Goal: Task Accomplishment & Management: Manage account settings

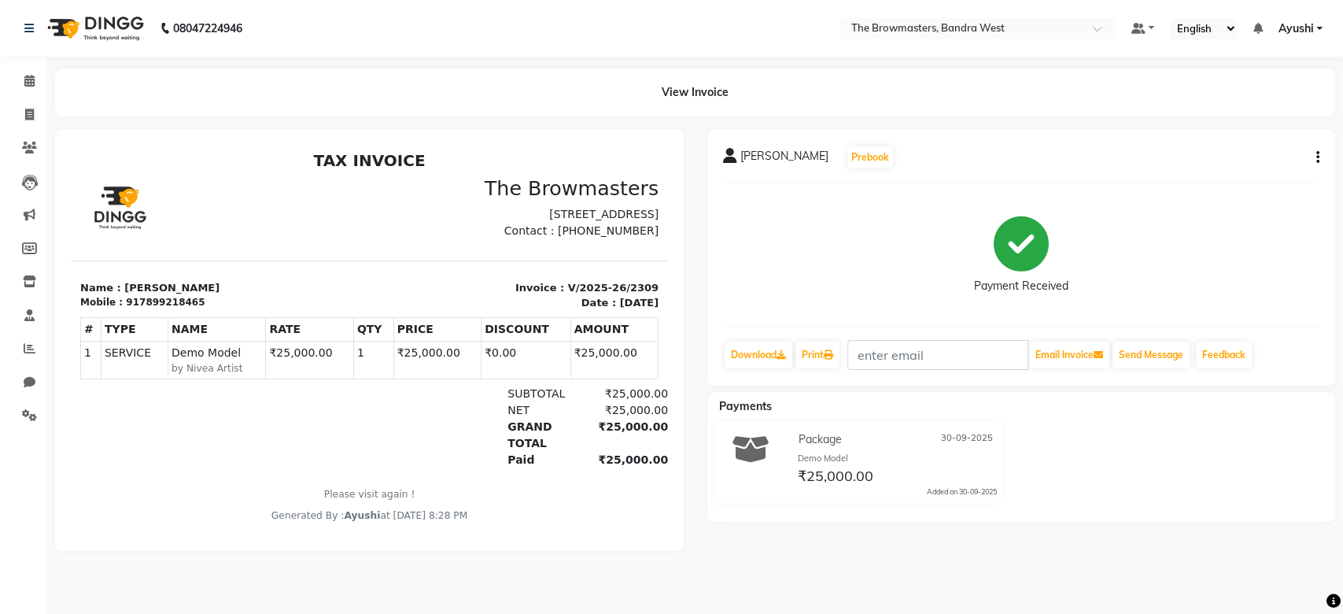
click at [169, 311] on div "Name : Chaya B Mobile : 917899218465" at bounding box center [220, 295] width 299 height 31
click at [145, 309] on div "917899218465" at bounding box center [165, 302] width 79 height 14
copy div "917899218465"
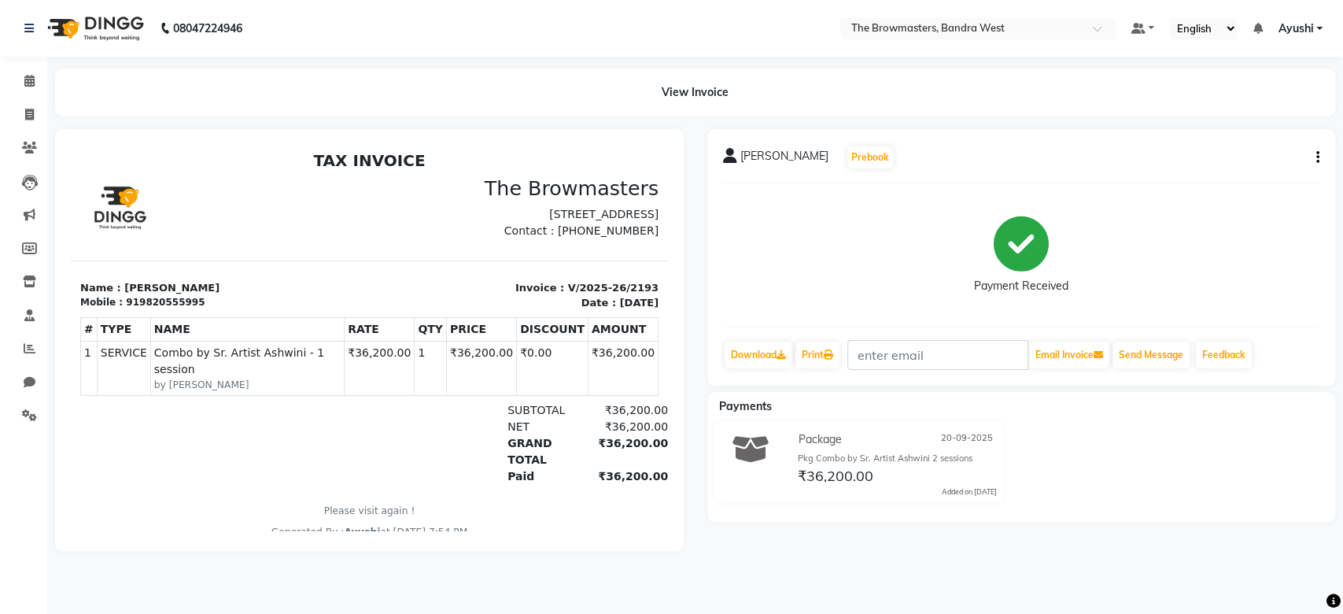
click at [151, 309] on div "919820555995" at bounding box center [165, 302] width 79 height 14
copy div "919820555995"
click at [26, 348] on icon at bounding box center [30, 348] width 12 height 12
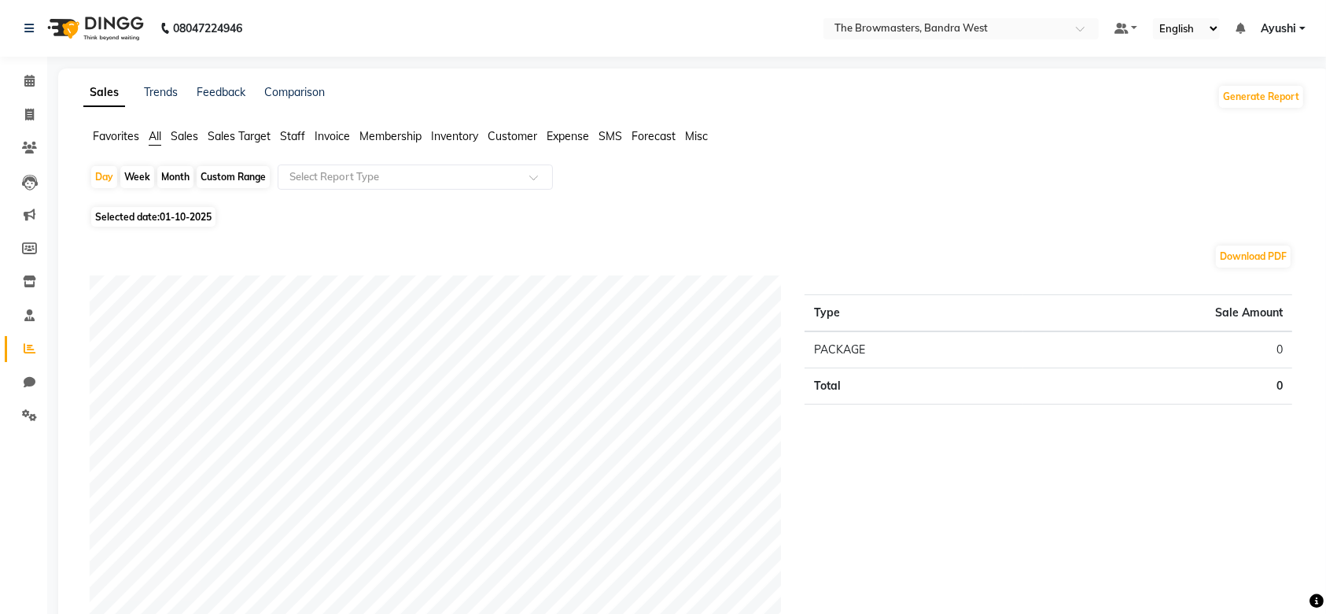
click at [295, 133] on span "Staff" at bounding box center [292, 136] width 25 height 14
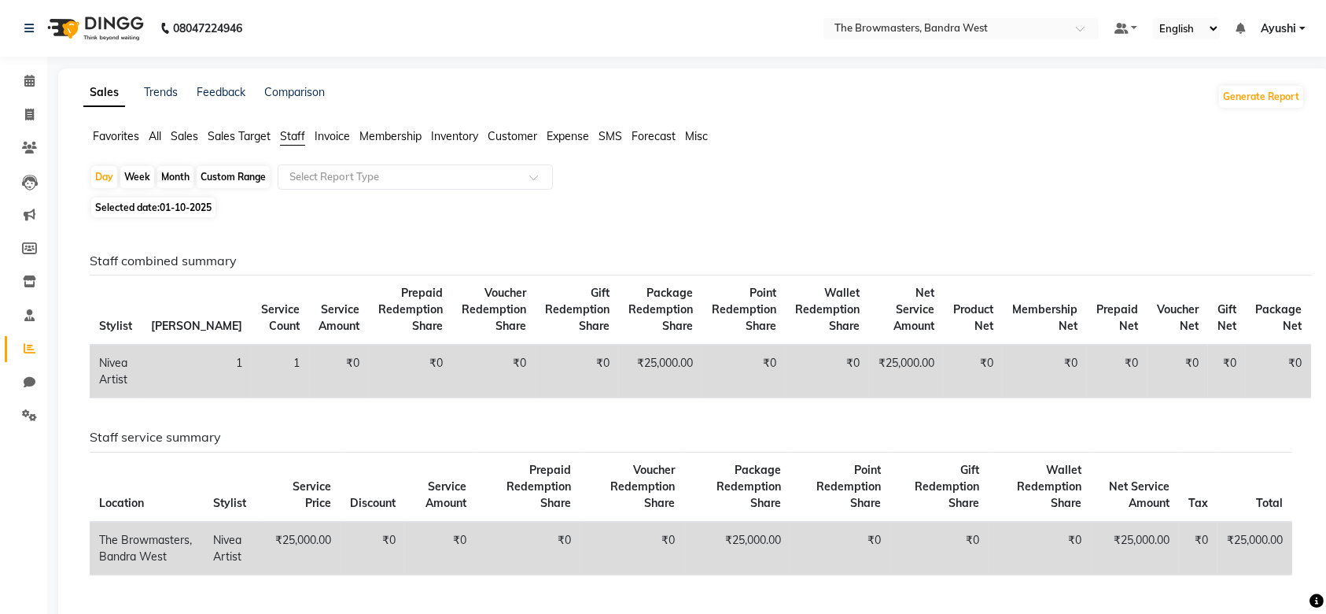
click at [249, 177] on div "Custom Range" at bounding box center [233, 177] width 73 height 22
click at [162, 179] on div "Month" at bounding box center [175, 177] width 36 height 22
select select "10"
select select "2025"
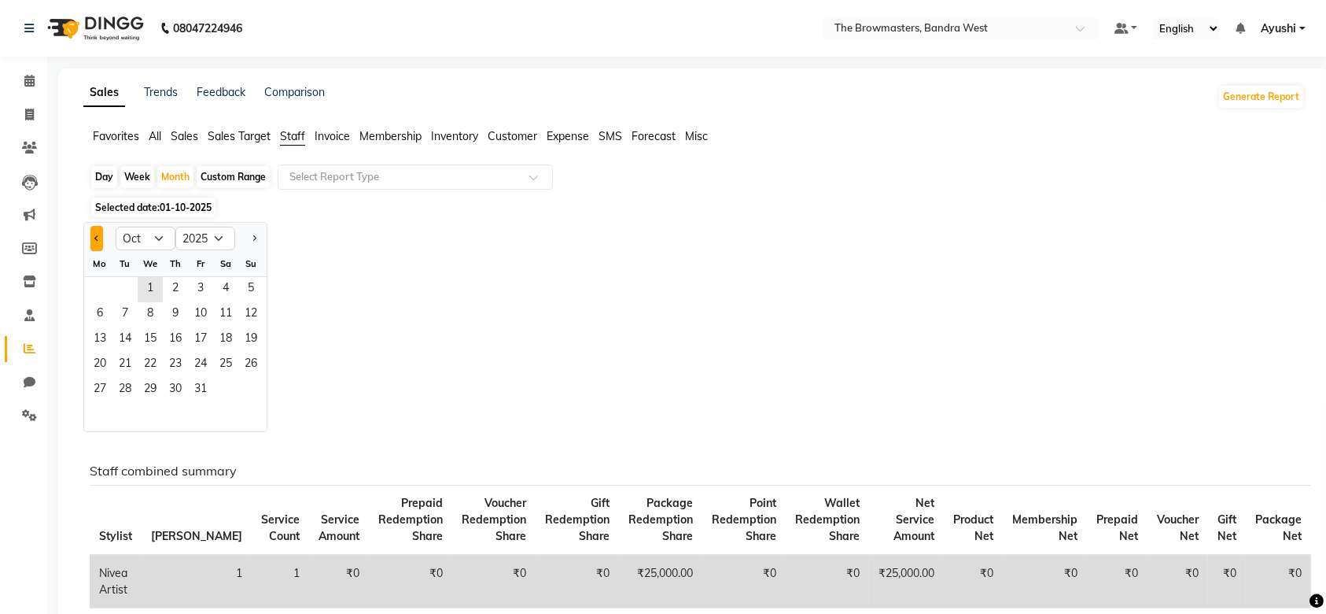
click at [98, 239] on button "Previous month" at bounding box center [96, 238] width 13 height 25
select select "9"
click at [105, 286] on span "1" at bounding box center [99, 289] width 25 height 25
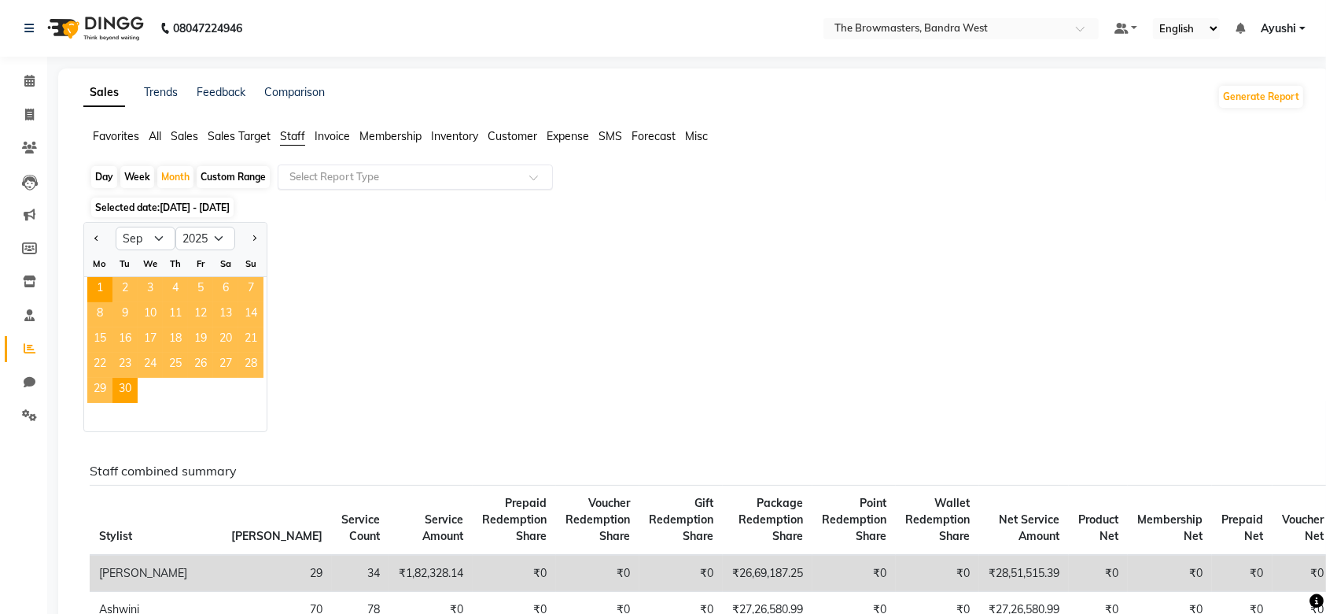
click at [413, 167] on div "Select Report Type" at bounding box center [415, 176] width 275 height 25
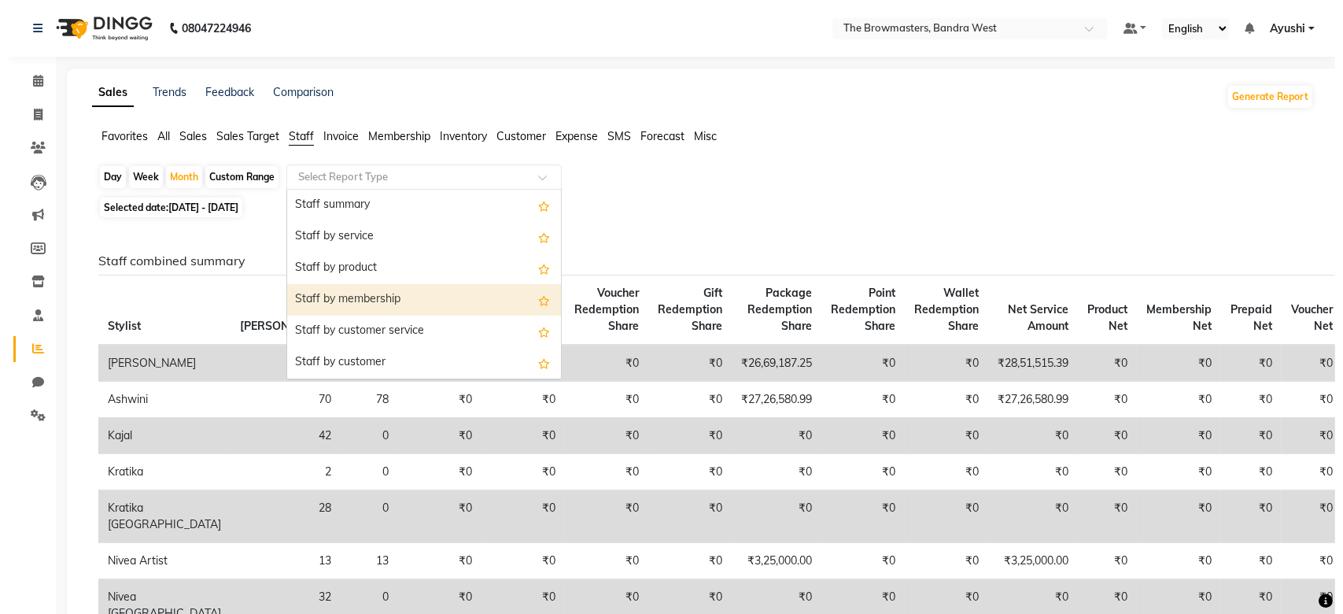
scroll to position [566, 0]
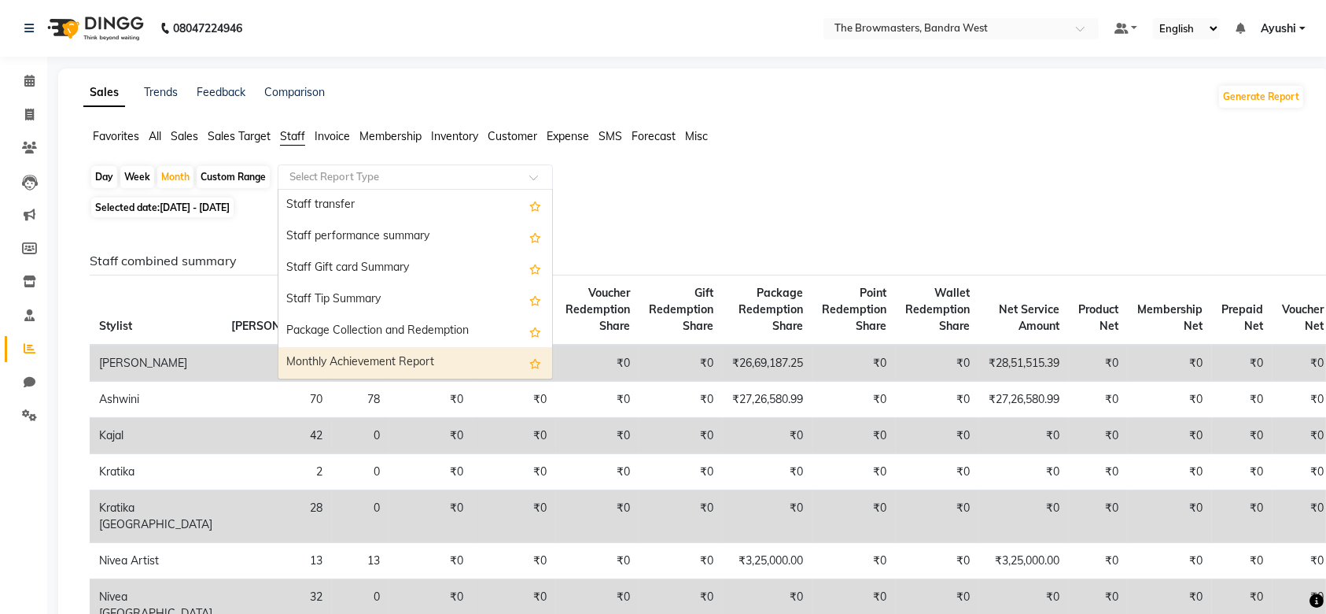
click at [426, 356] on div "Monthly Achievement Report" at bounding box center [415, 362] width 274 height 31
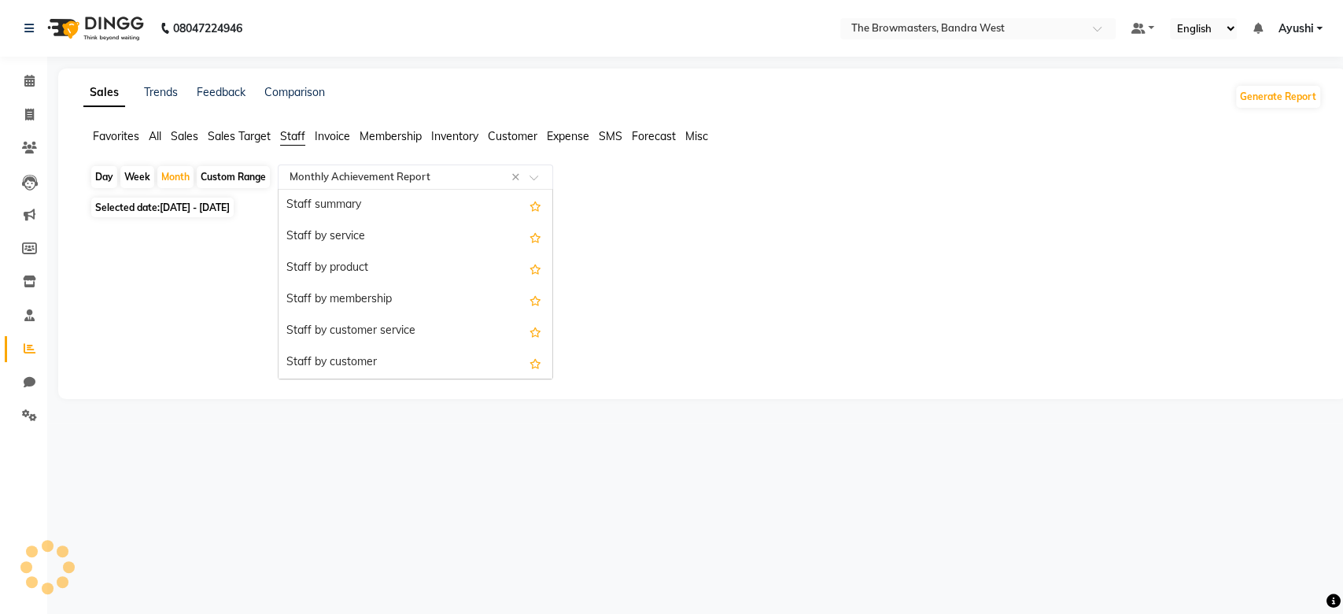
click at [365, 179] on input "text" at bounding box center [399, 177] width 227 height 16
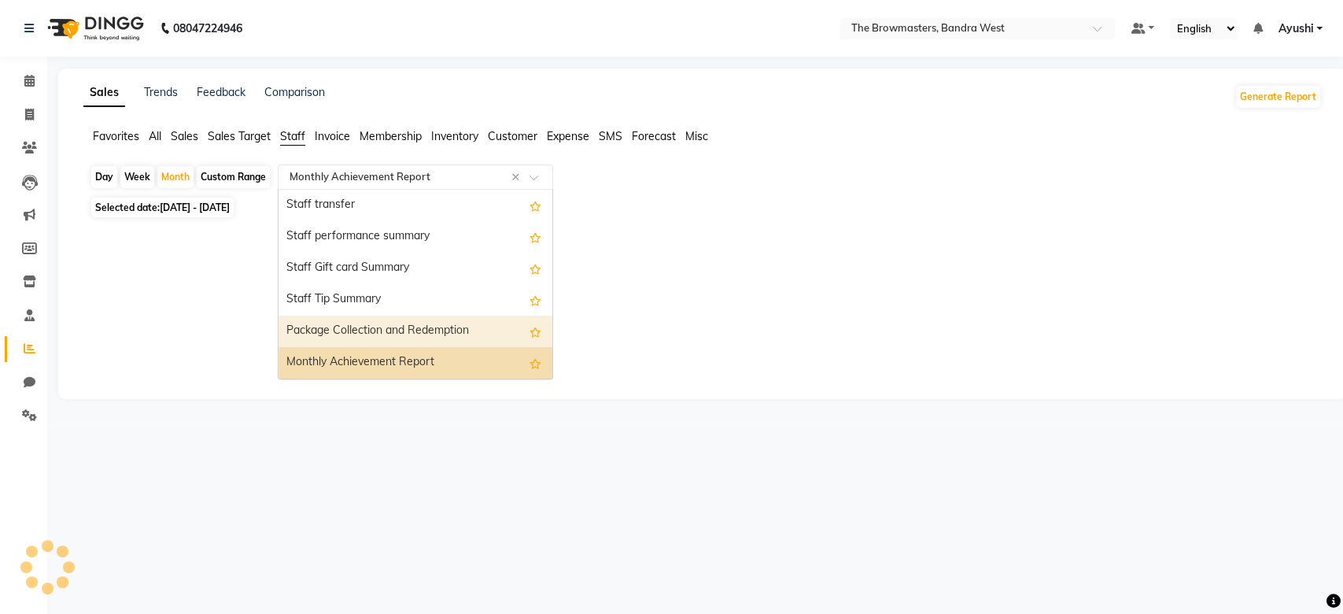
click at [413, 324] on div "Package Collection and Redemption" at bounding box center [415, 330] width 274 height 31
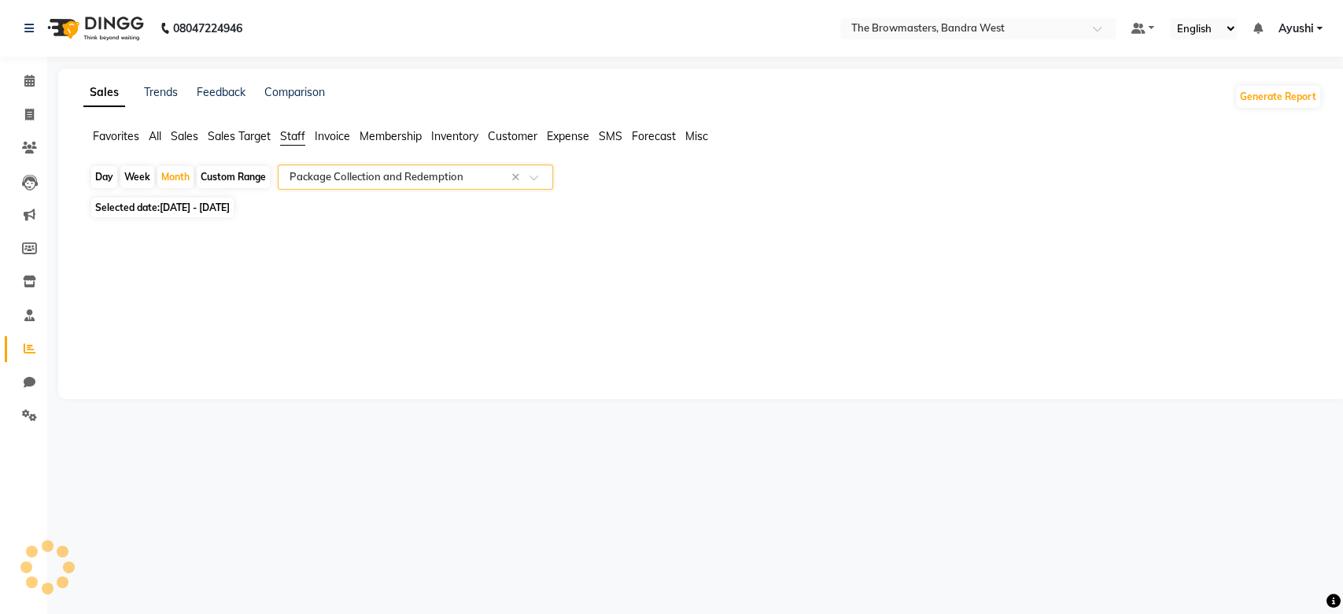
select select "full_report"
select select "csv"
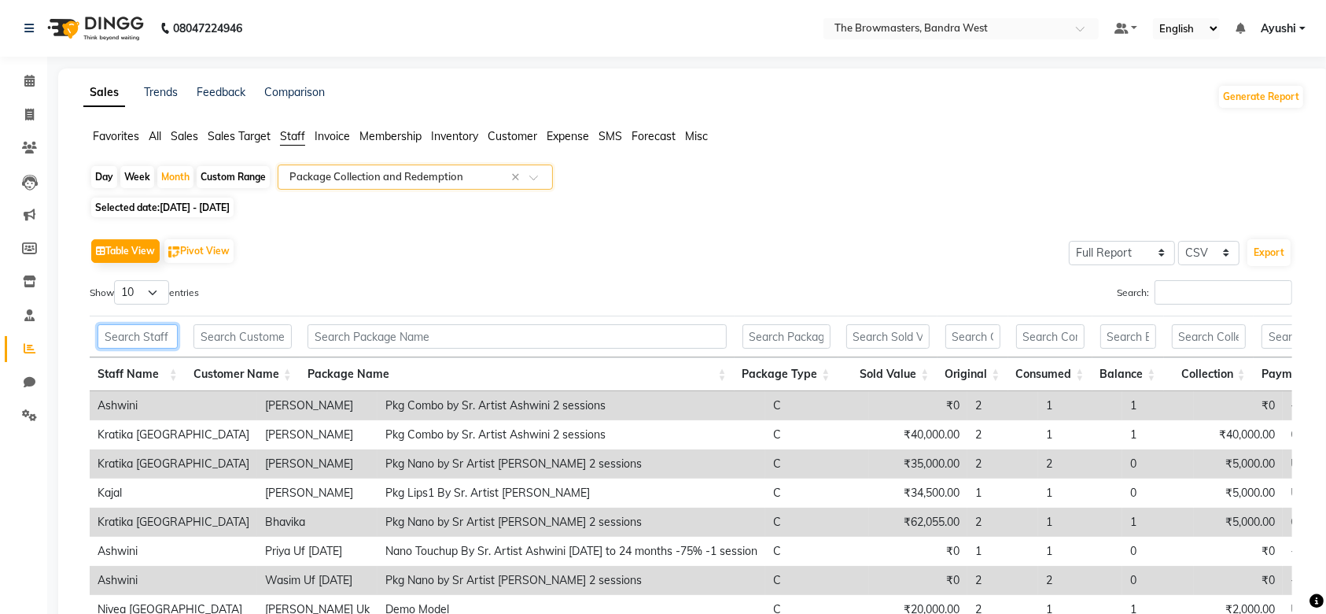
click at [138, 326] on input "text" at bounding box center [138, 336] width 80 height 24
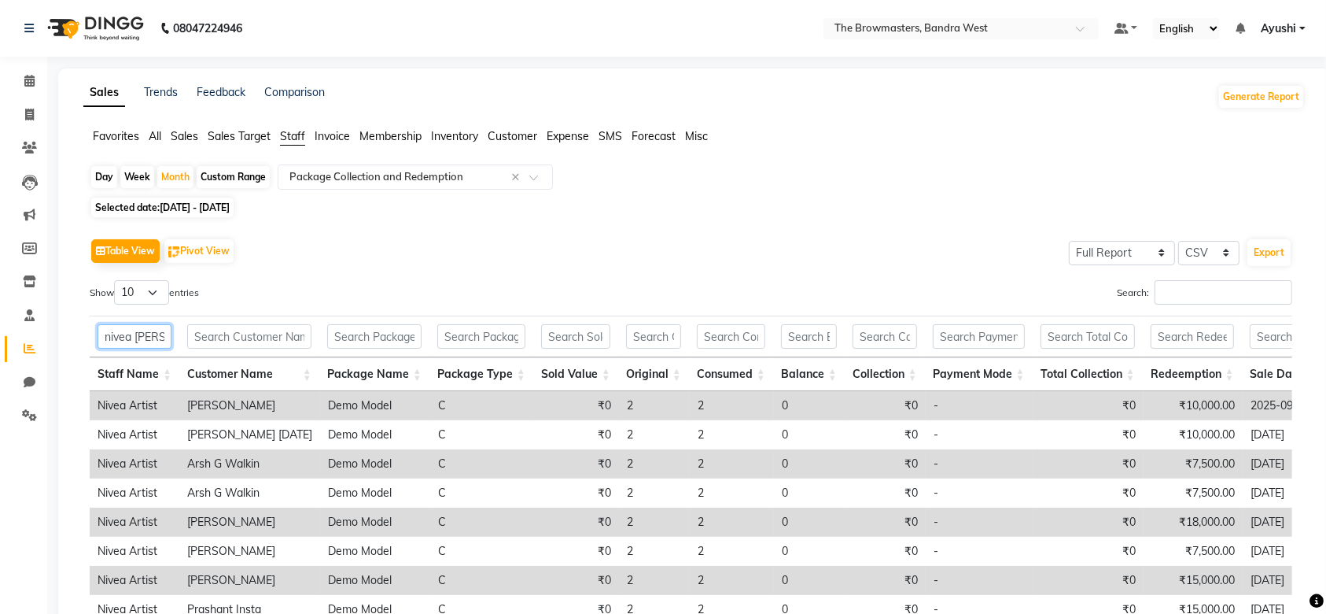
type input "nivea artist"
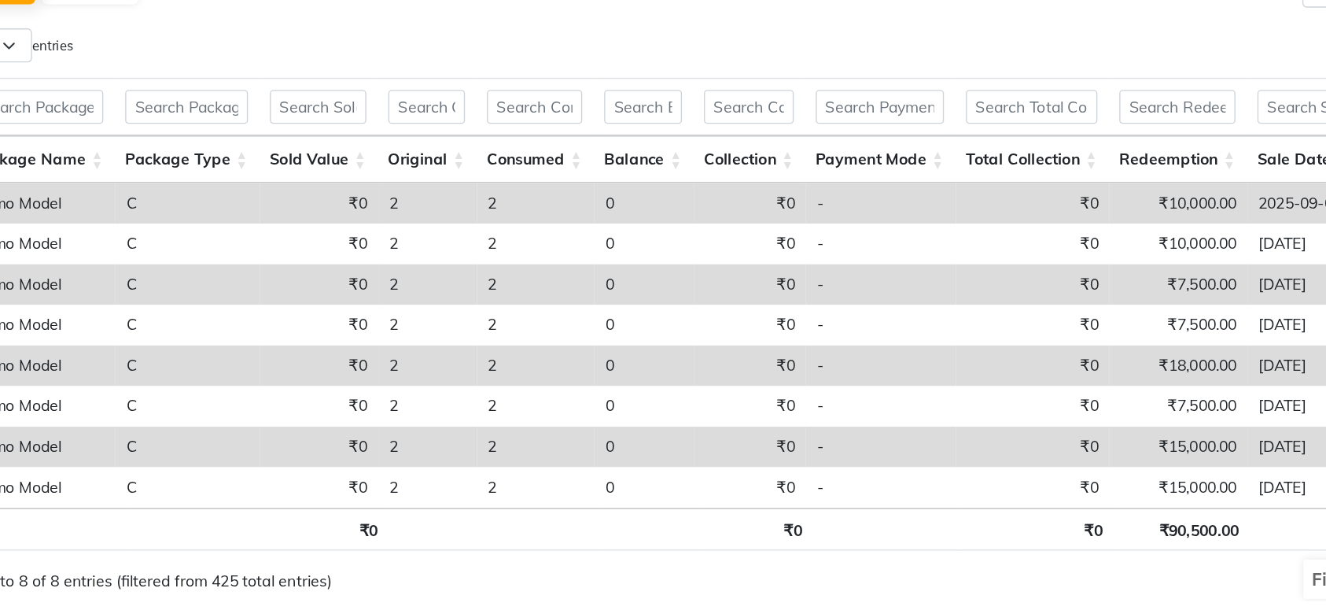
scroll to position [160, 0]
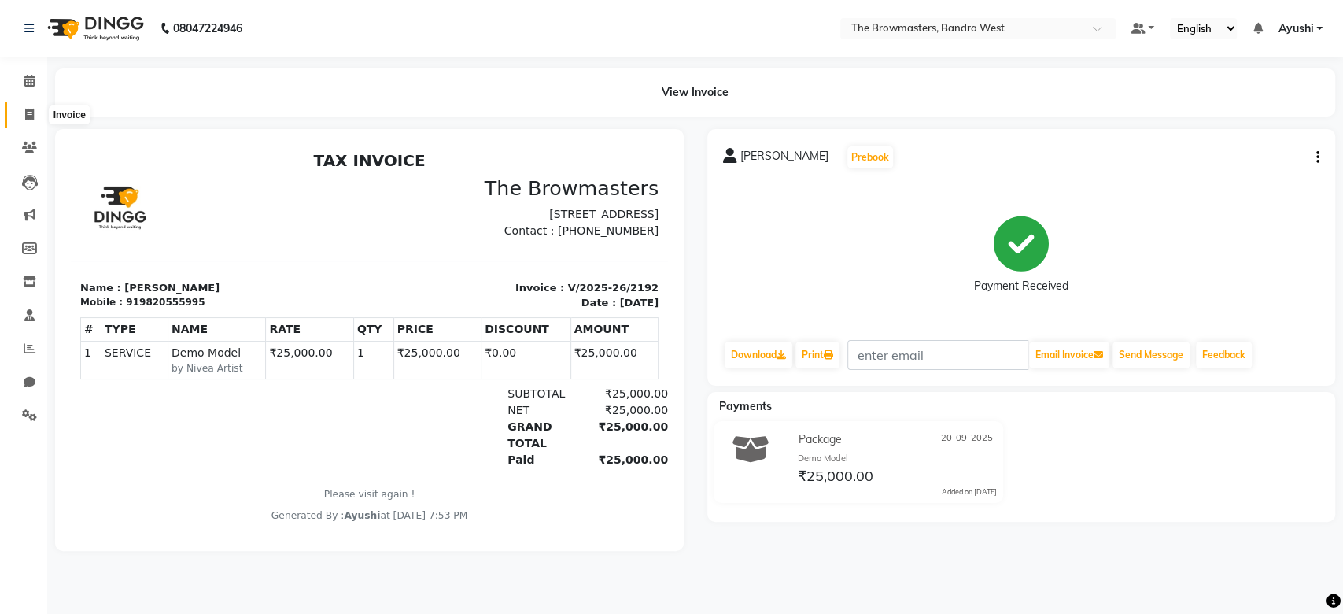
click at [22, 116] on span at bounding box center [30, 115] width 28 height 18
select select "6949"
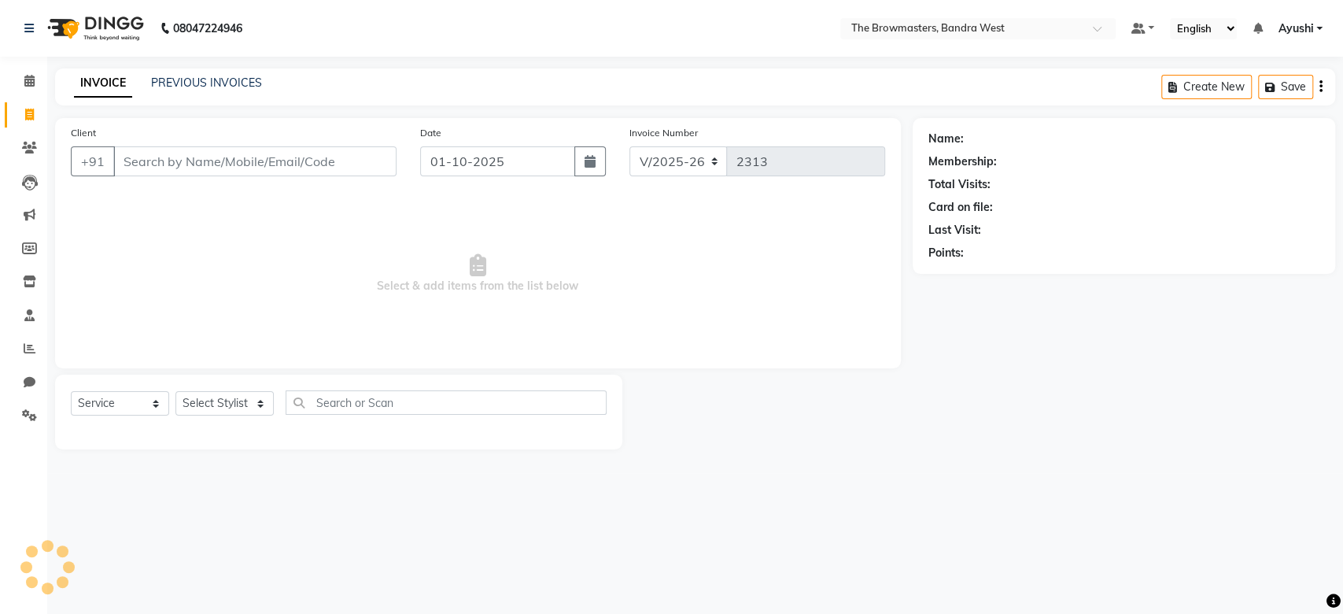
select select "package"
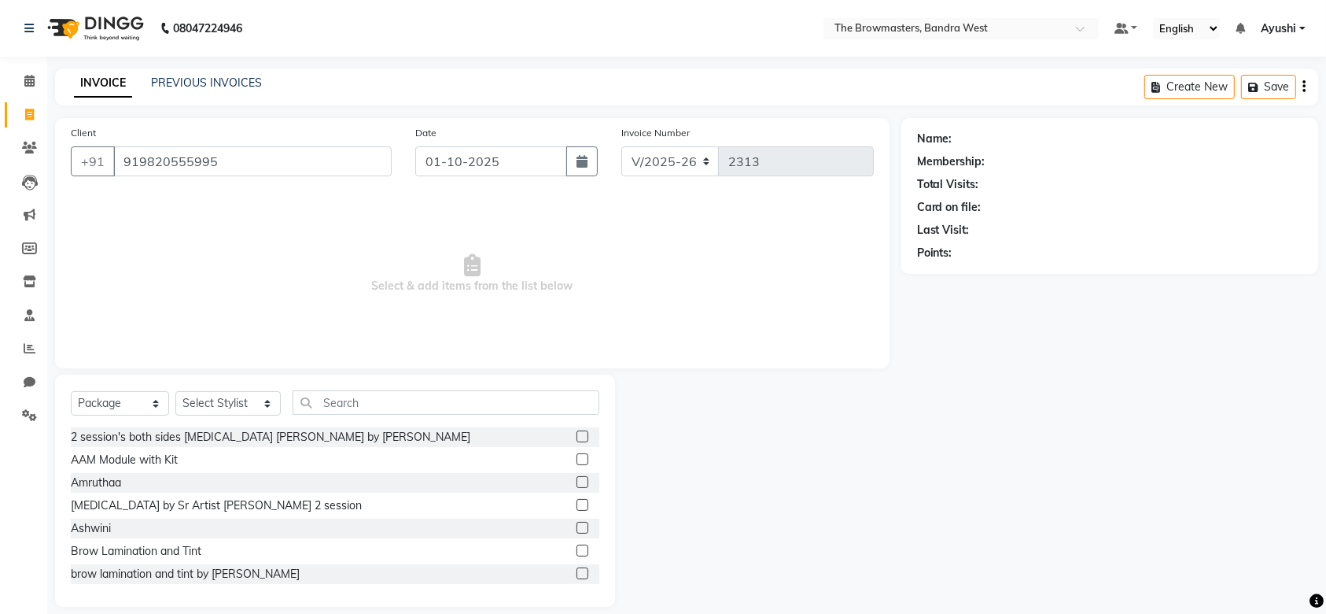
type input "919820555995"
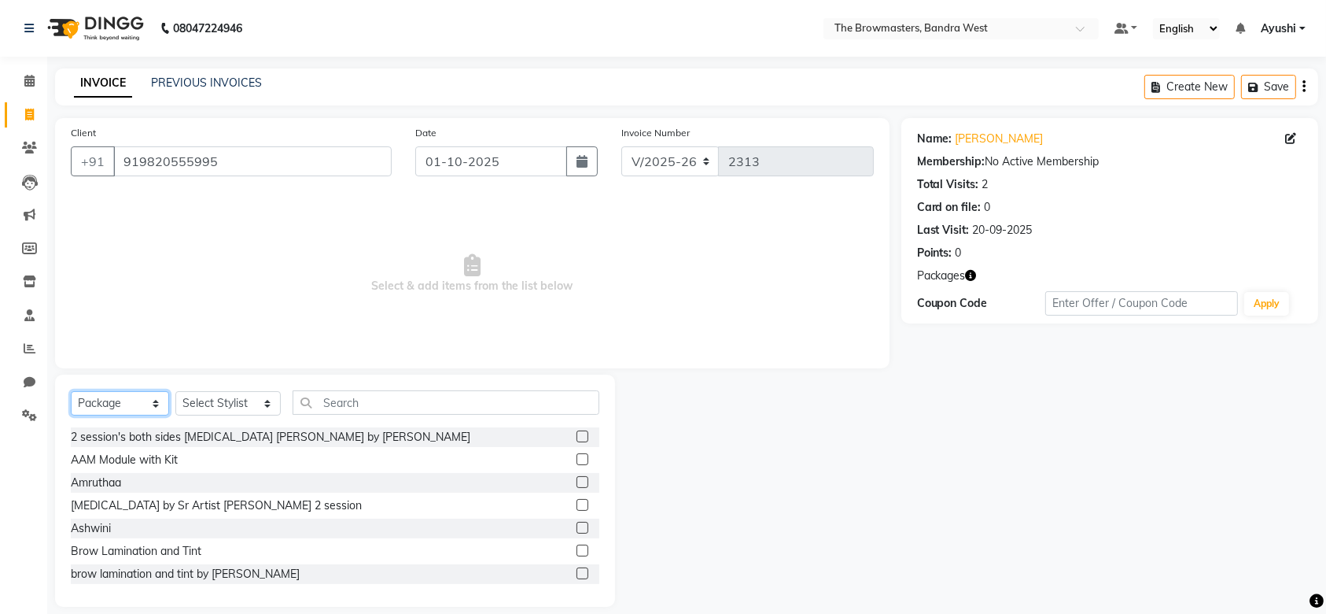
click at [139, 395] on select "Select Service Product Membership Package Voucher Prepaid Gift Card" at bounding box center [120, 403] width 98 height 24
select select "service"
click at [71, 391] on select "Select Service Product Membership Package Voucher Prepaid Gift Card" at bounding box center [120, 403] width 98 height 24
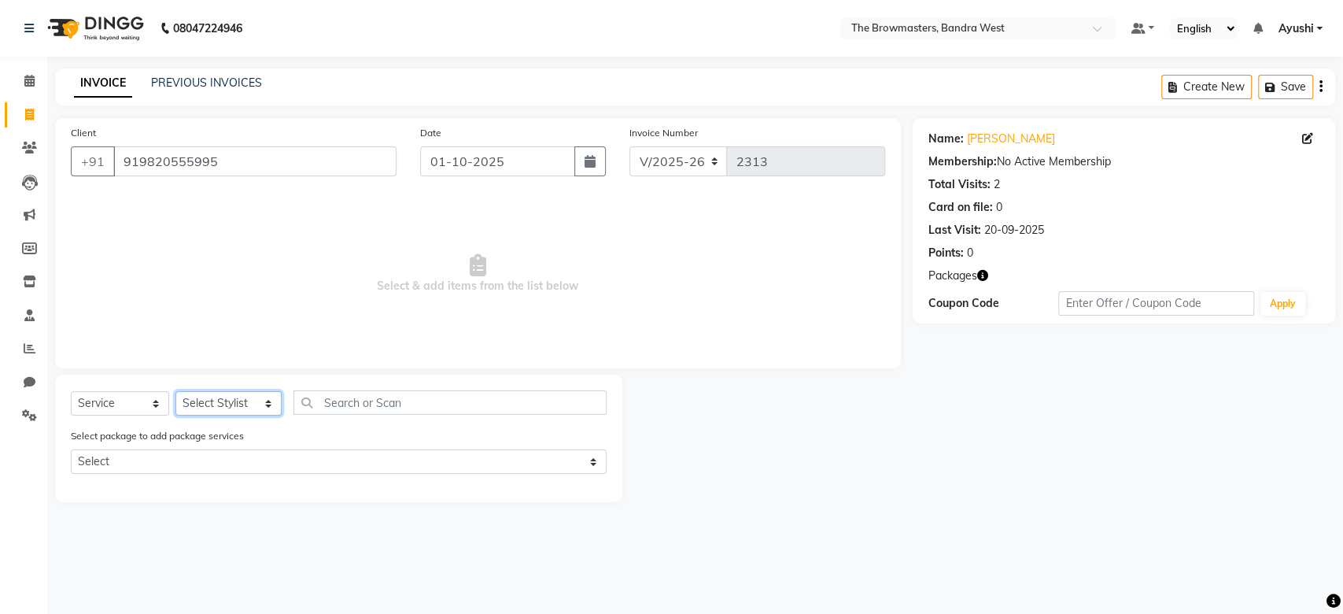
click at [233, 400] on select "Select Stylist Ashmeey Singghai Ashwini Ayushi DINGG SUPPORT jojo Jyoti Kajal K…" at bounding box center [228, 403] width 106 height 24
select select "88429"
click at [175, 391] on select "Select Stylist Ashmeey Singghai Ashwini Ayushi DINGG SUPPORT jojo Jyoti Kajal K…" at bounding box center [228, 403] width 106 height 24
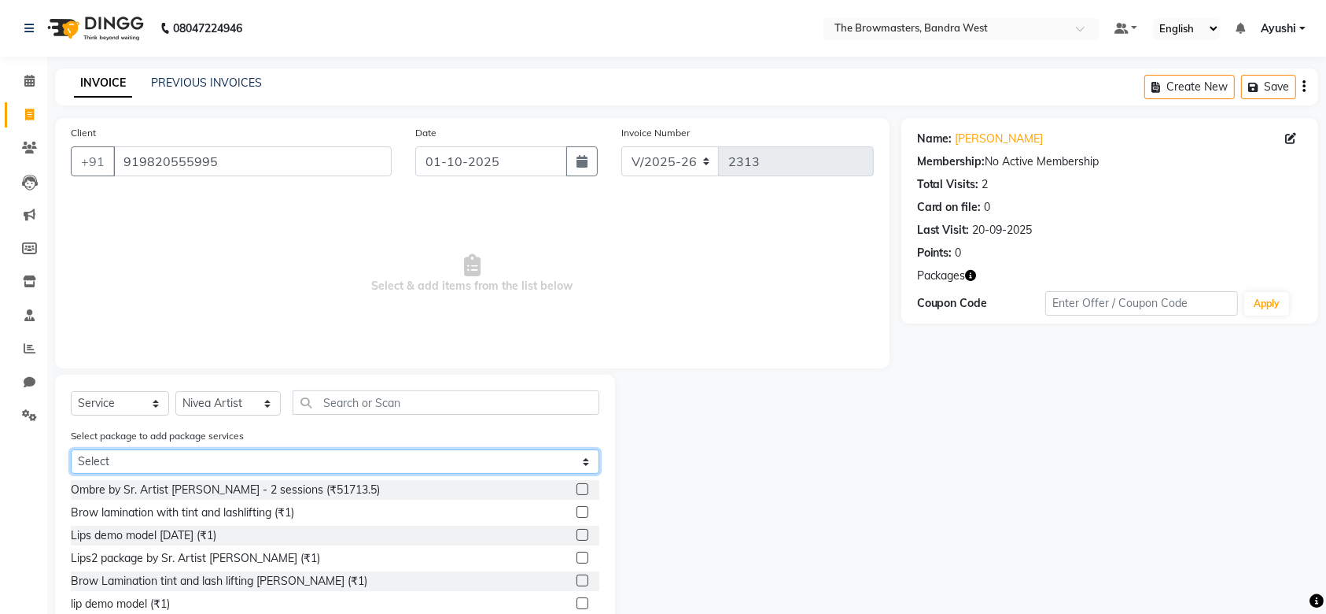
click at [196, 461] on select "Select Pkg Combo by Sr. Artist Ashwini 2 sessions Demo Model" at bounding box center [335, 461] width 529 height 24
select select "2: Object"
click at [71, 449] on select "Select Pkg Combo by Sr. Artist Ashwini 2 sessions Demo Model" at bounding box center [335, 461] width 529 height 24
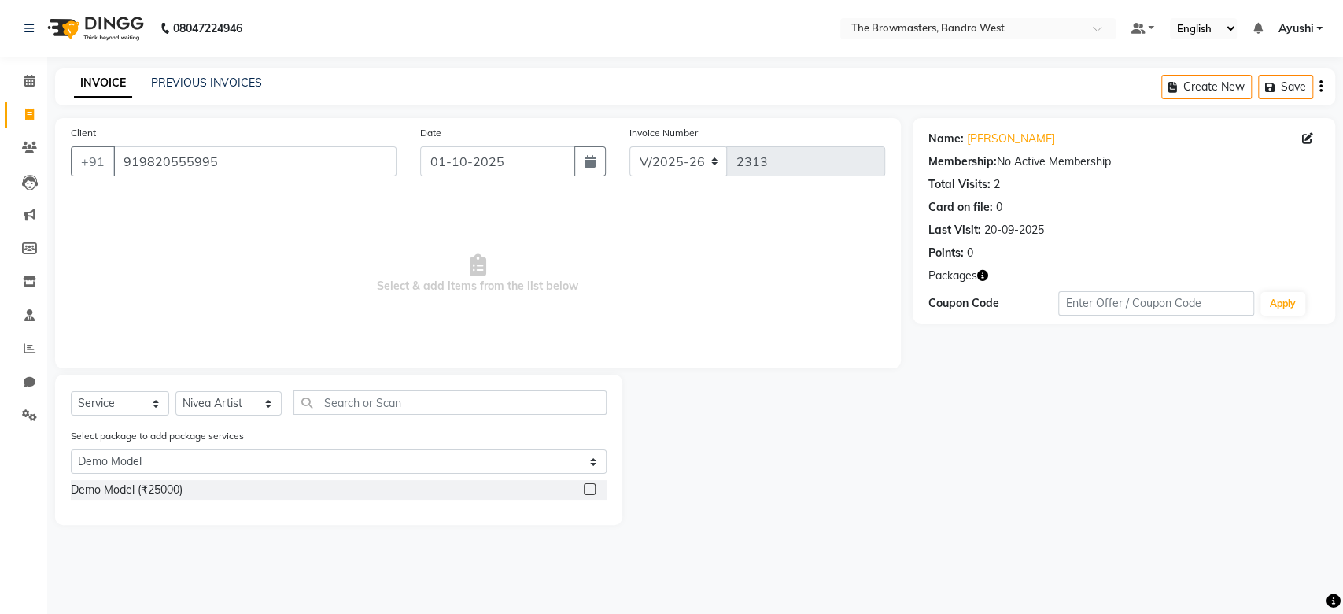
click at [588, 490] on label at bounding box center [590, 489] width 12 height 12
click at [588, 490] on input "checkbox" at bounding box center [589, 490] width 10 height 10
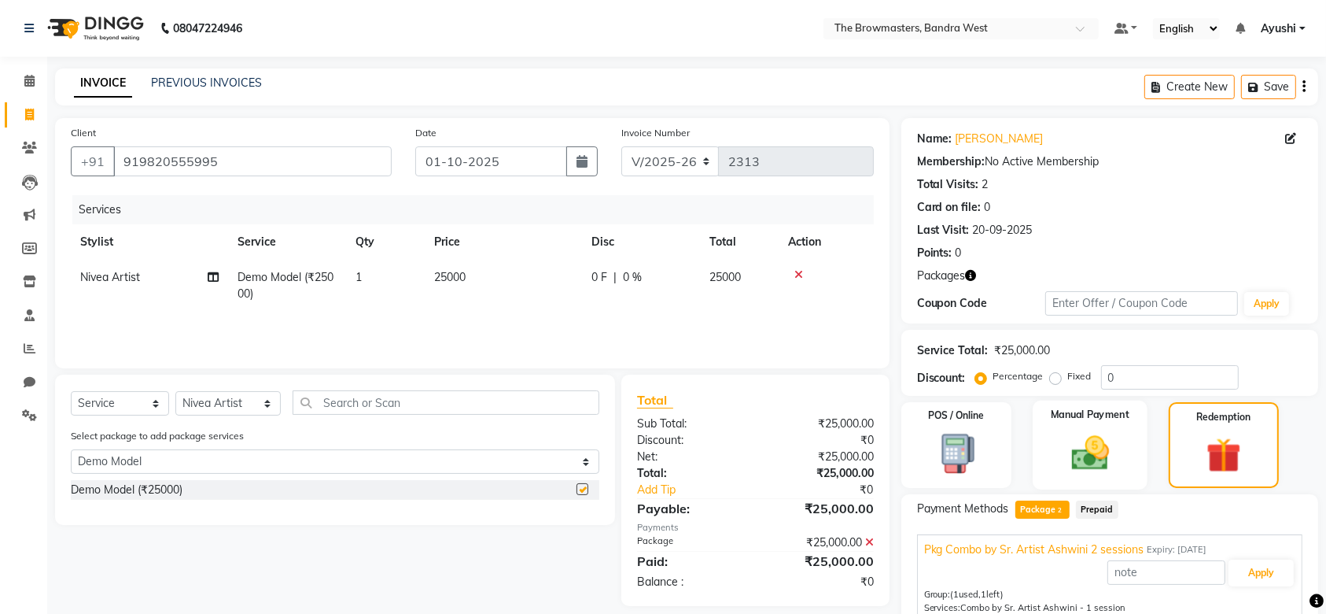
checkbox input "false"
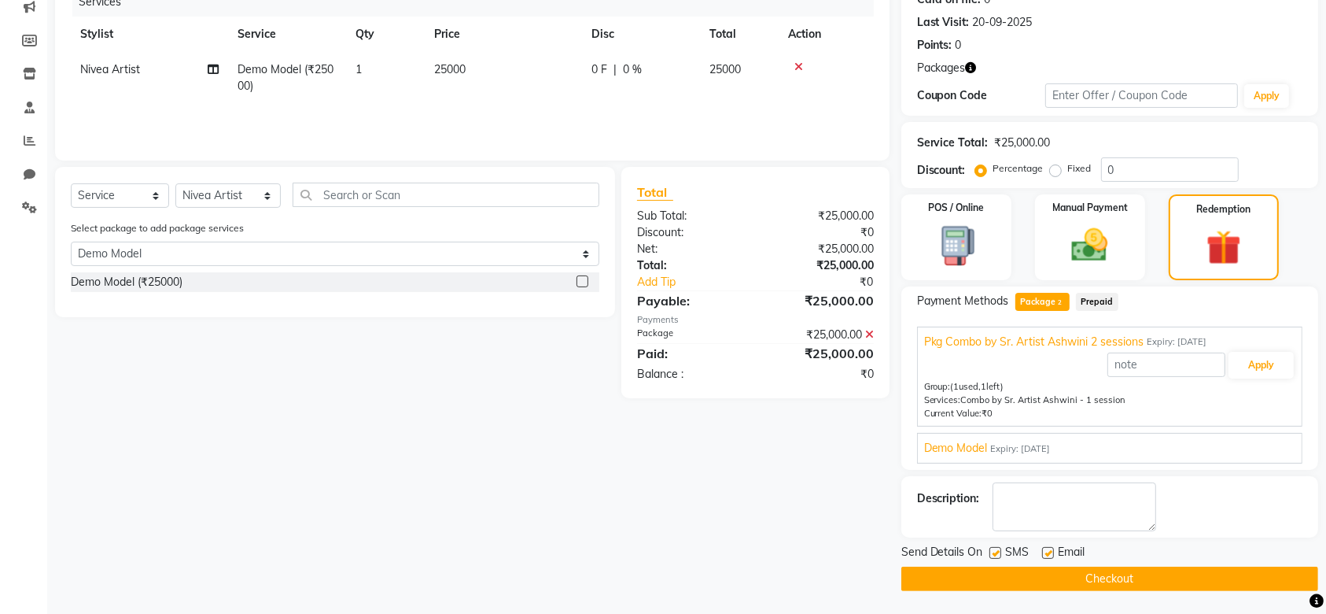
click at [994, 553] on label at bounding box center [996, 553] width 12 height 12
click at [994, 553] on input "checkbox" at bounding box center [995, 553] width 10 height 10
checkbox input "false"
click at [1050, 555] on label at bounding box center [1048, 553] width 12 height 12
click at [1050, 555] on input "checkbox" at bounding box center [1047, 553] width 10 height 10
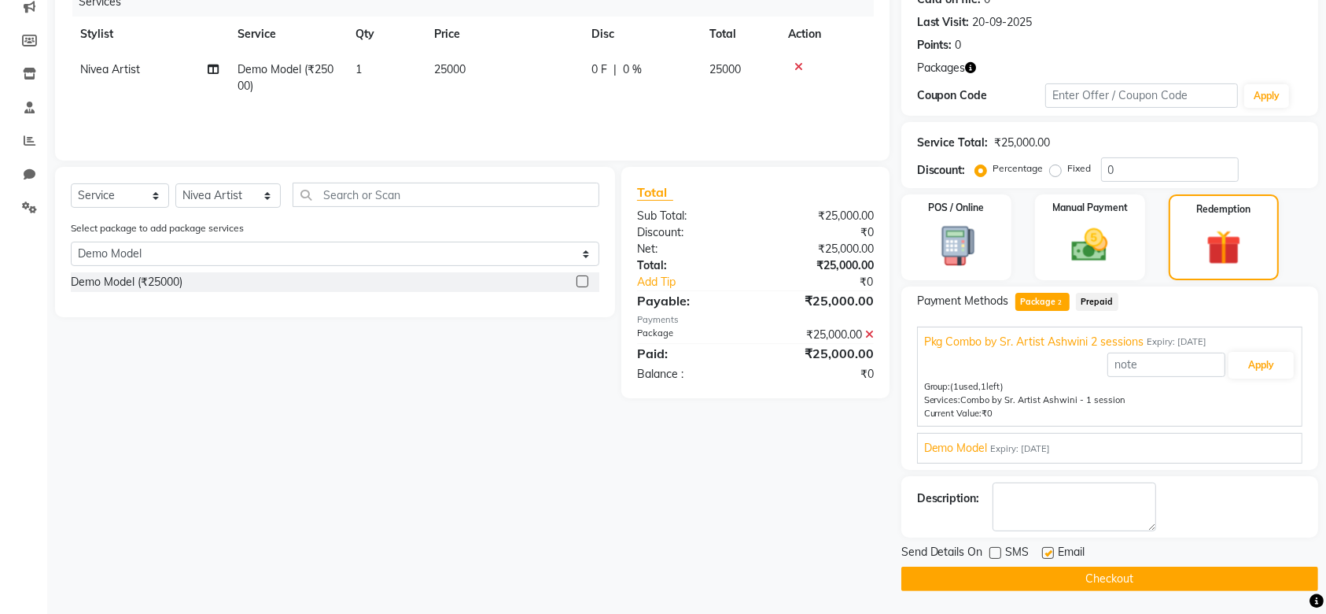
checkbox input "false"
click at [1002, 580] on button "Checkout" at bounding box center [1110, 578] width 417 height 24
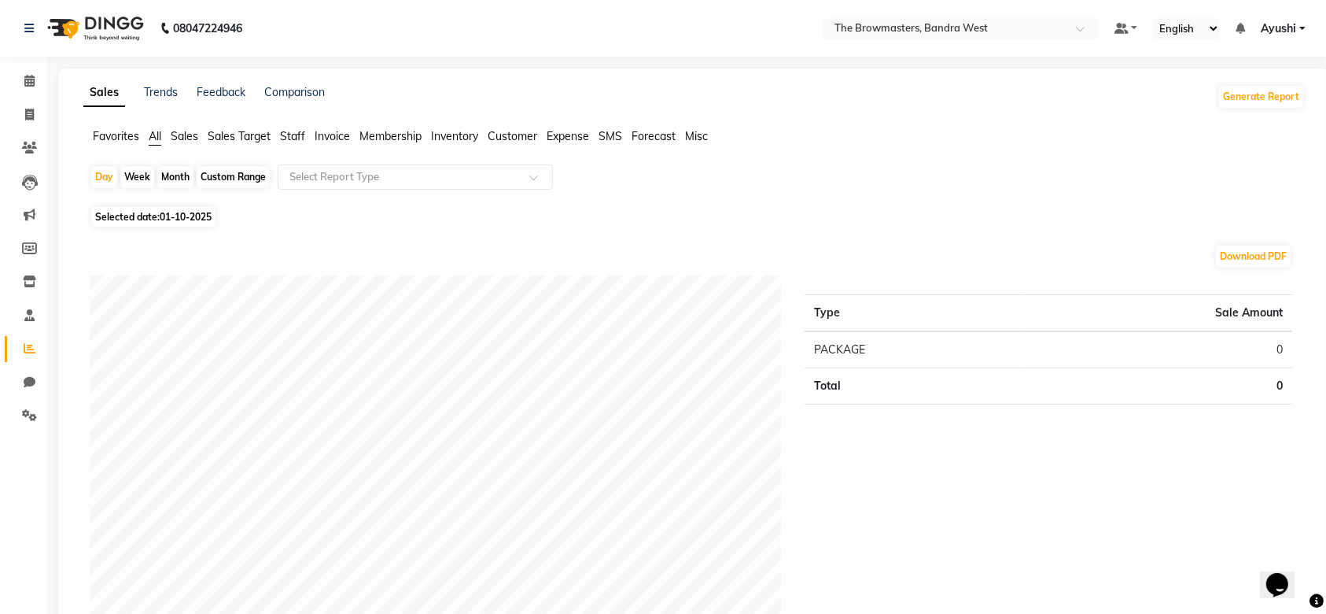
click at [173, 181] on div "Month" at bounding box center [175, 177] width 36 height 22
select select "10"
select select "2025"
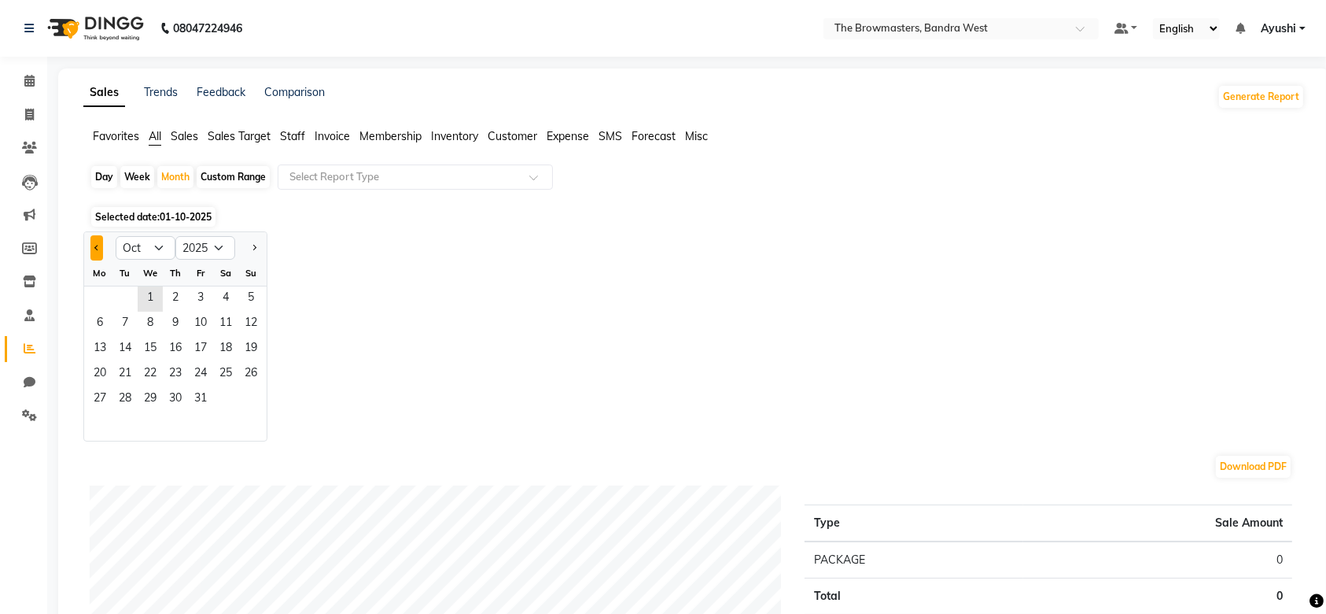
click at [90, 248] on button "Previous month" at bounding box center [96, 247] width 13 height 25
select select "9"
click at [100, 305] on span "1" at bounding box center [99, 298] width 25 height 25
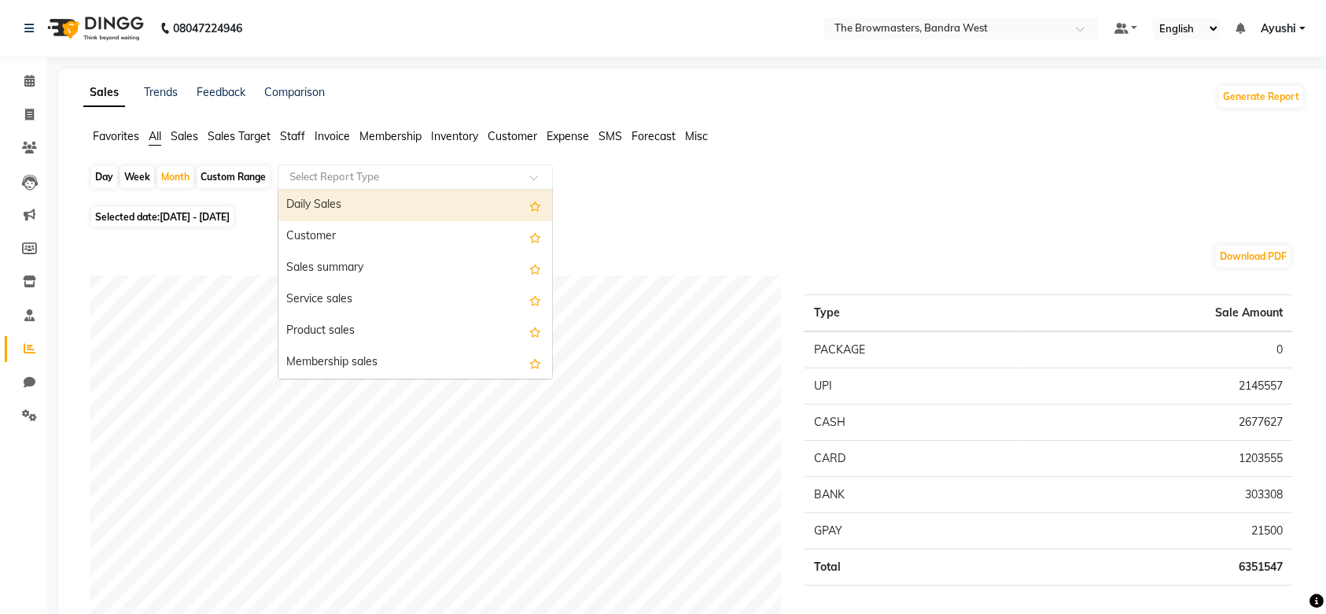
click at [349, 186] on div "Select Report Type" at bounding box center [415, 176] width 275 height 25
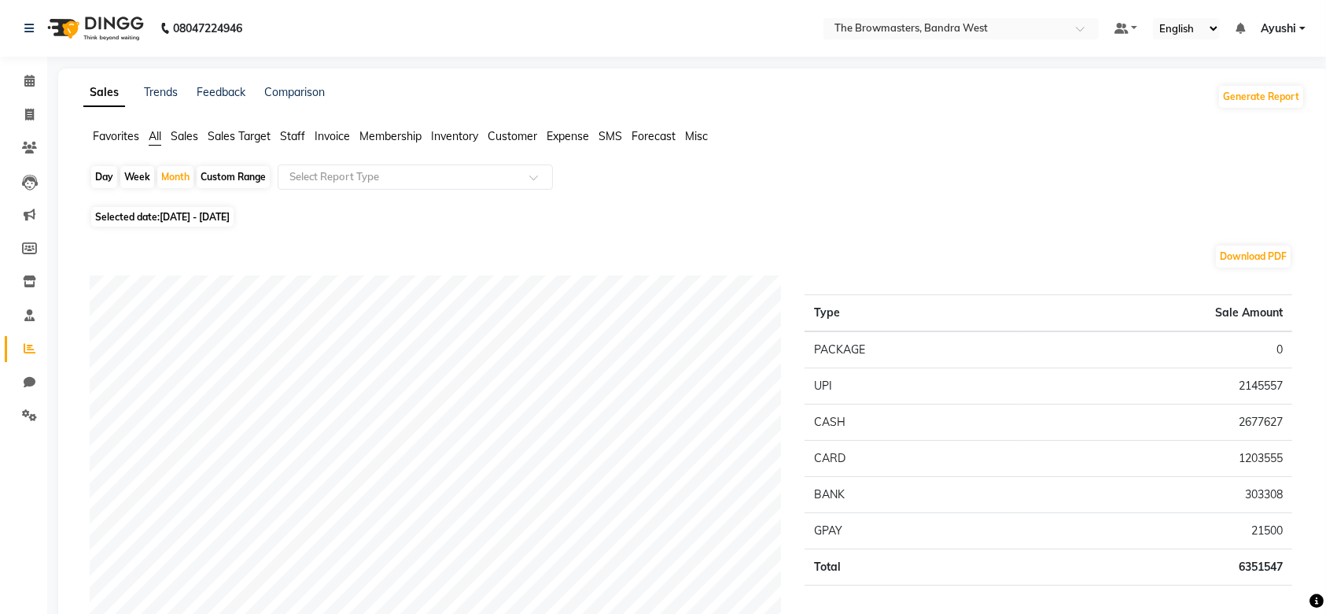
click at [283, 133] on span "Staff" at bounding box center [292, 136] width 25 height 14
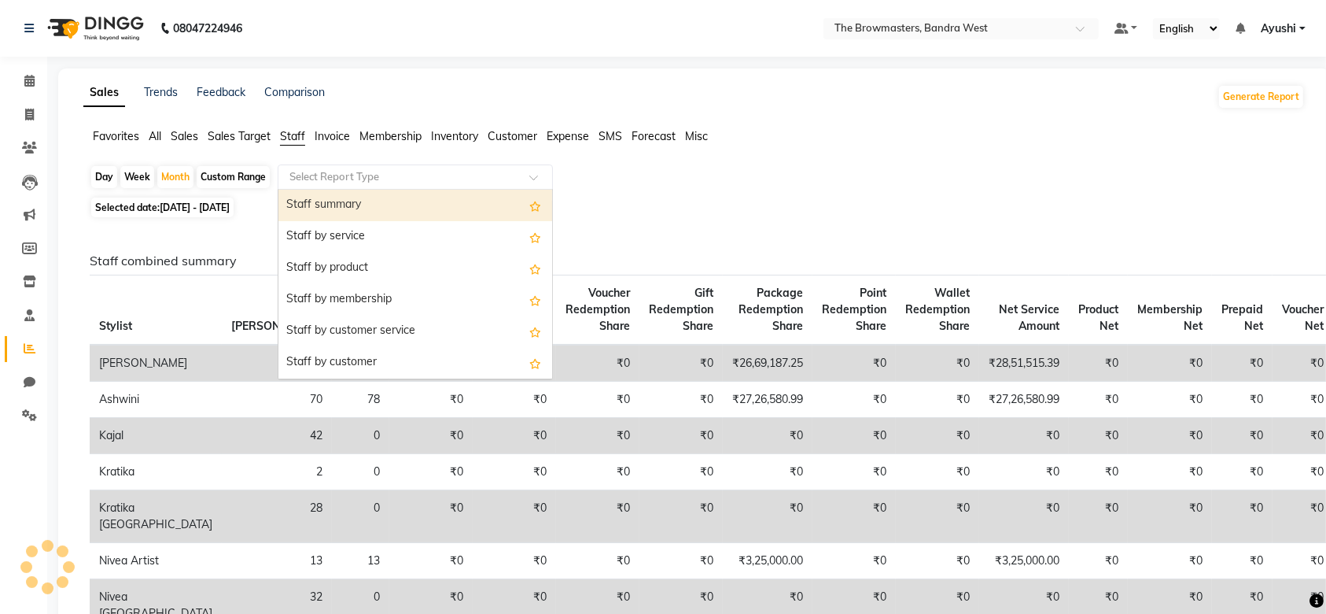
click at [350, 169] on input "text" at bounding box center [399, 177] width 227 height 16
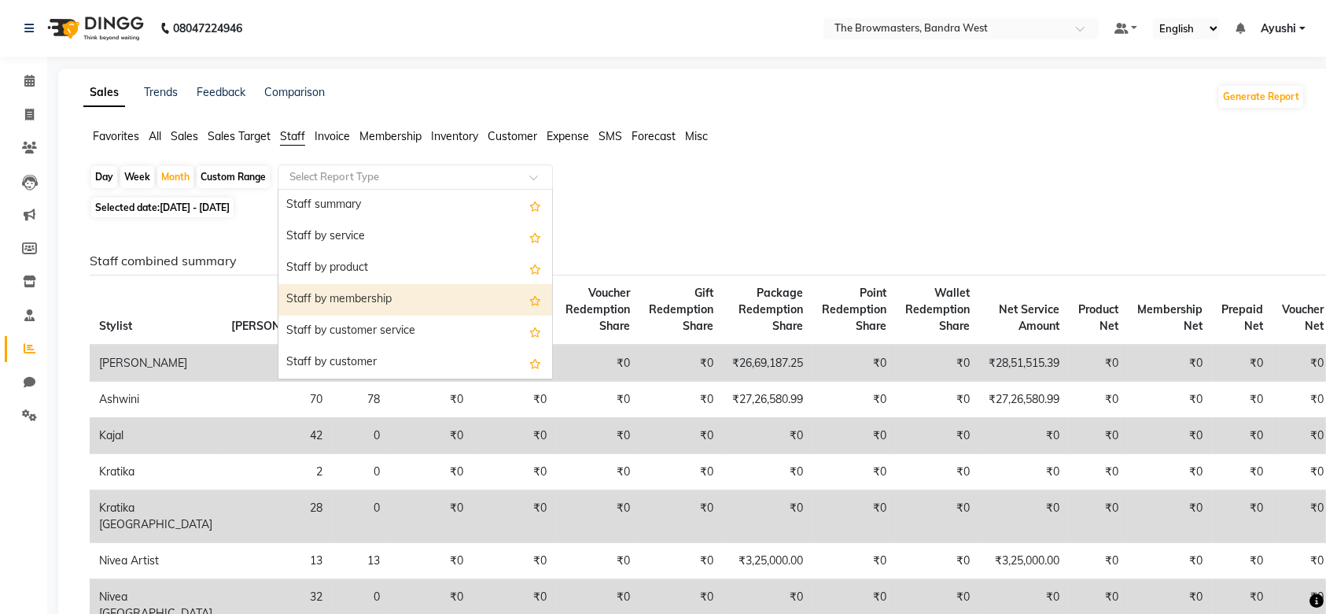
scroll to position [566, 0]
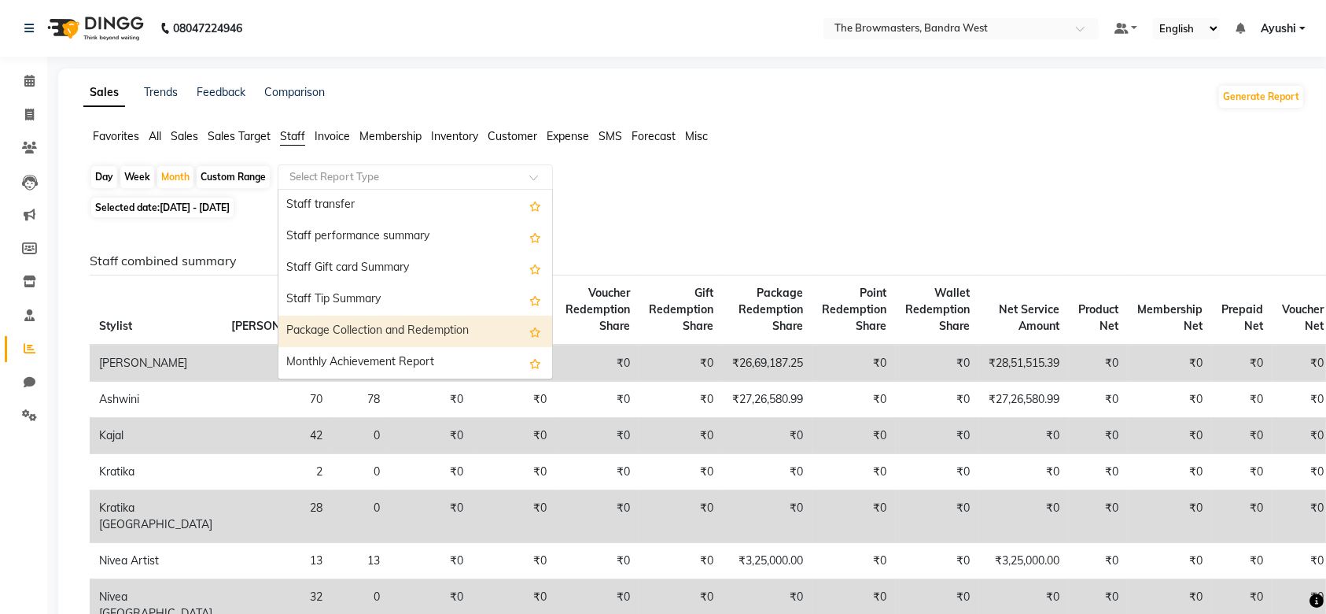
click at [398, 334] on div "Package Collection and Redemption" at bounding box center [415, 330] width 274 height 31
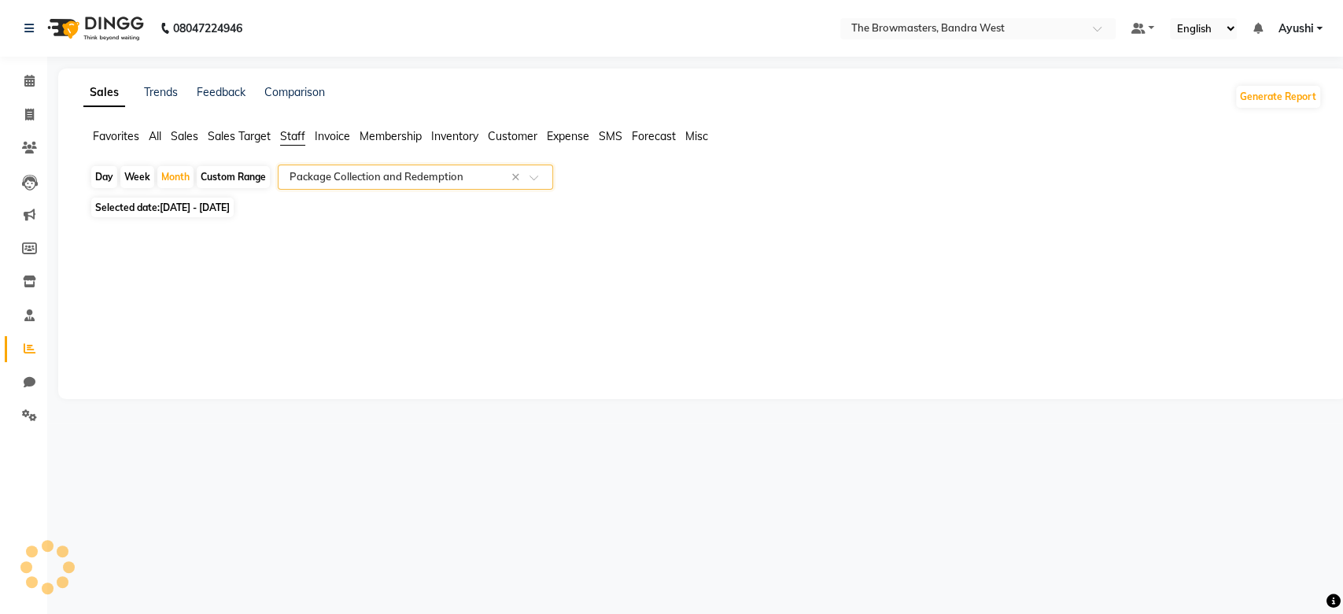
select select "full_report"
select select "csv"
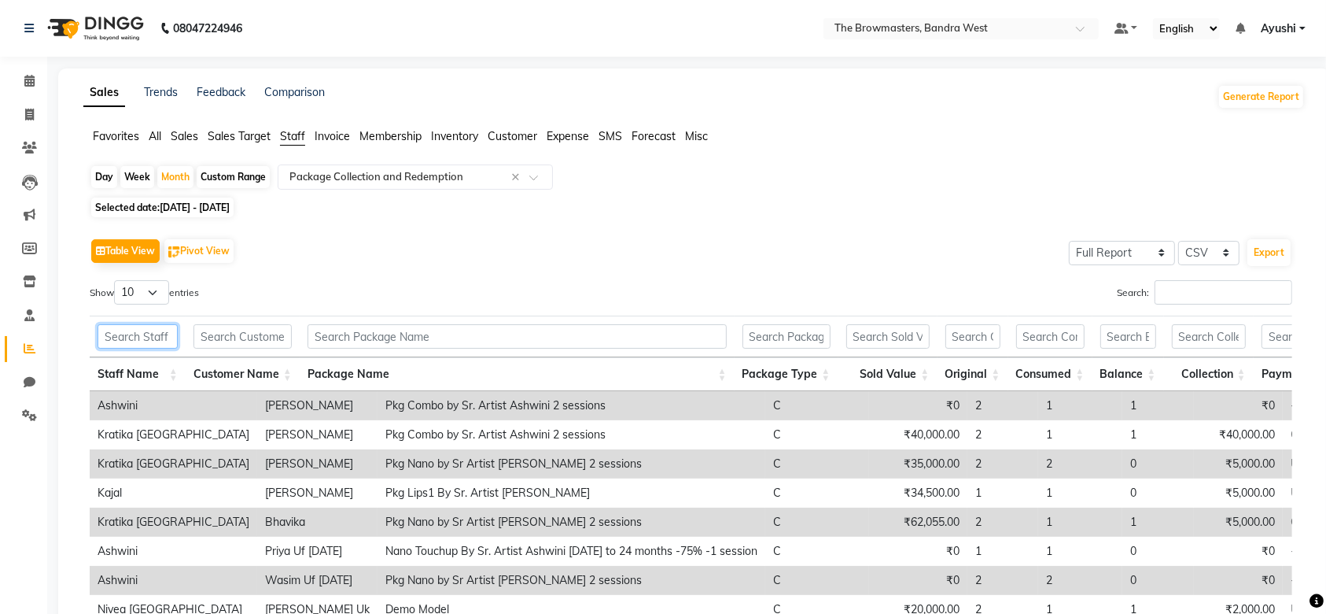
click at [155, 338] on input "text" at bounding box center [138, 336] width 80 height 24
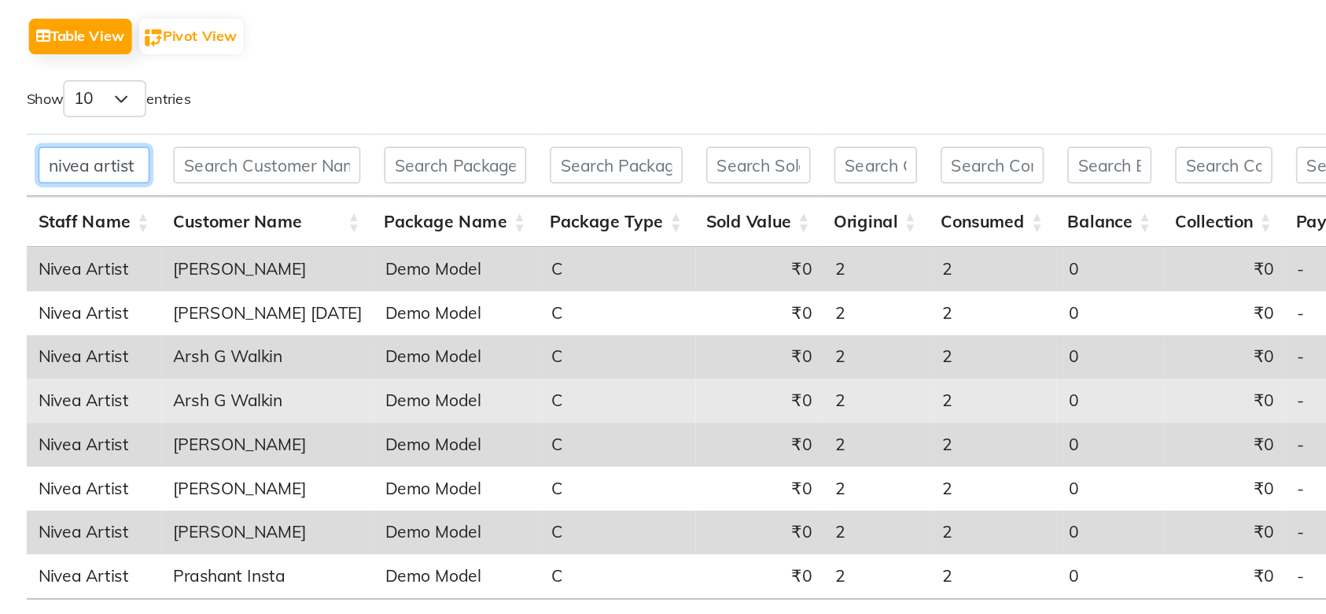
scroll to position [0, 80]
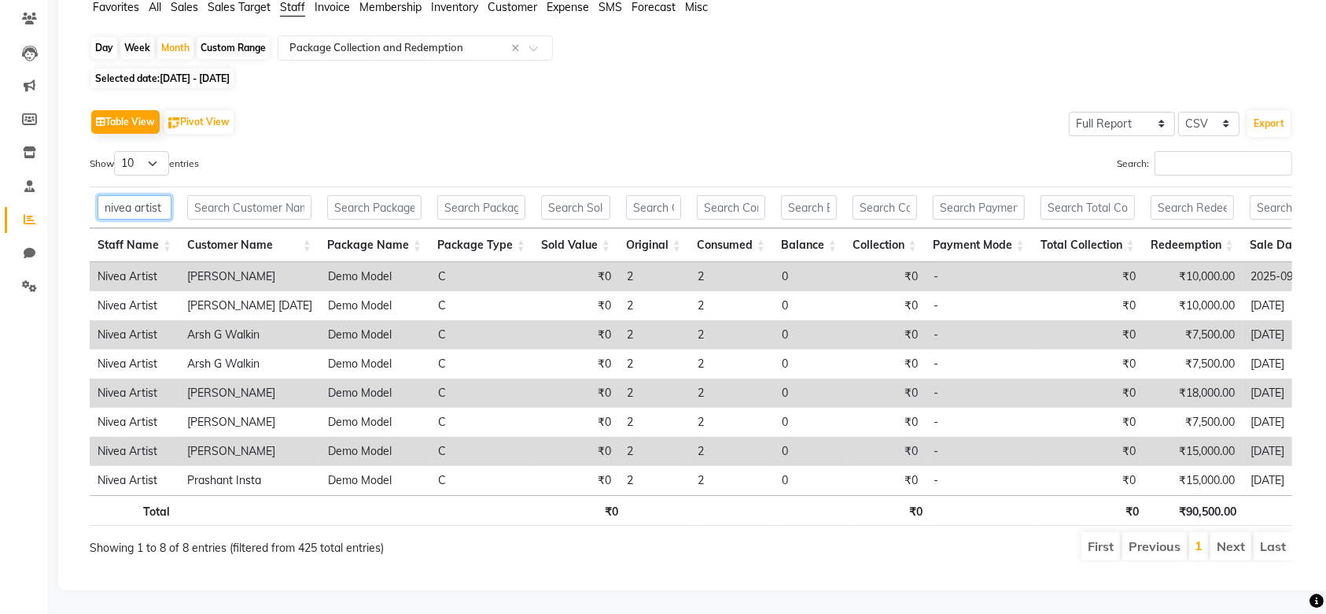
type input "nivea artist"
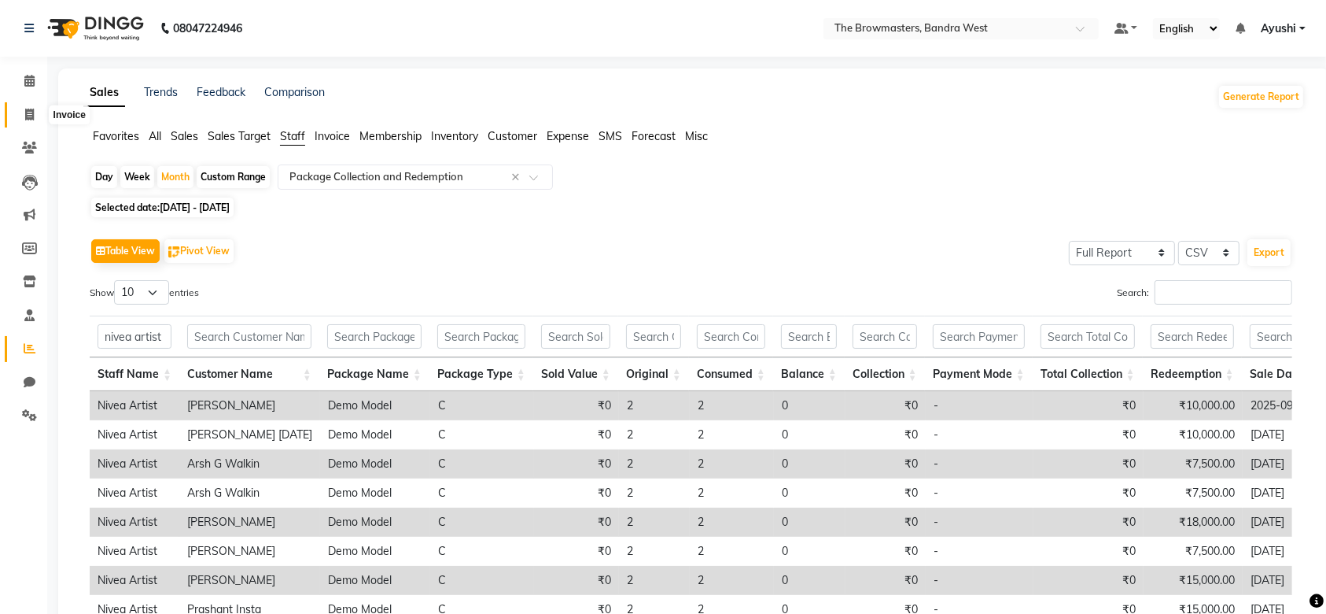
click at [31, 115] on icon at bounding box center [29, 115] width 9 height 12
select select "service"
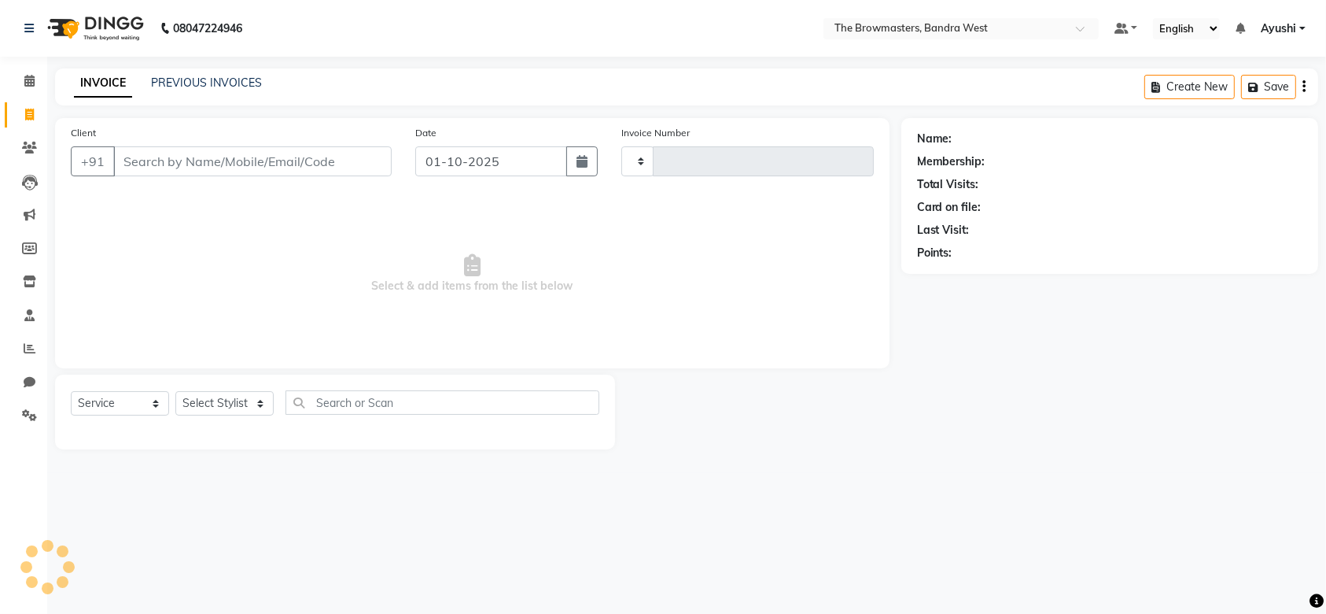
type input "2314"
select select "6949"
click at [195, 88] on link "PREVIOUS INVOICES" at bounding box center [206, 83] width 111 height 14
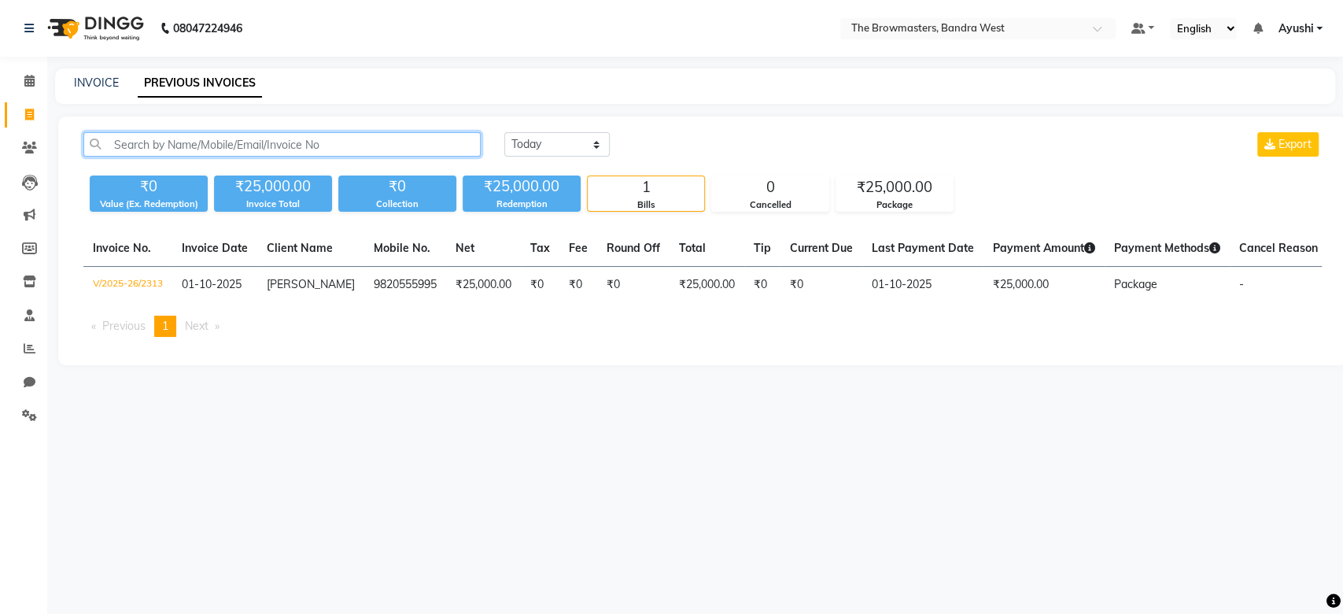
click at [231, 142] on input "text" at bounding box center [281, 144] width 397 height 24
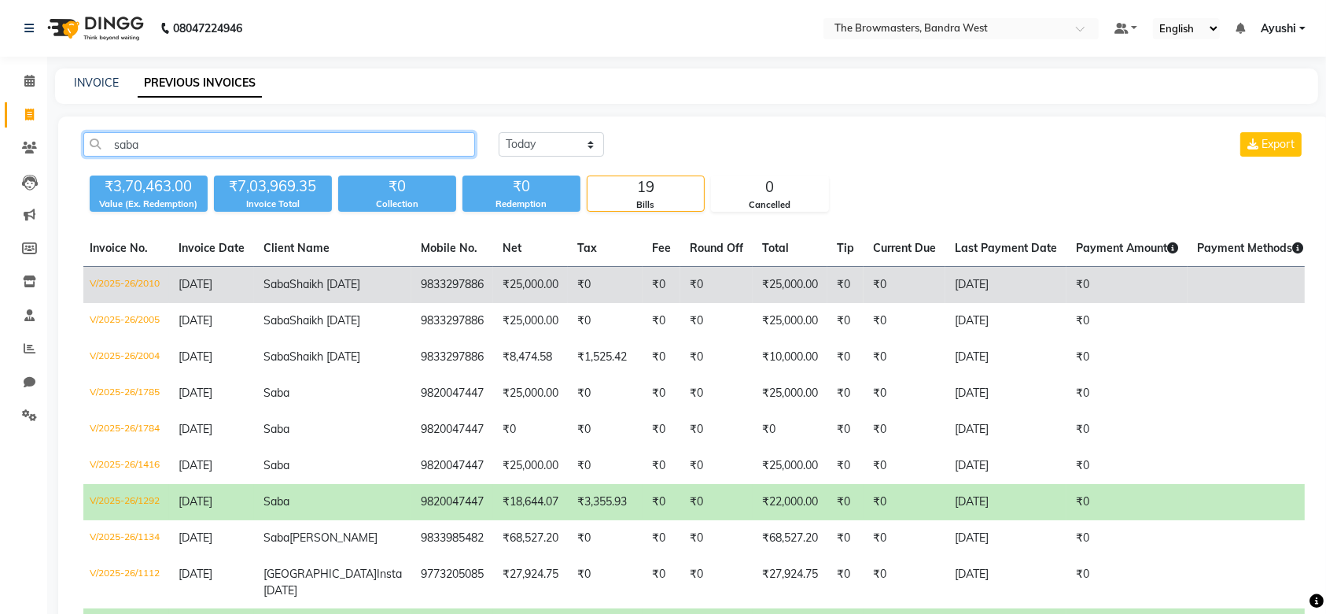
type input "saba"
click at [411, 290] on td "9833297886" at bounding box center [452, 285] width 82 height 37
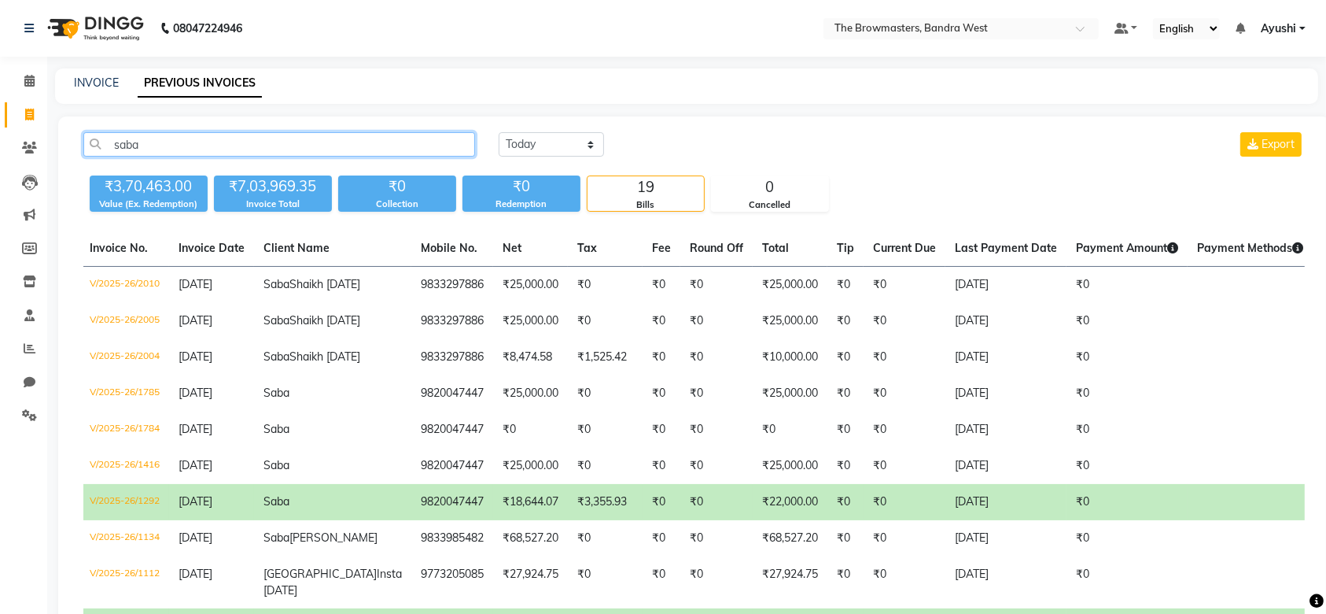
click at [148, 154] on input "saba" at bounding box center [279, 144] width 392 height 24
click at [79, 77] on link "INVOICE" at bounding box center [96, 83] width 45 height 14
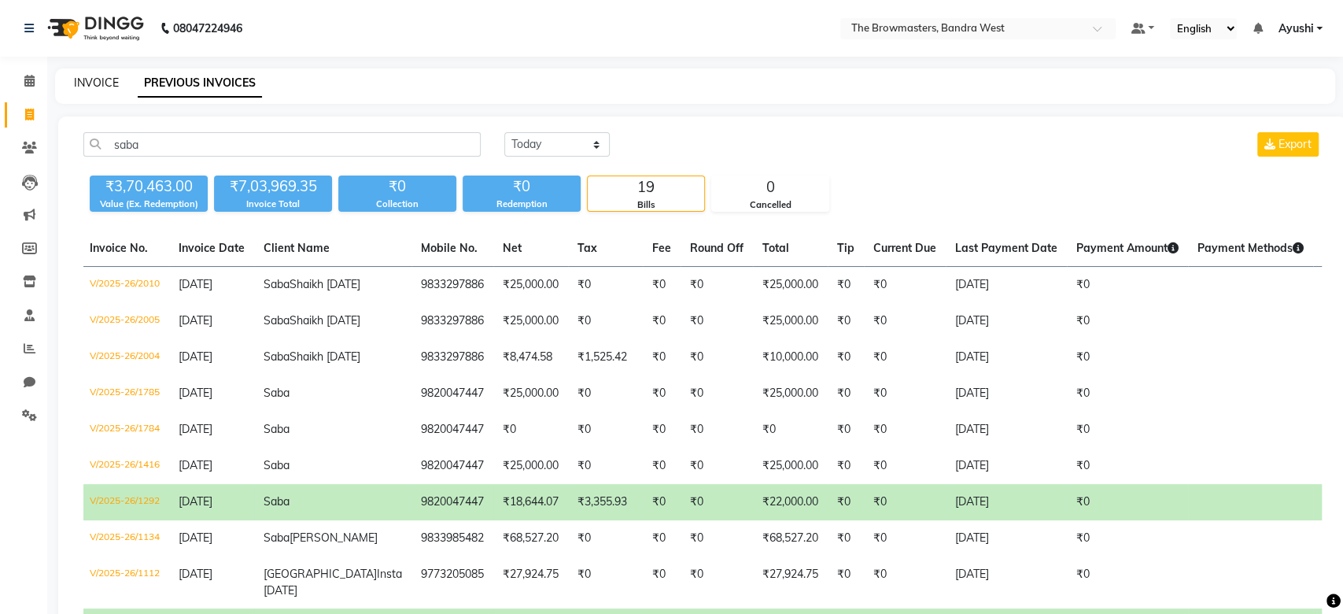
select select "6949"
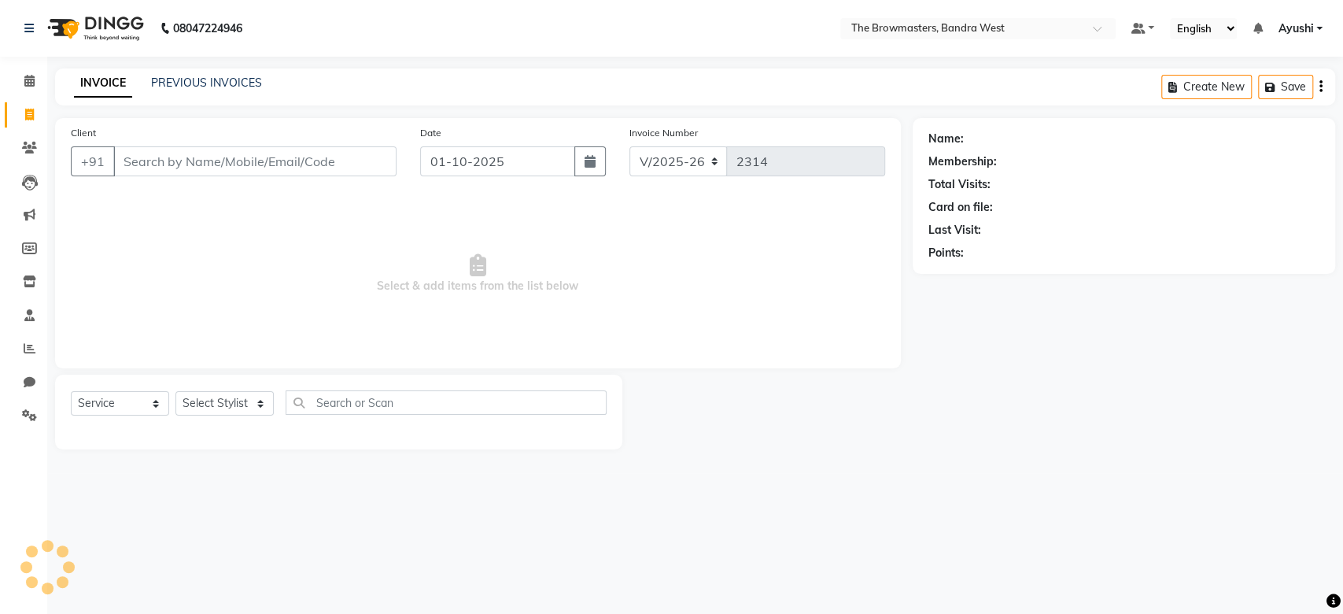
select select "package"
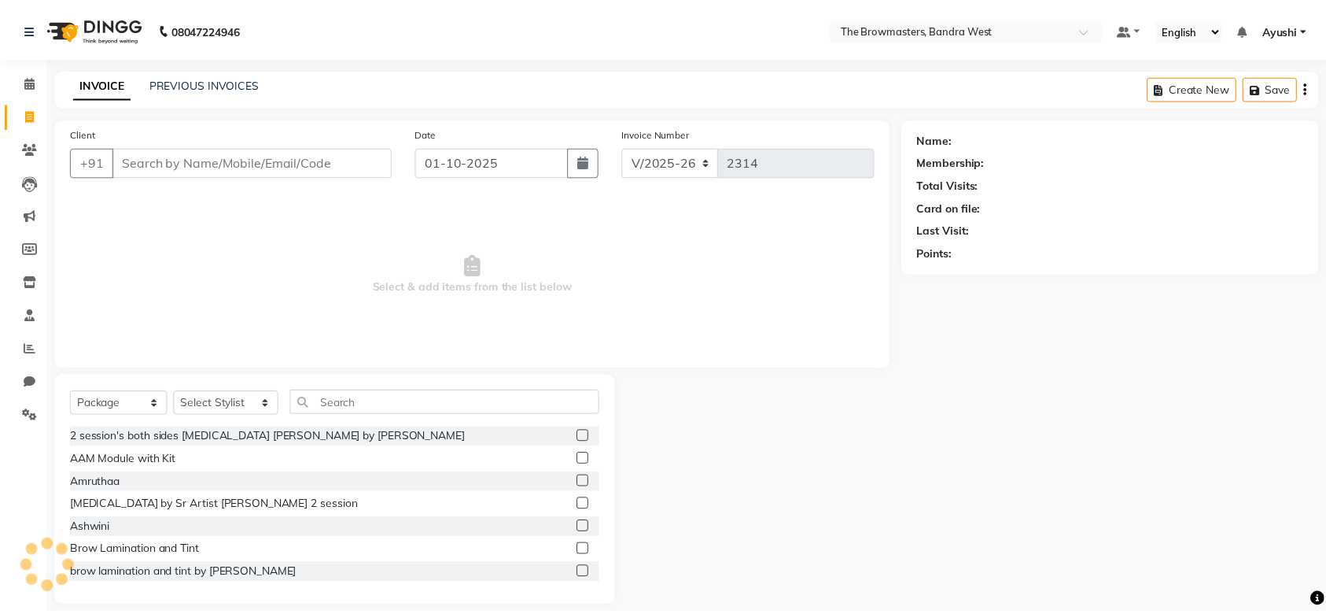
scroll to position [16, 0]
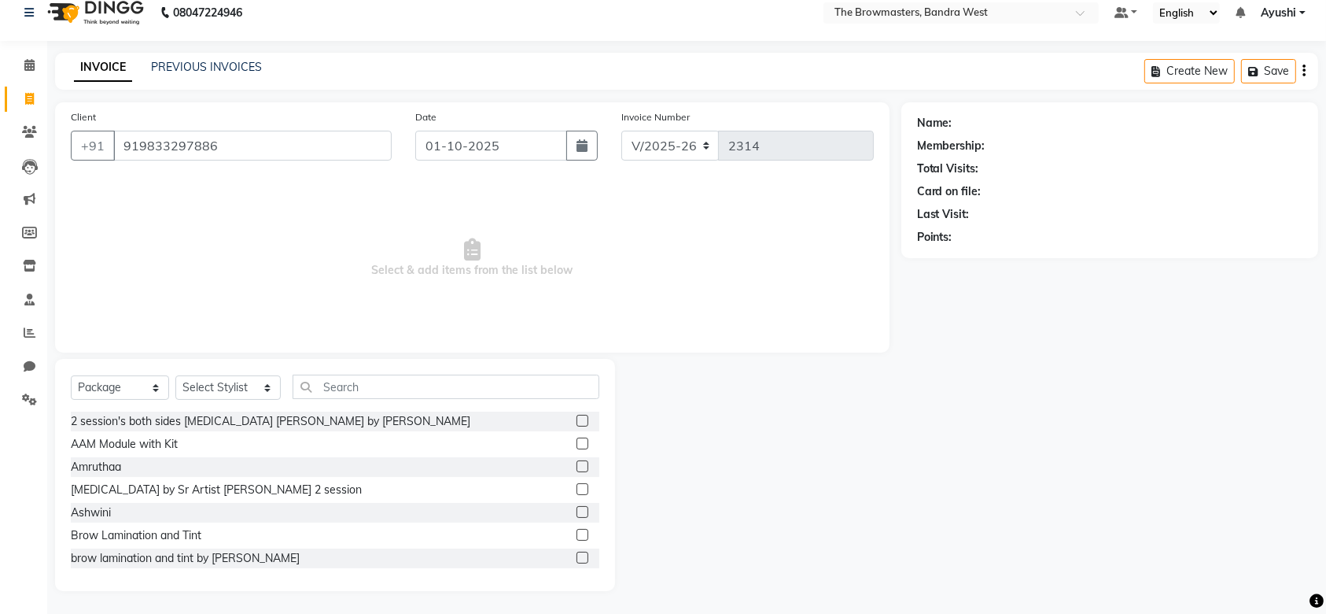
type input "919833297886"
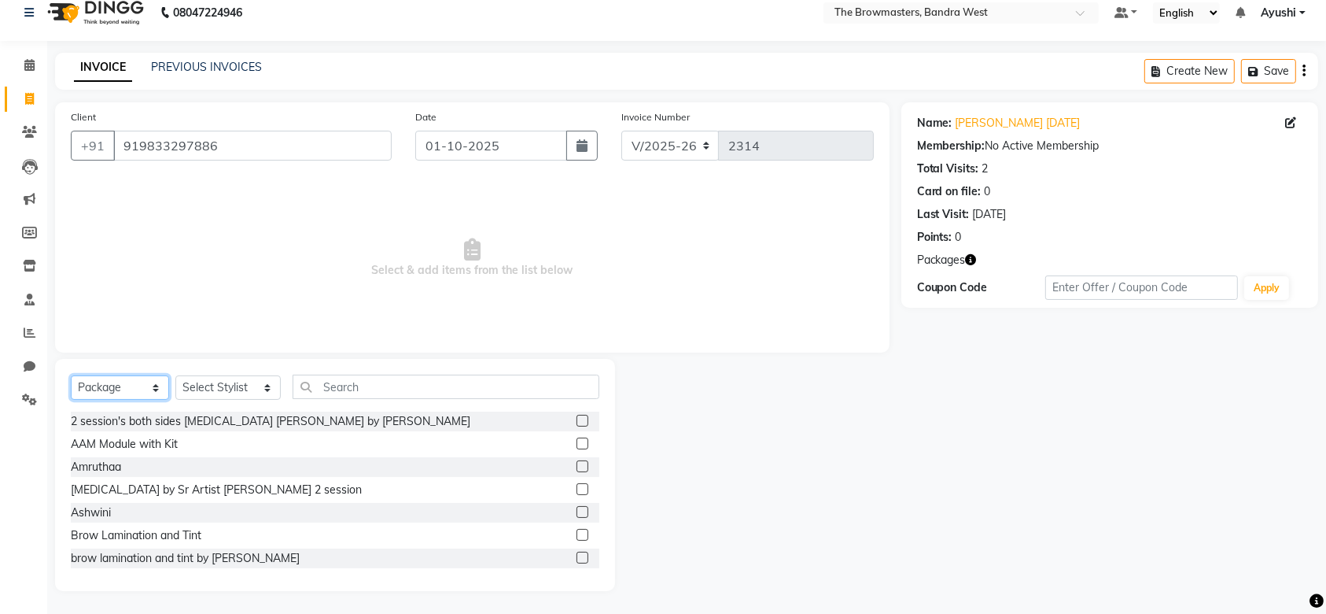
click at [128, 379] on select "Select Service Product Membership Package Voucher Prepaid Gift Card" at bounding box center [120, 387] width 98 height 24
select select "service"
click at [71, 391] on select "Select Service Product Membership Package Voucher Prepaid Gift Card" at bounding box center [120, 387] width 98 height 24
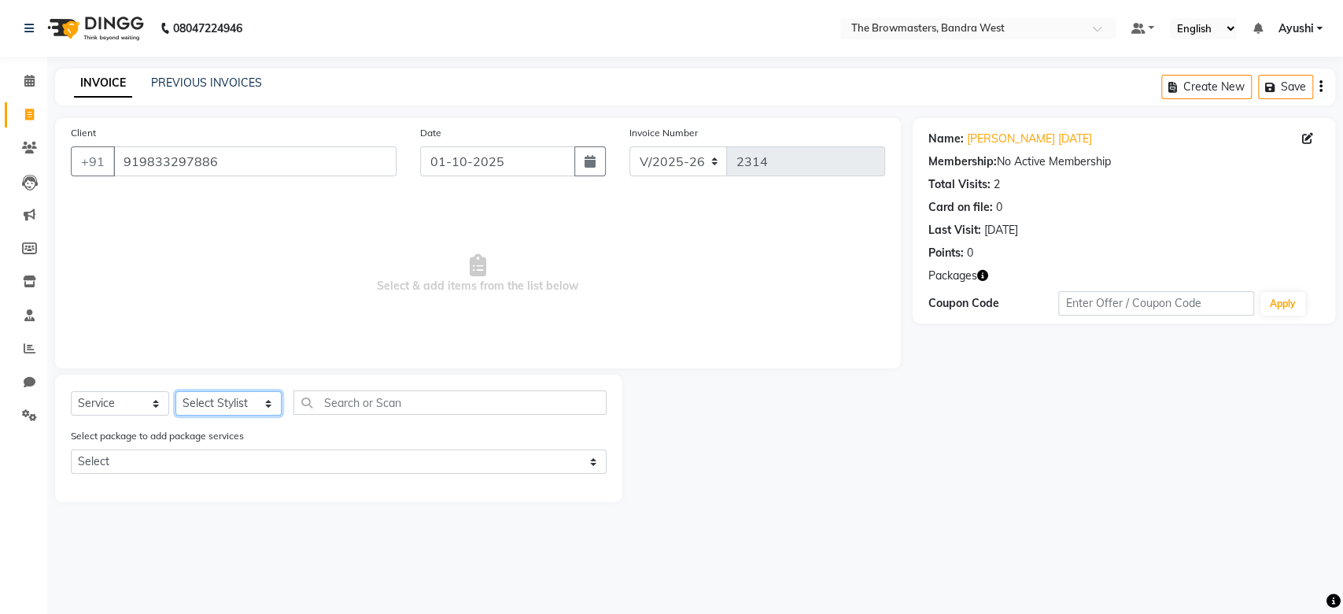
click at [231, 400] on select "Select Stylist [PERSON_NAME] Ashwini [PERSON_NAME] SUPPORT [PERSON_NAME] Jyoti …" at bounding box center [228, 403] width 106 height 24
select select "88429"
click at [175, 391] on select "Select Stylist [PERSON_NAME] Ashwini [PERSON_NAME] SUPPORT [PERSON_NAME] Jyoti …" at bounding box center [228, 403] width 106 height 24
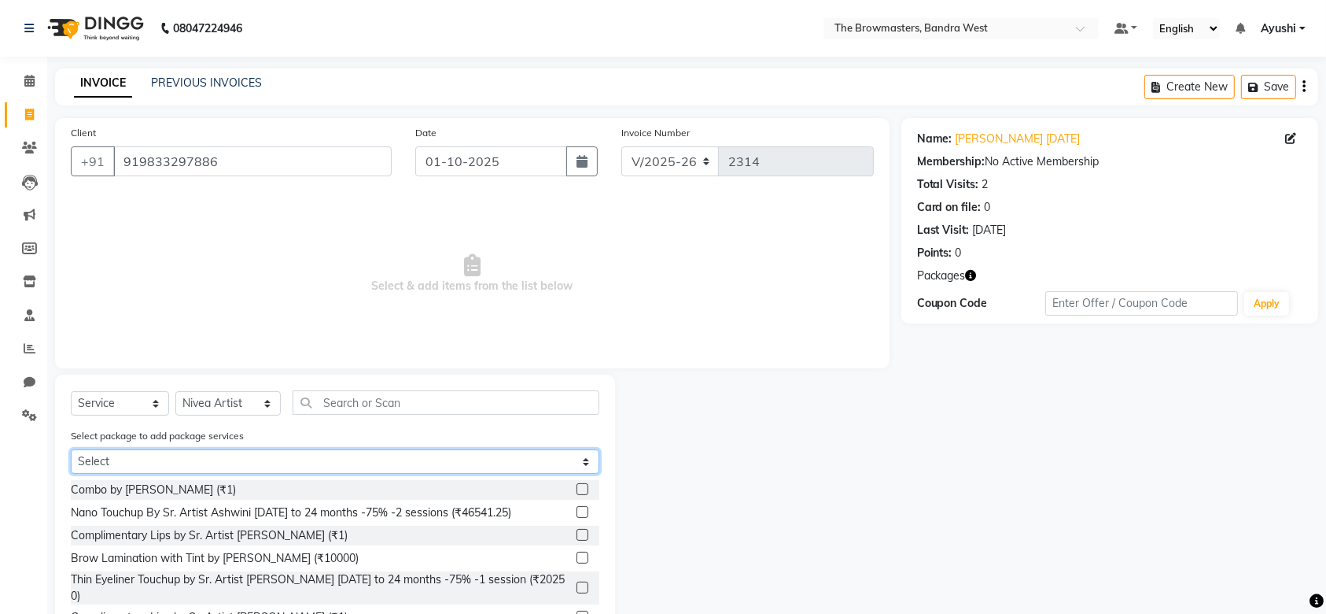
click at [217, 472] on select "Select Demo Model" at bounding box center [335, 461] width 529 height 24
select select "1: Object"
click at [71, 449] on select "Select Demo Model" at bounding box center [335, 461] width 529 height 24
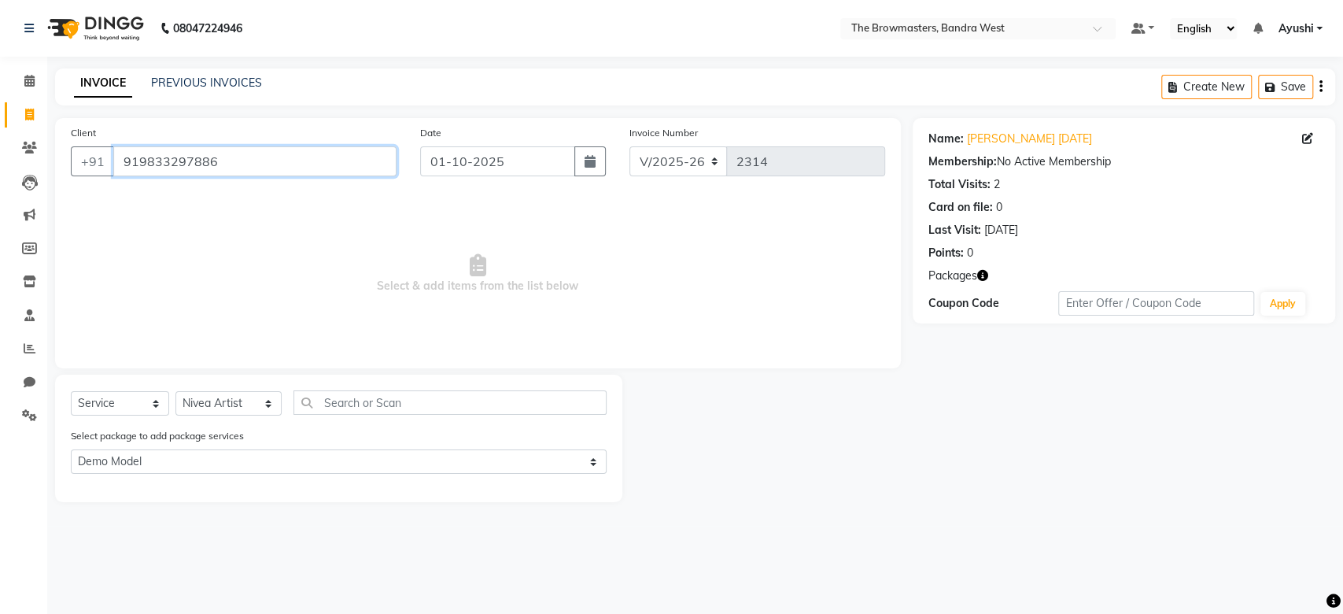
click at [160, 159] on input "919833297886" at bounding box center [254, 161] width 283 height 30
click at [34, 152] on icon at bounding box center [29, 148] width 15 height 12
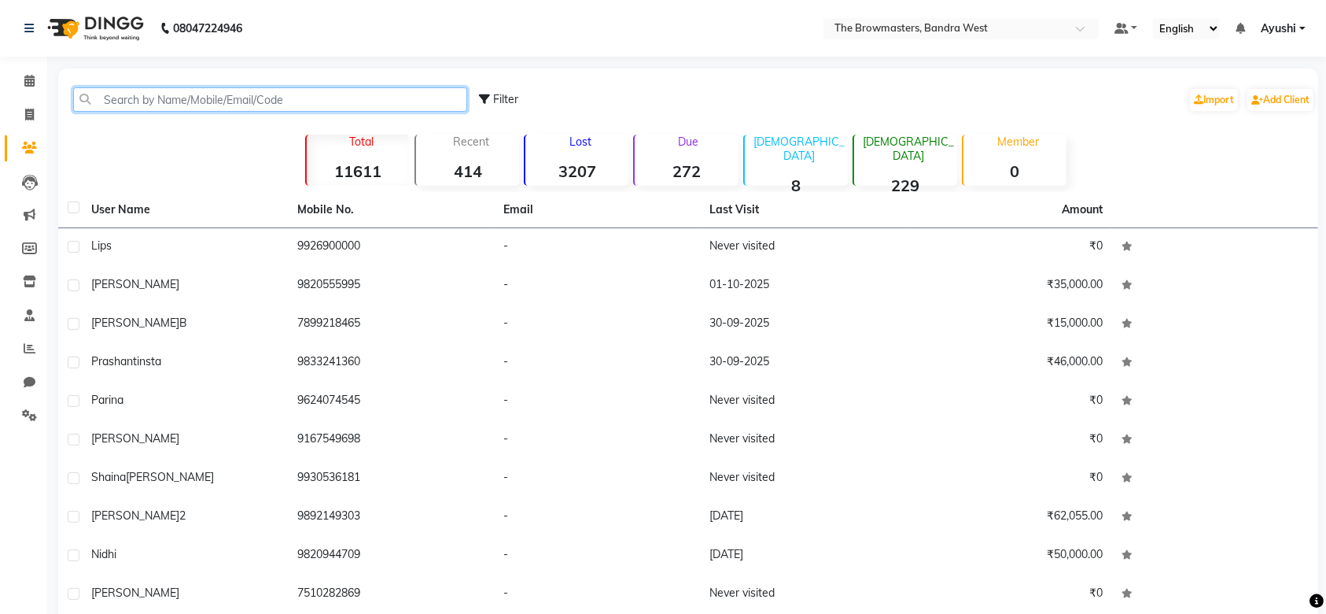
click at [307, 109] on input "text" at bounding box center [270, 99] width 394 height 24
paste input "919833297886"
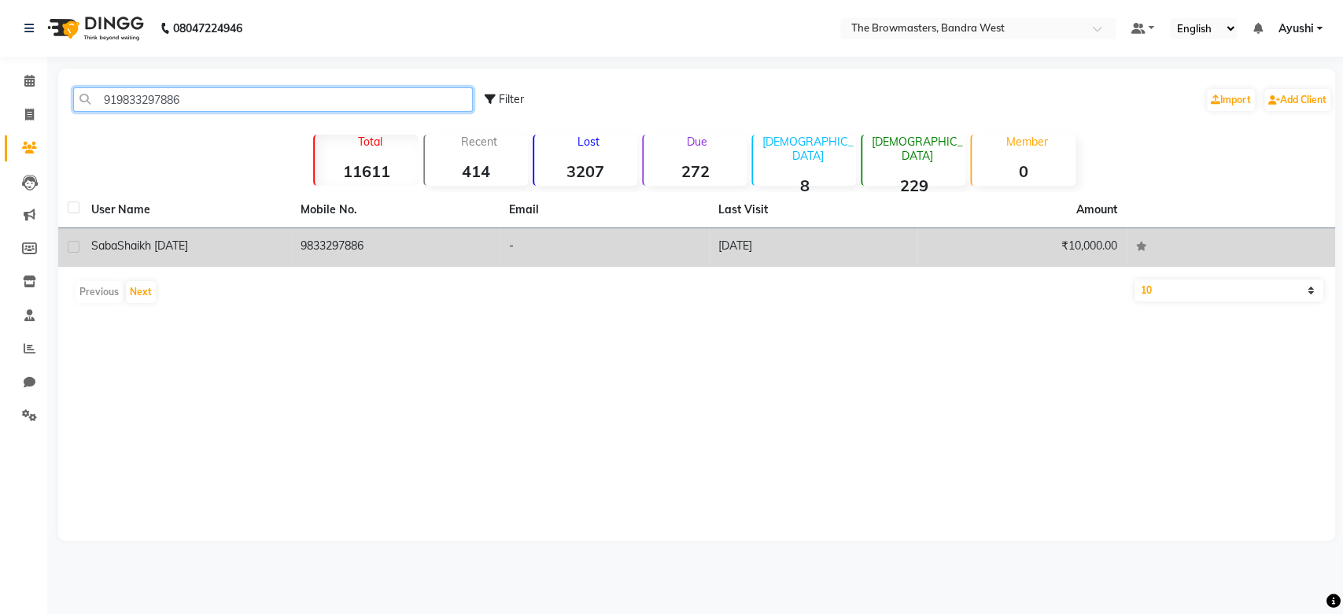
type input "919833297886"
click at [321, 242] on td "9833297886" at bounding box center [395, 247] width 209 height 39
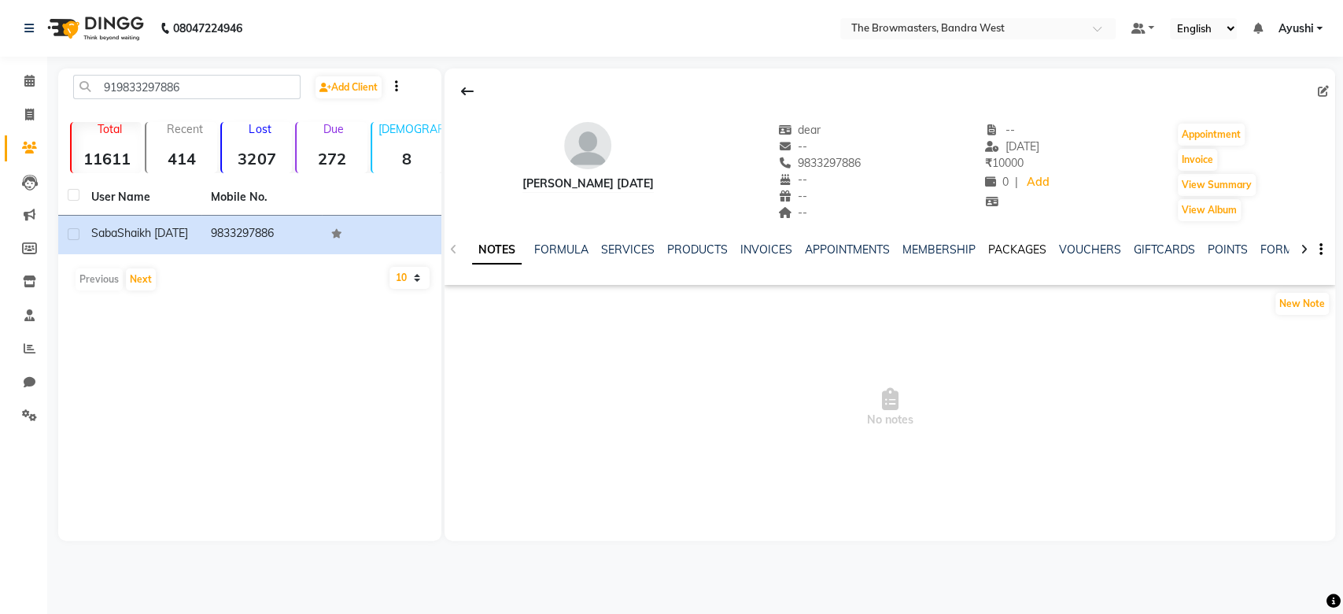
click at [1019, 250] on link "PACKAGES" at bounding box center [1017, 249] width 58 height 14
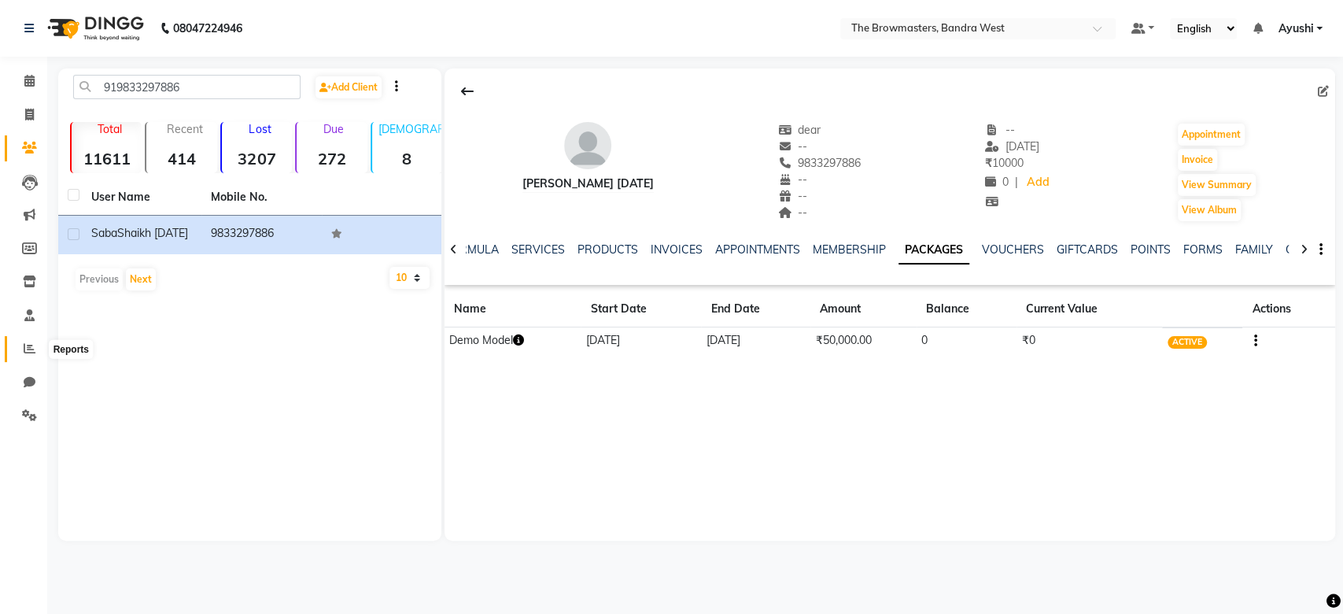
click at [24, 348] on icon at bounding box center [30, 348] width 12 height 12
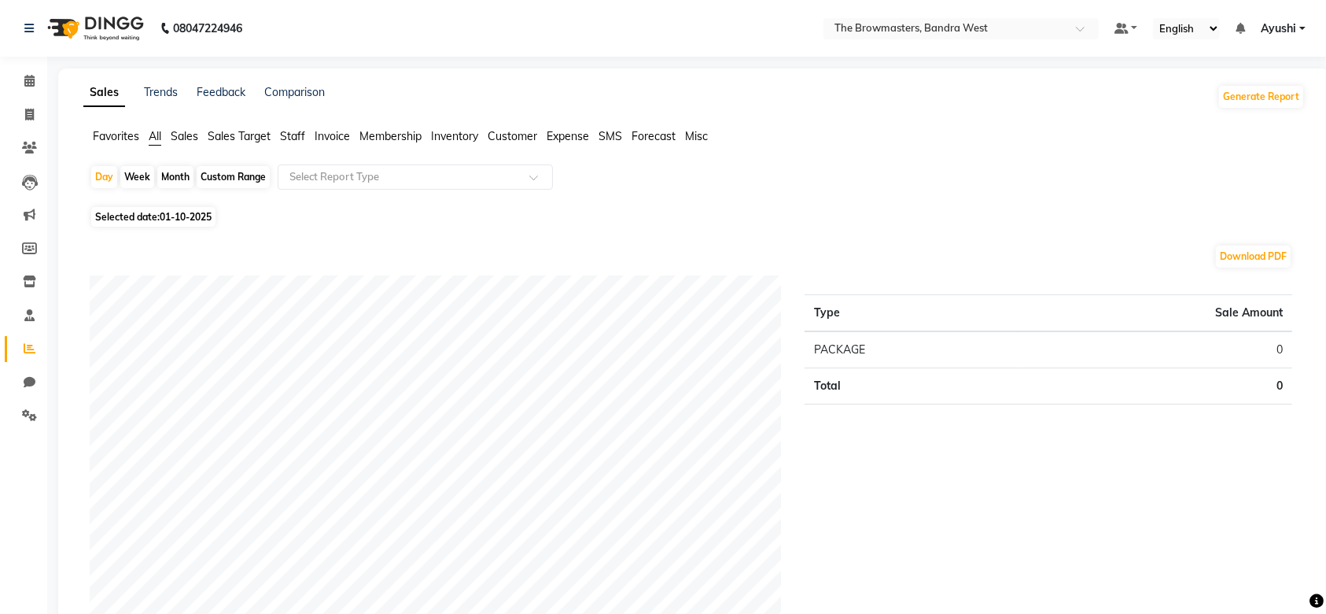
click at [298, 134] on span "Staff" at bounding box center [292, 136] width 25 height 14
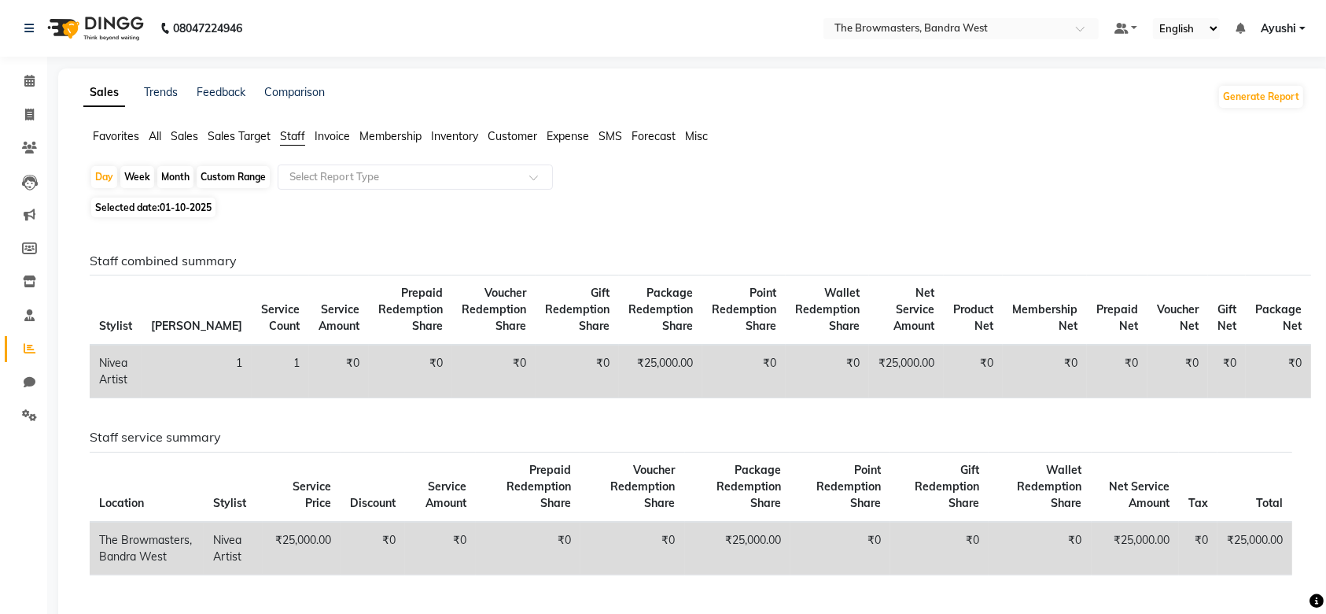
click at [191, 172] on div "Month" at bounding box center [175, 177] width 36 height 22
select select "10"
select select "2025"
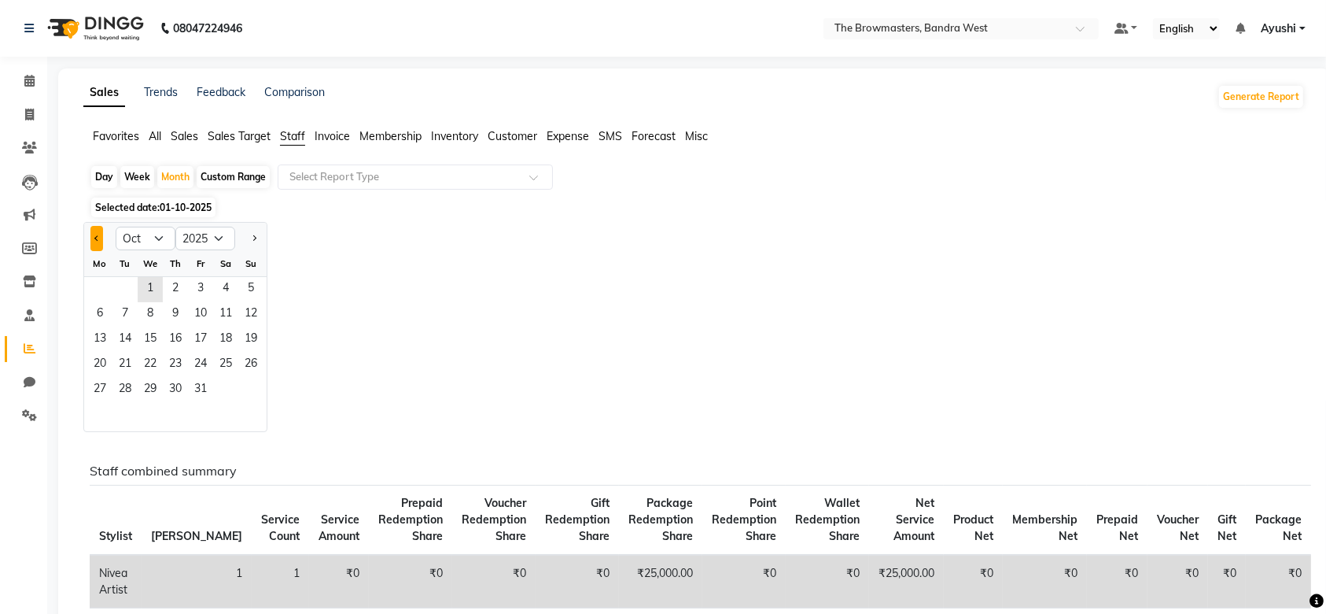
click at [97, 229] on button "Previous month" at bounding box center [96, 238] width 13 height 25
select select "9"
click at [104, 293] on span "1" at bounding box center [99, 289] width 25 height 25
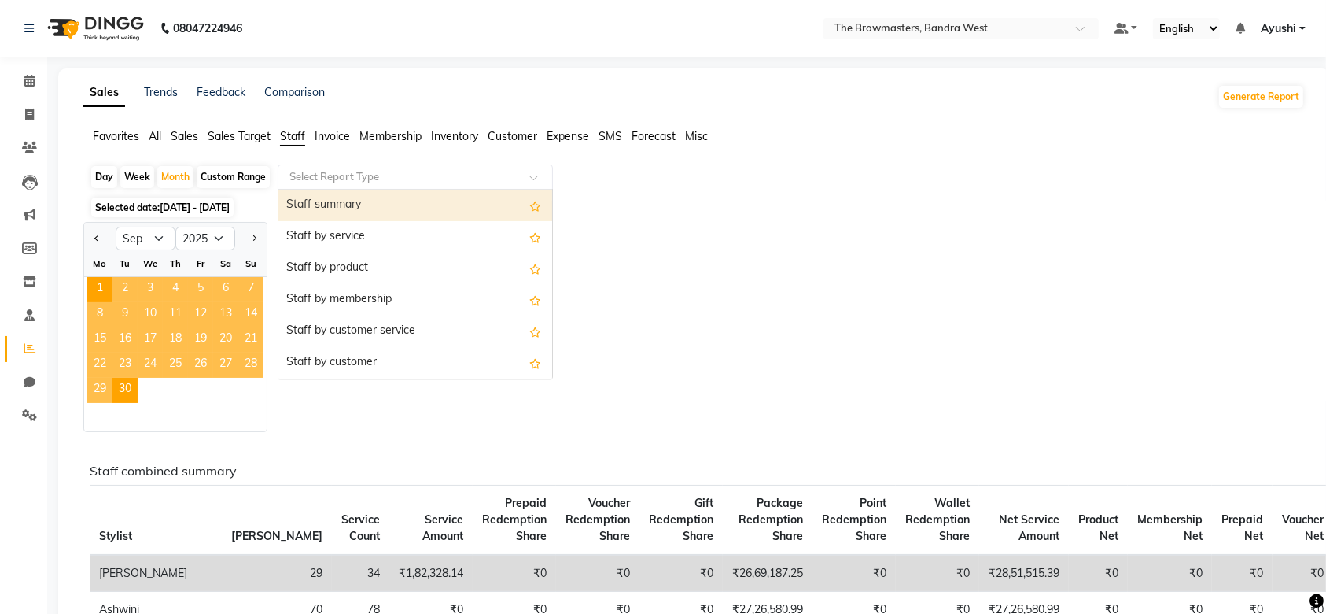
click at [388, 168] on div "Select Report Type" at bounding box center [415, 176] width 275 height 25
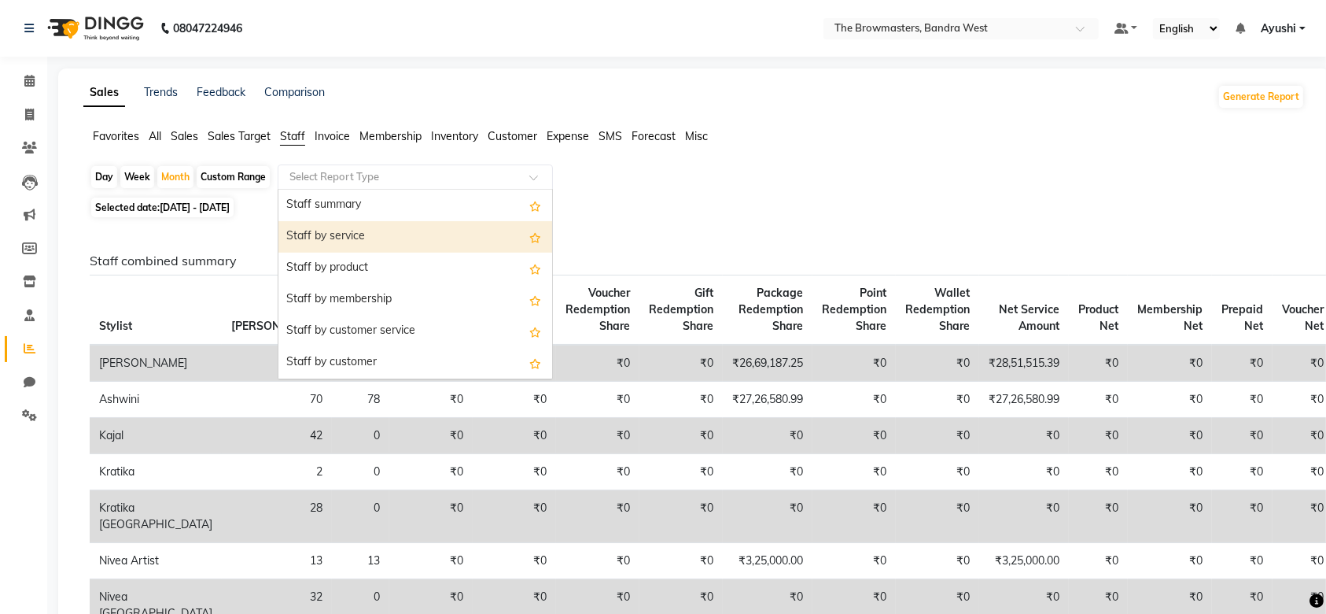
scroll to position [566, 0]
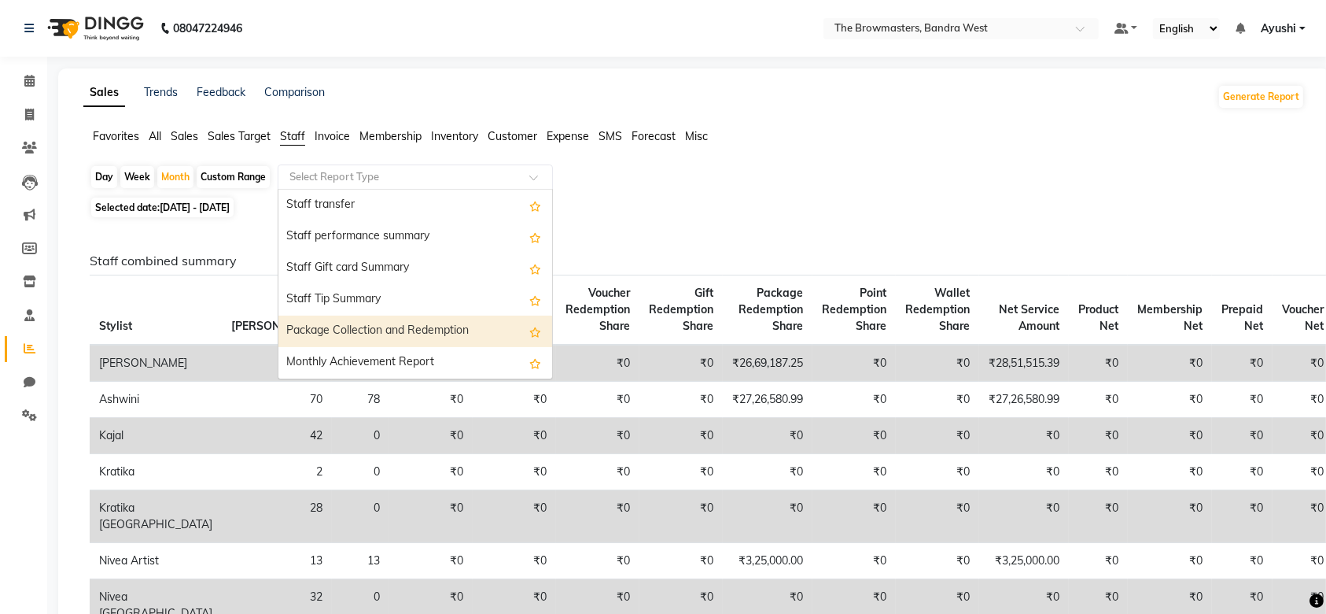
click at [390, 326] on div "Package Collection and Redemption" at bounding box center [415, 330] width 274 height 31
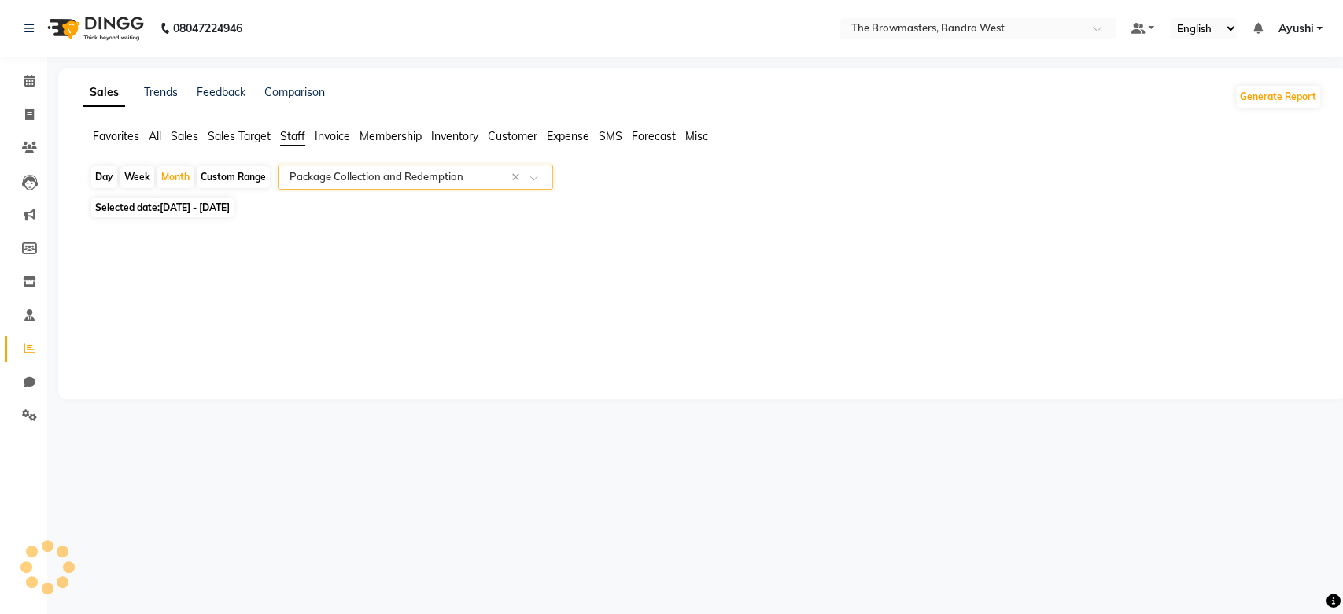
select select "full_report"
select select "csv"
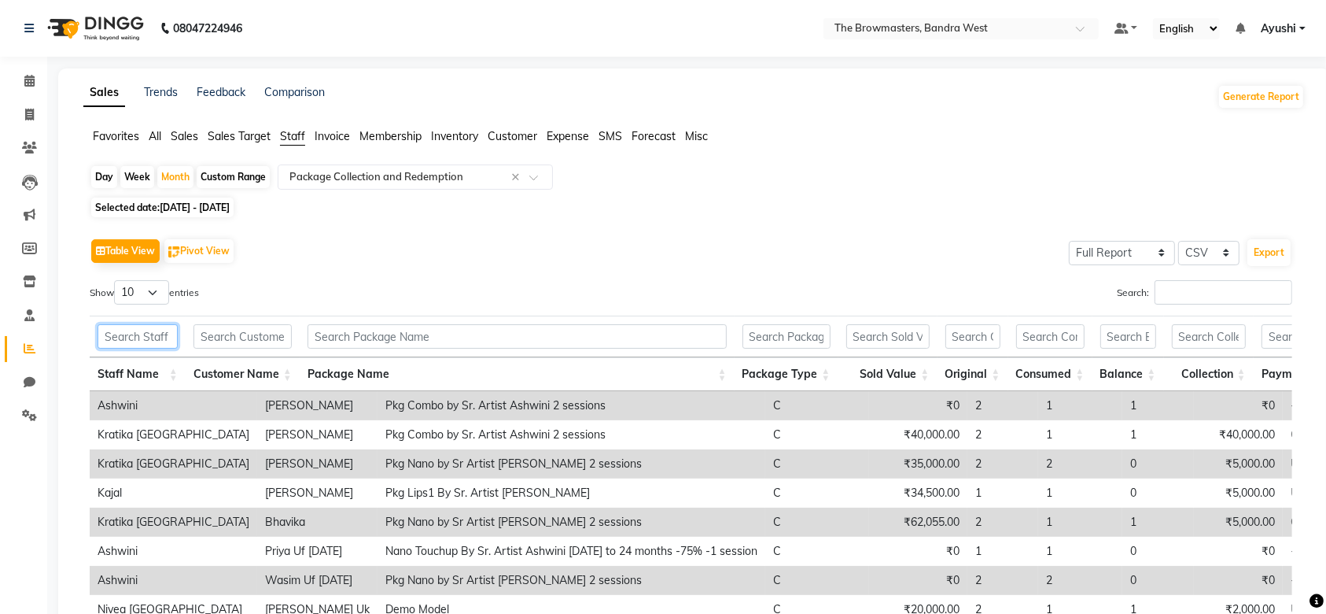
click at [141, 331] on input "text" at bounding box center [138, 336] width 80 height 24
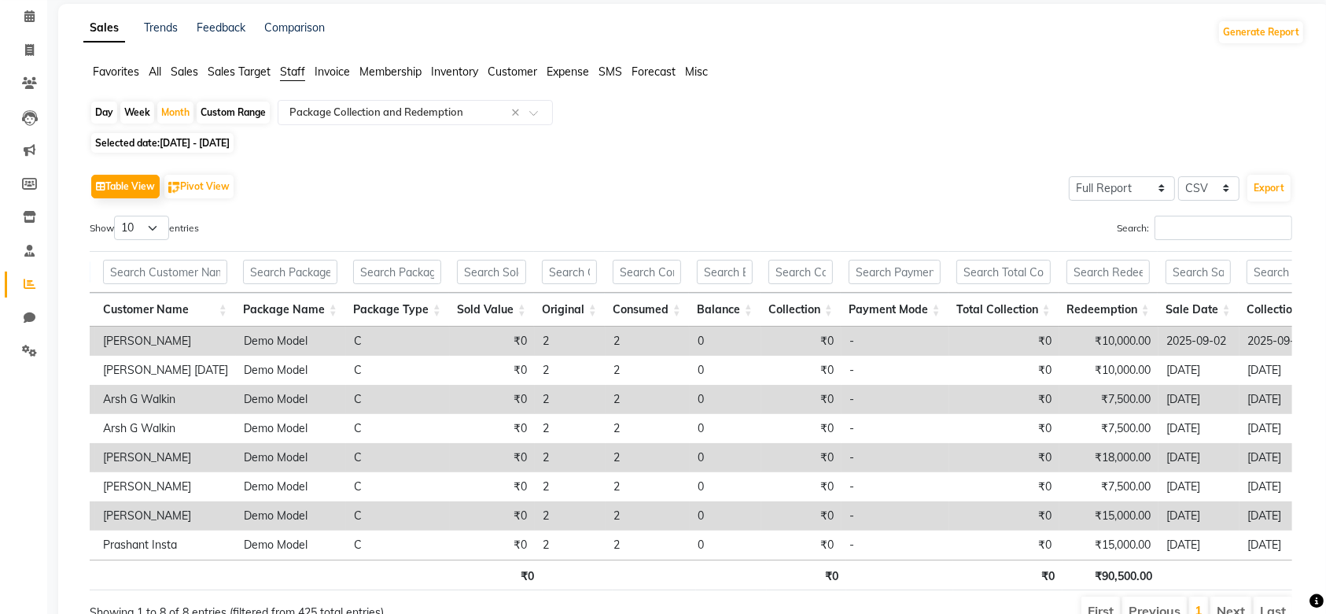
scroll to position [0, 0]
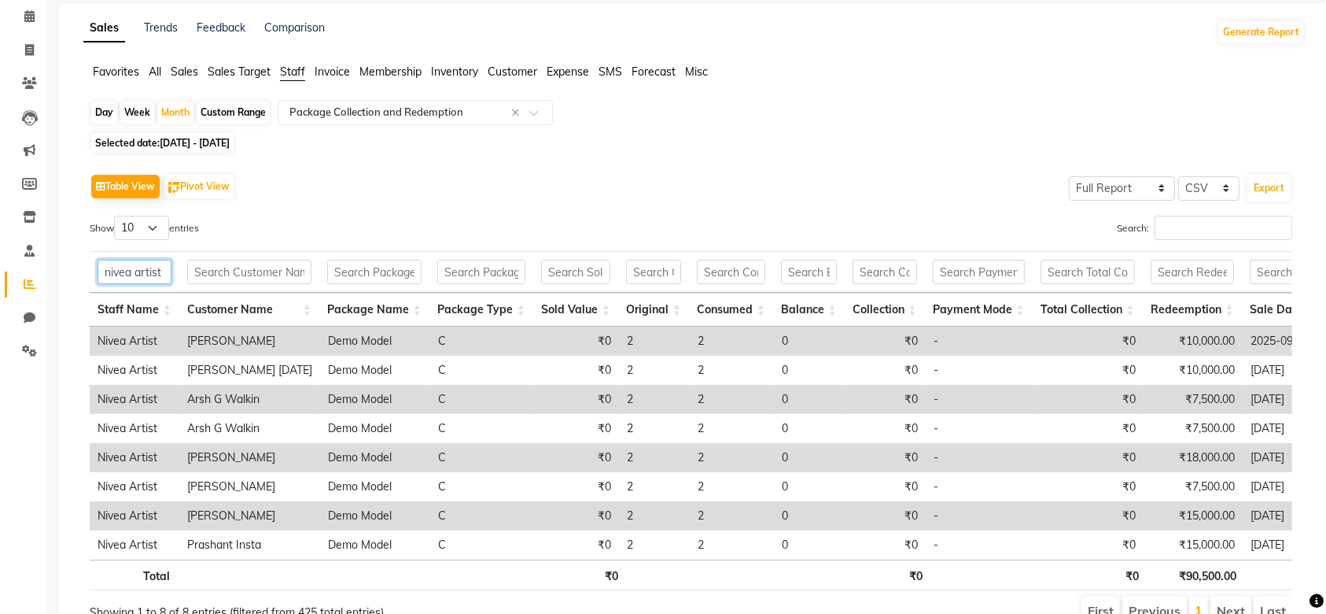
type input "nivea artist"
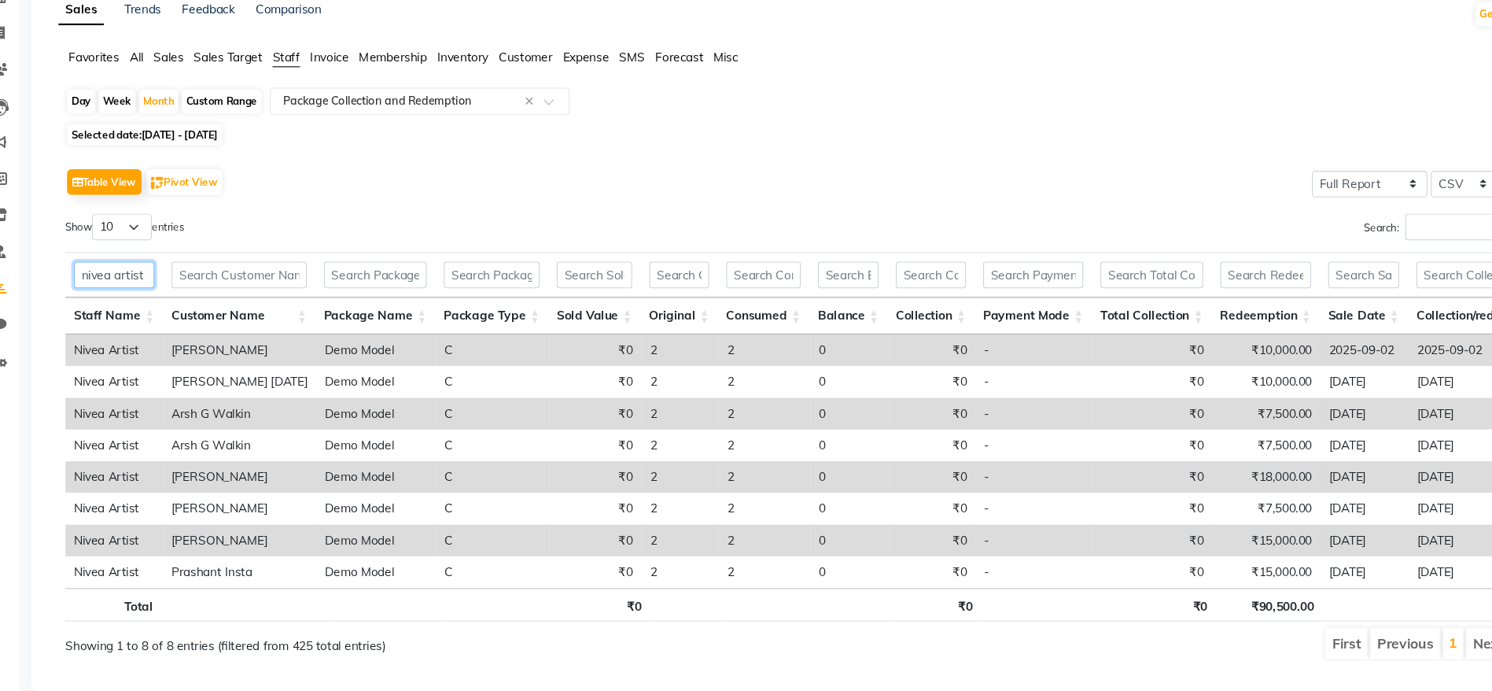
scroll to position [0, 37]
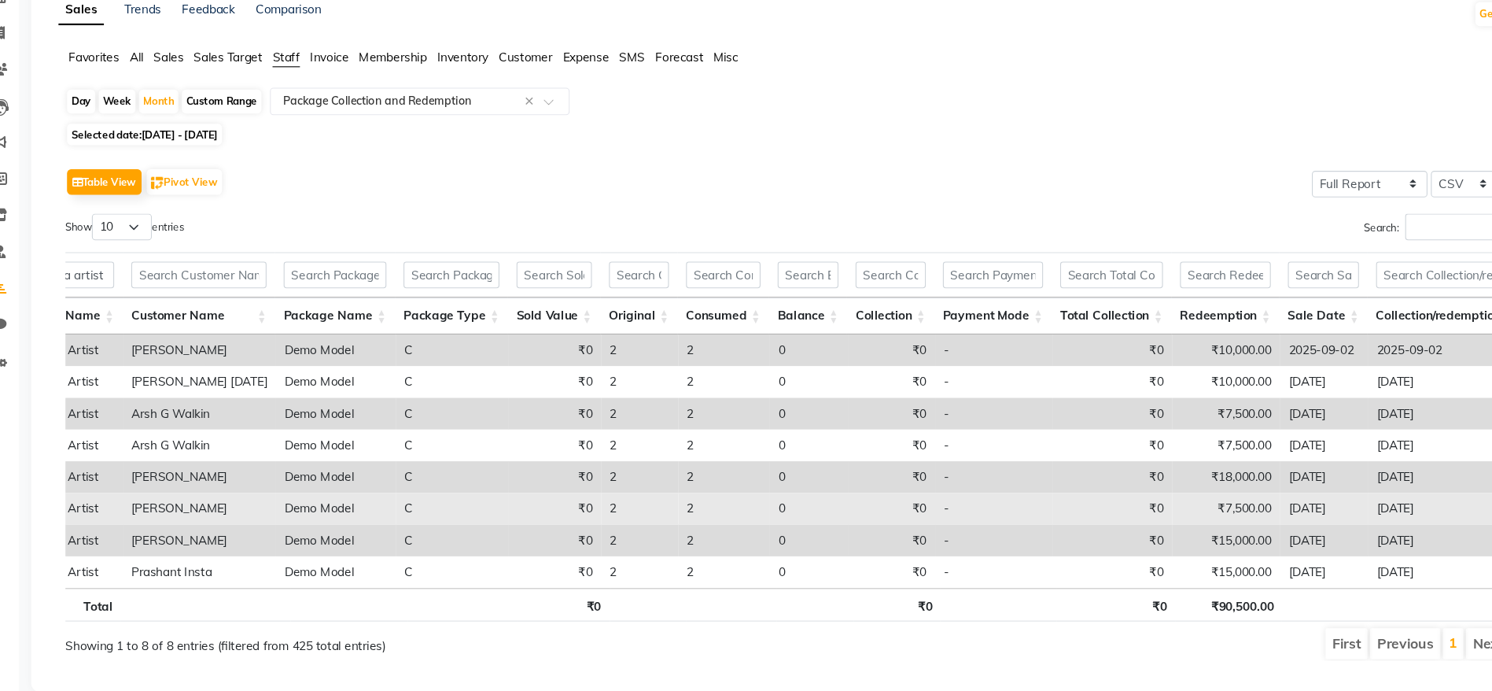
click at [238, 485] on td "[PERSON_NAME]" at bounding box center [212, 499] width 141 height 29
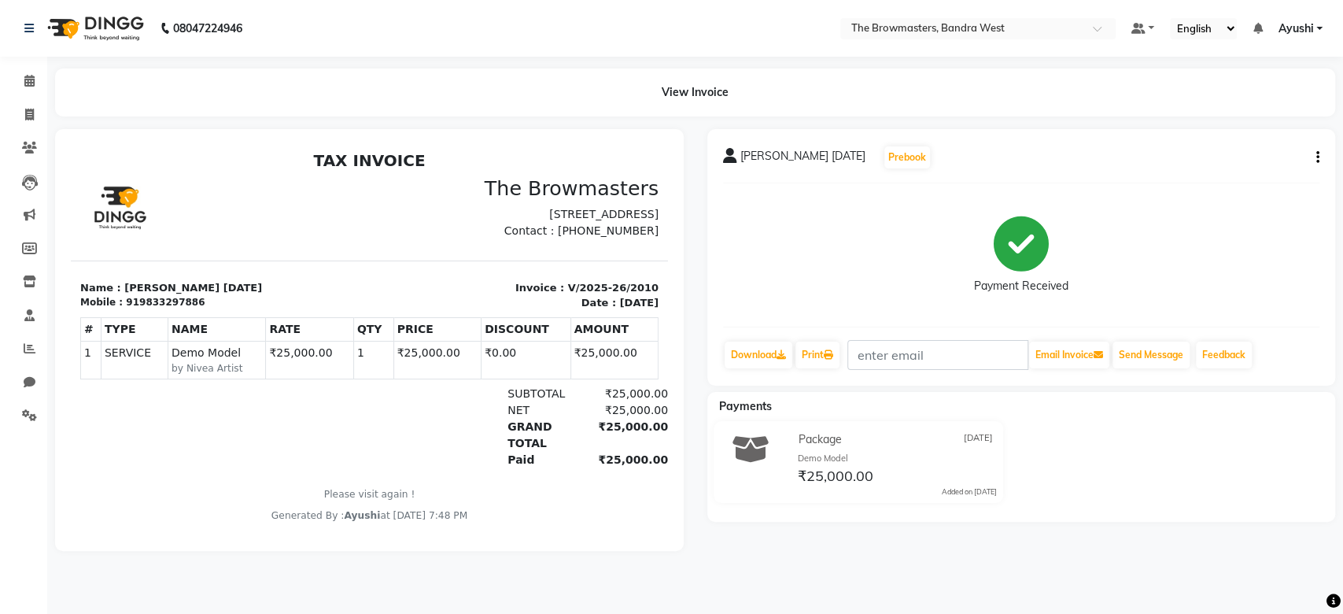
click at [138, 309] on div "919833297886" at bounding box center [165, 302] width 79 height 14
copy div "919833297886"
click at [31, 100] on li "Invoice" at bounding box center [23, 115] width 47 height 34
click at [37, 108] on span at bounding box center [30, 115] width 28 height 18
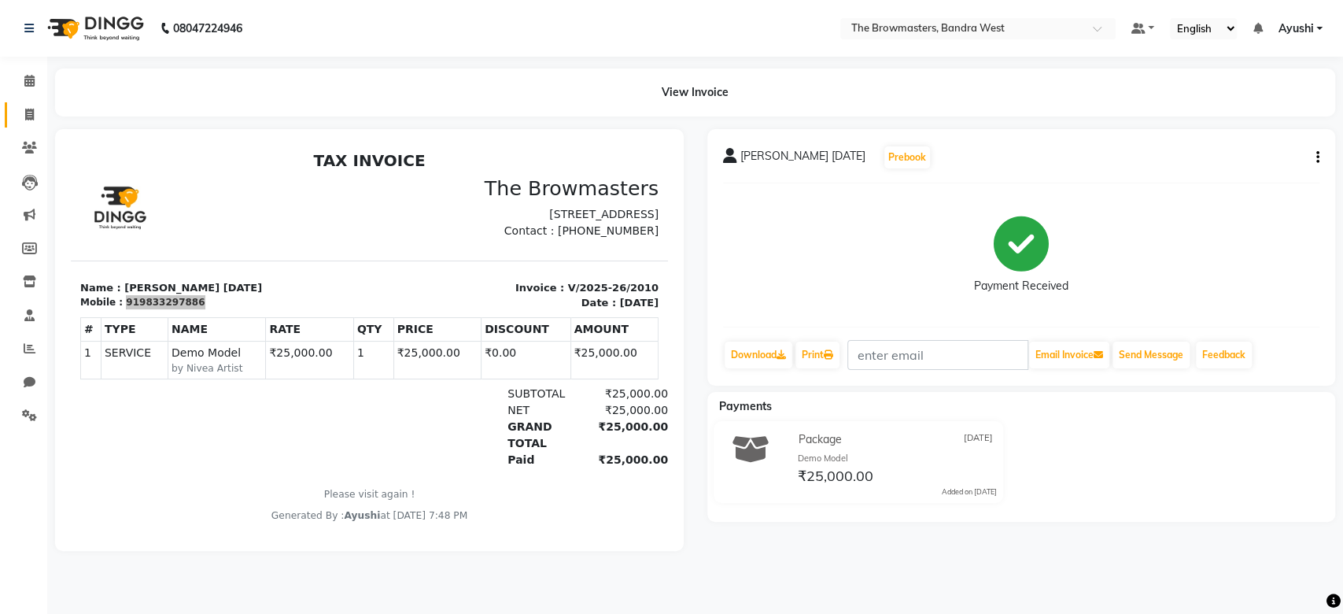
select select "service"
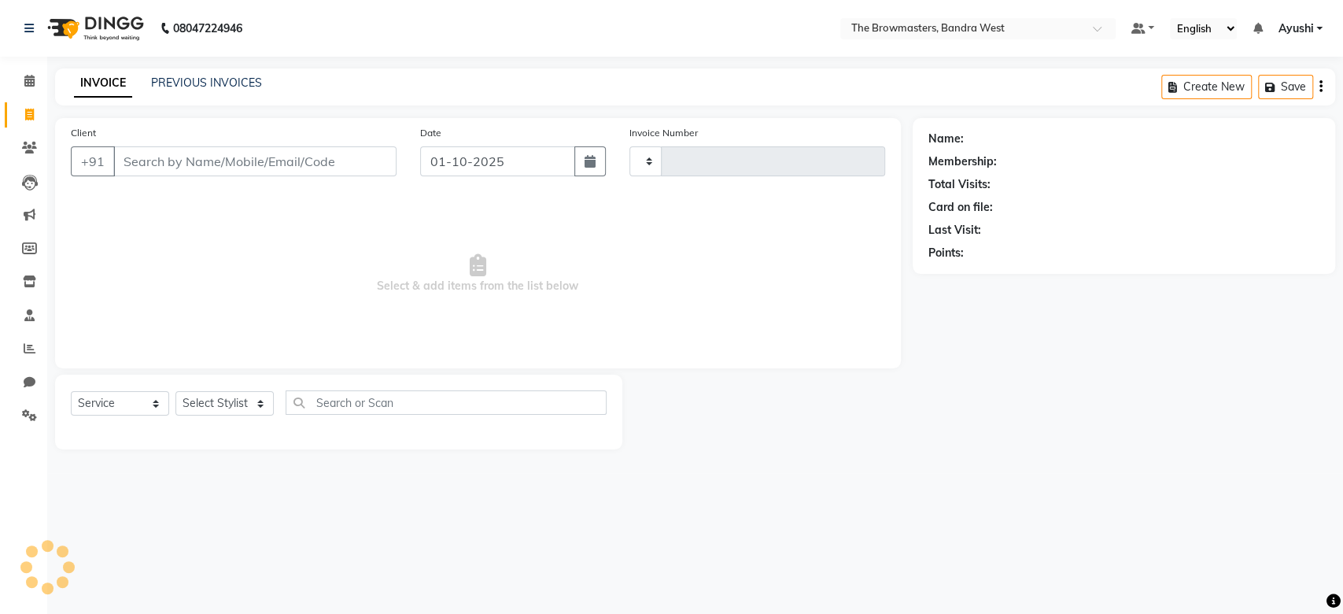
type input "2314"
select select "6949"
click at [215, 76] on link "PREVIOUS INVOICES" at bounding box center [206, 83] width 111 height 14
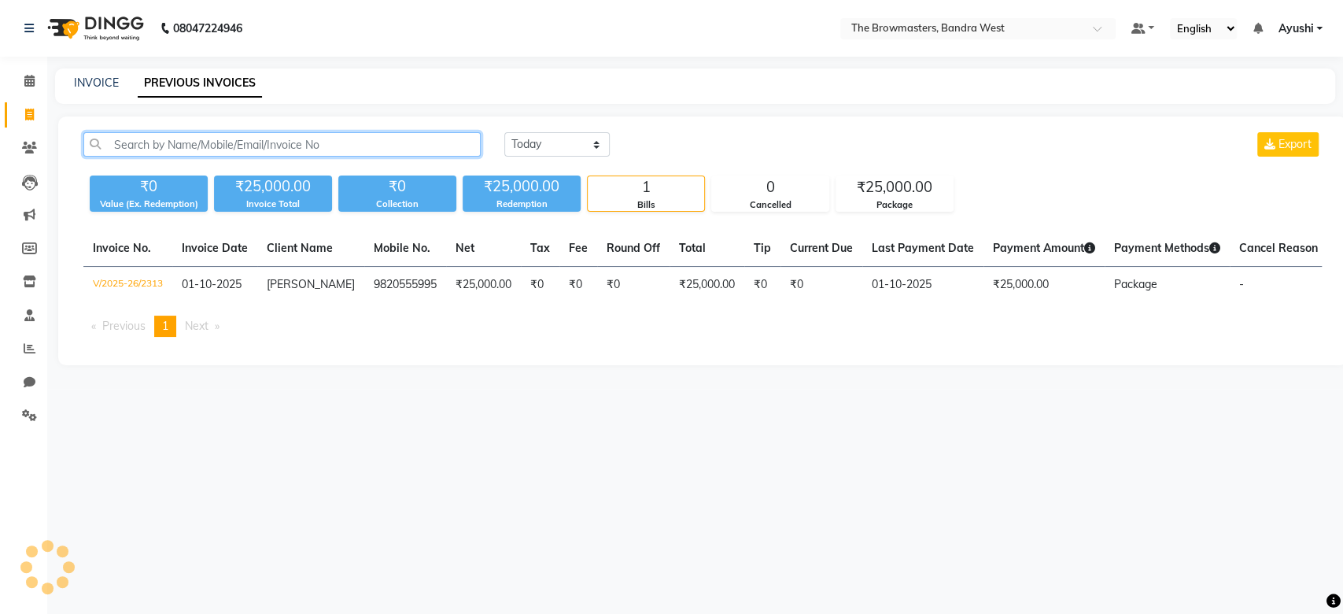
click at [230, 146] on input "text" at bounding box center [281, 144] width 397 height 24
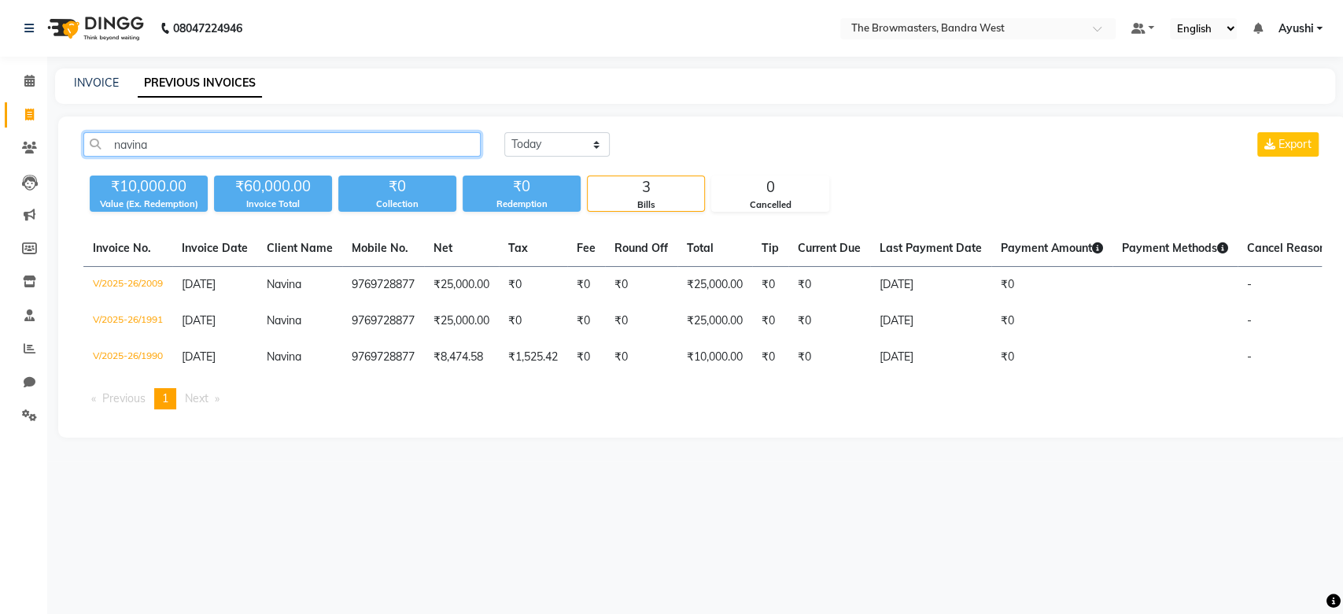
type input "navina"
click at [192, 157] on div "navina Today Yesterday Custom Range Export" at bounding box center [703, 150] width 1262 height 37
click at [170, 145] on input "navina" at bounding box center [281, 144] width 397 height 24
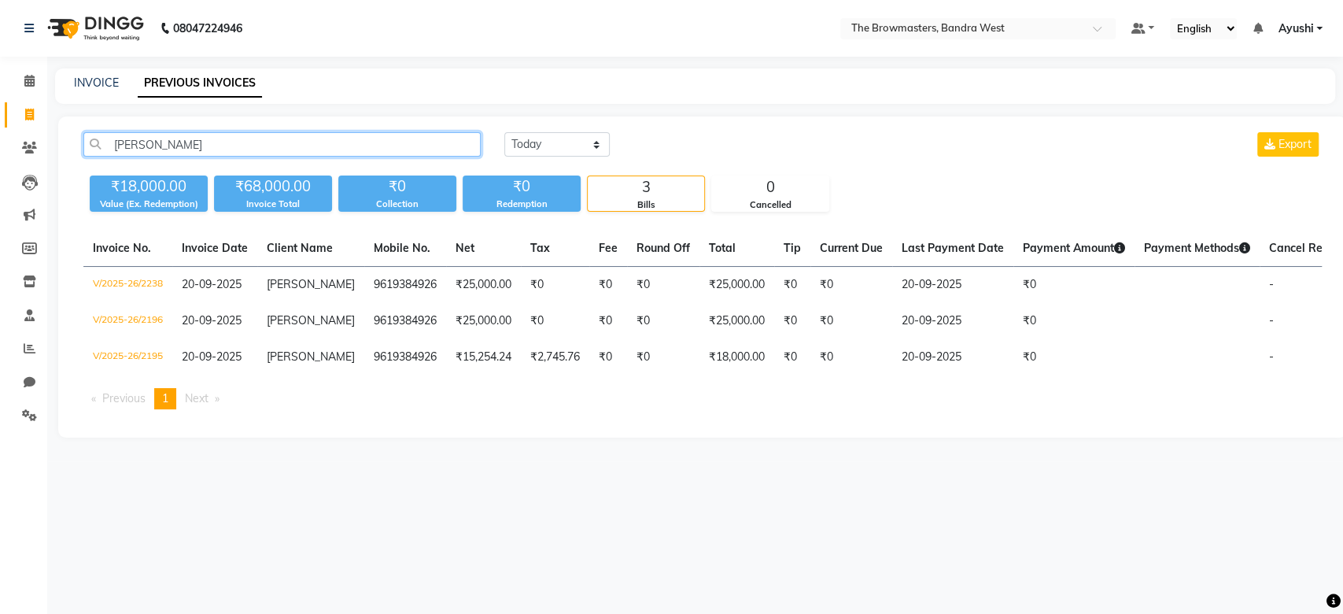
type input "Hetvi"
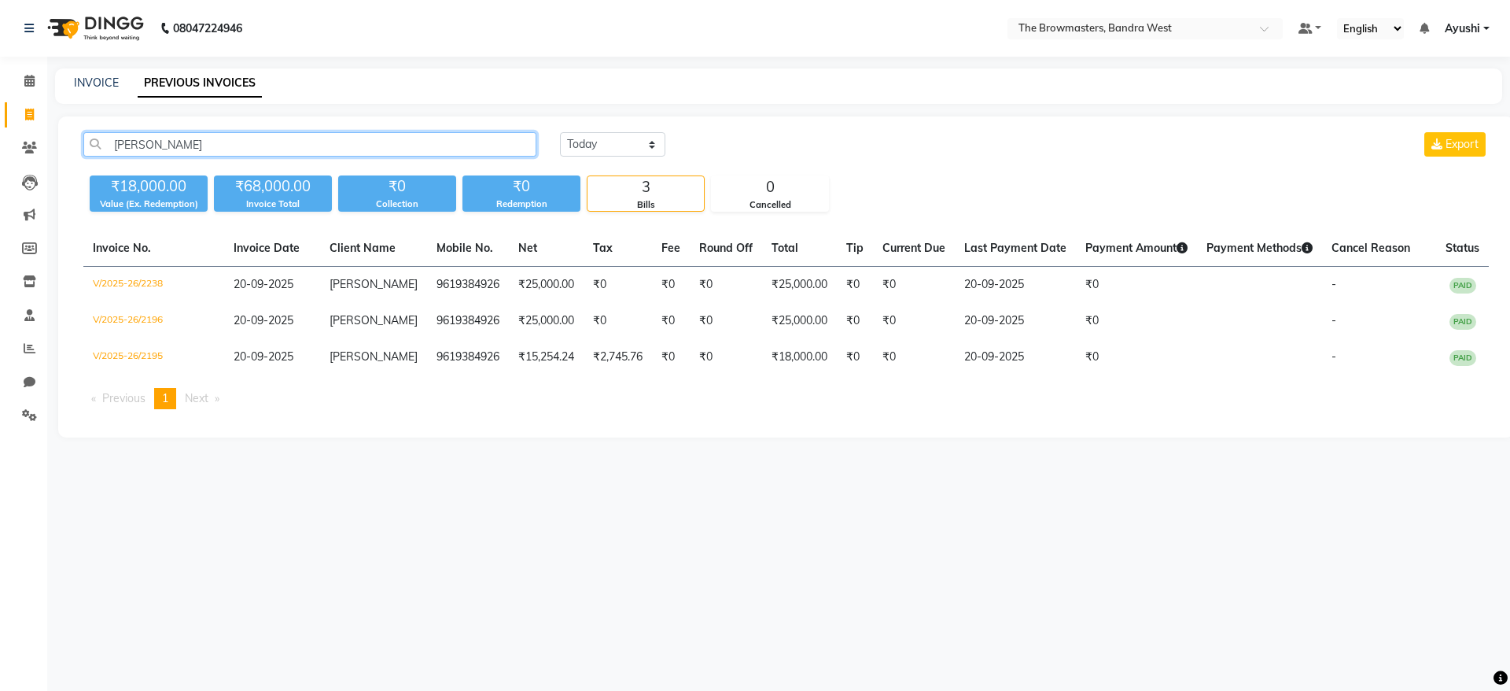
click at [130, 153] on input "Hetvi" at bounding box center [309, 144] width 453 height 24
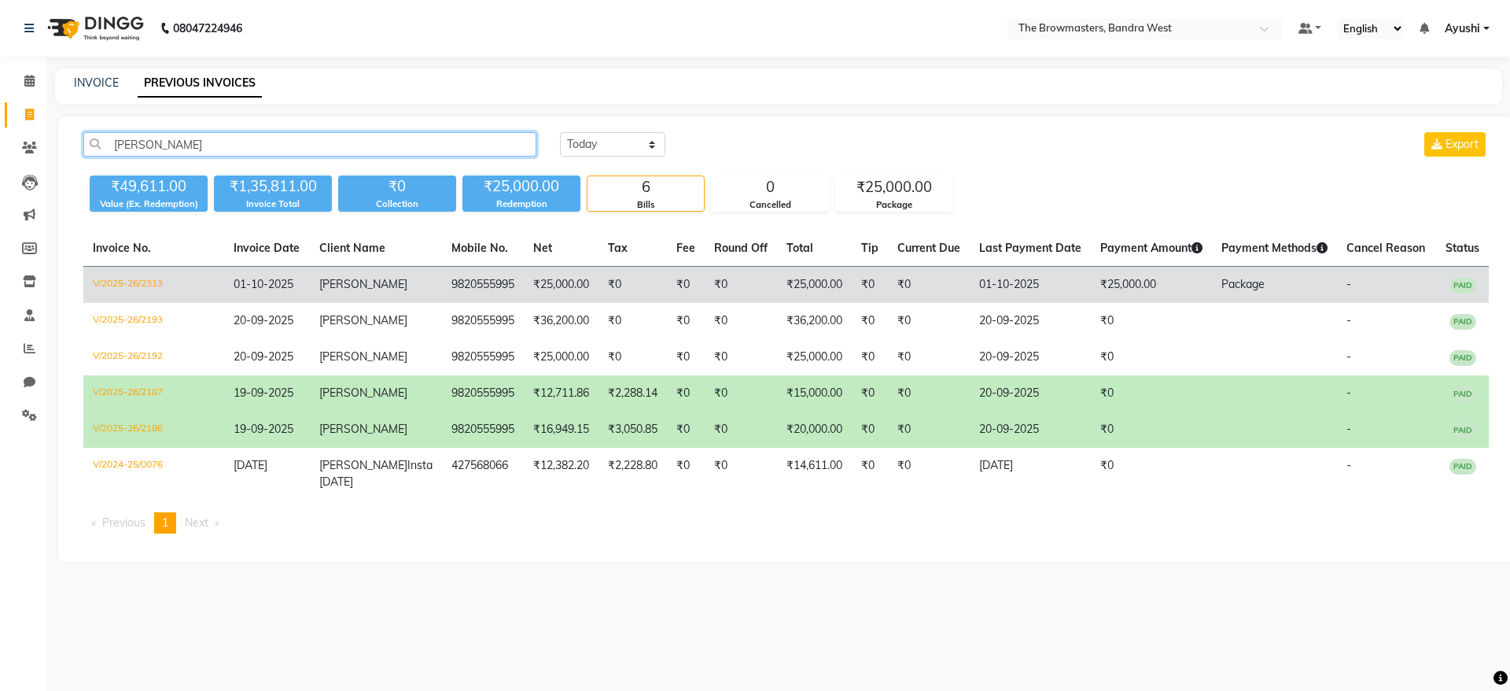
type input "carol"
click at [442, 282] on td "9820555995" at bounding box center [483, 285] width 82 height 37
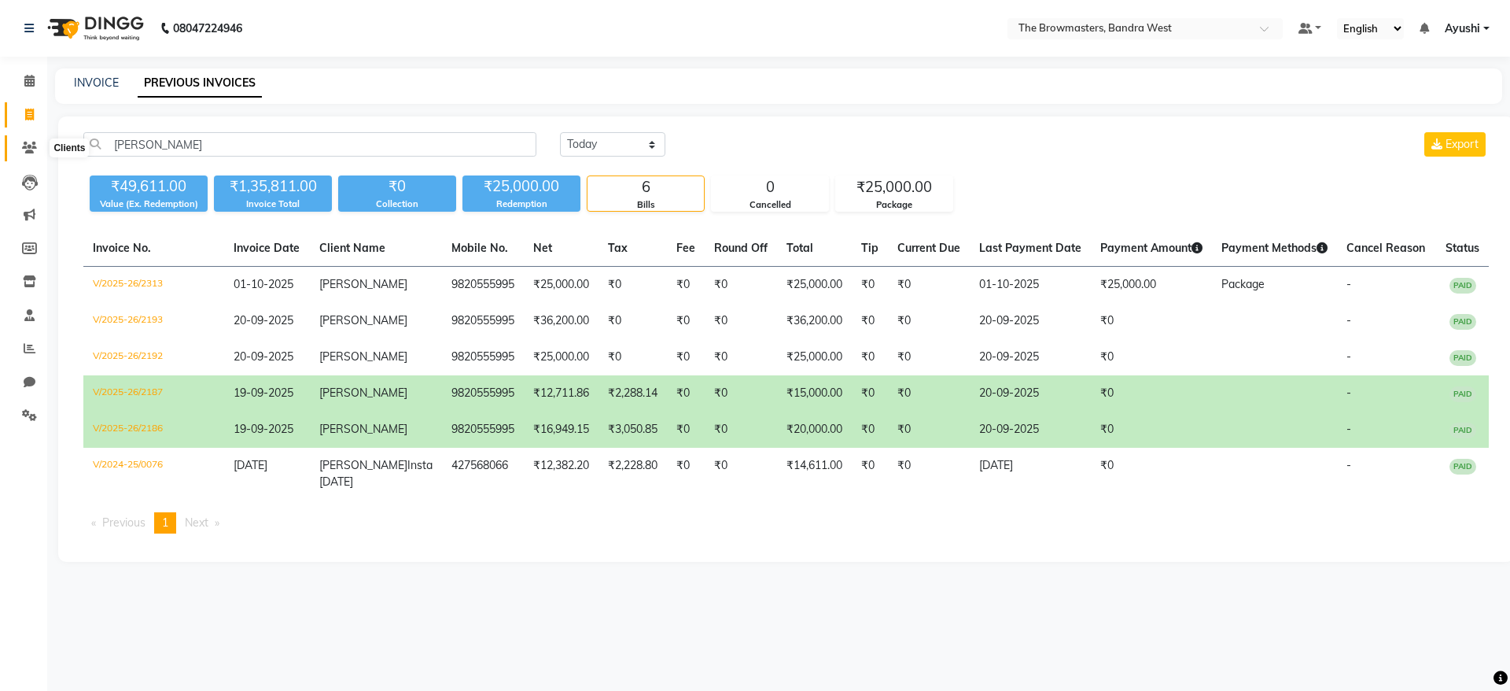
click at [24, 146] on icon at bounding box center [29, 148] width 15 height 12
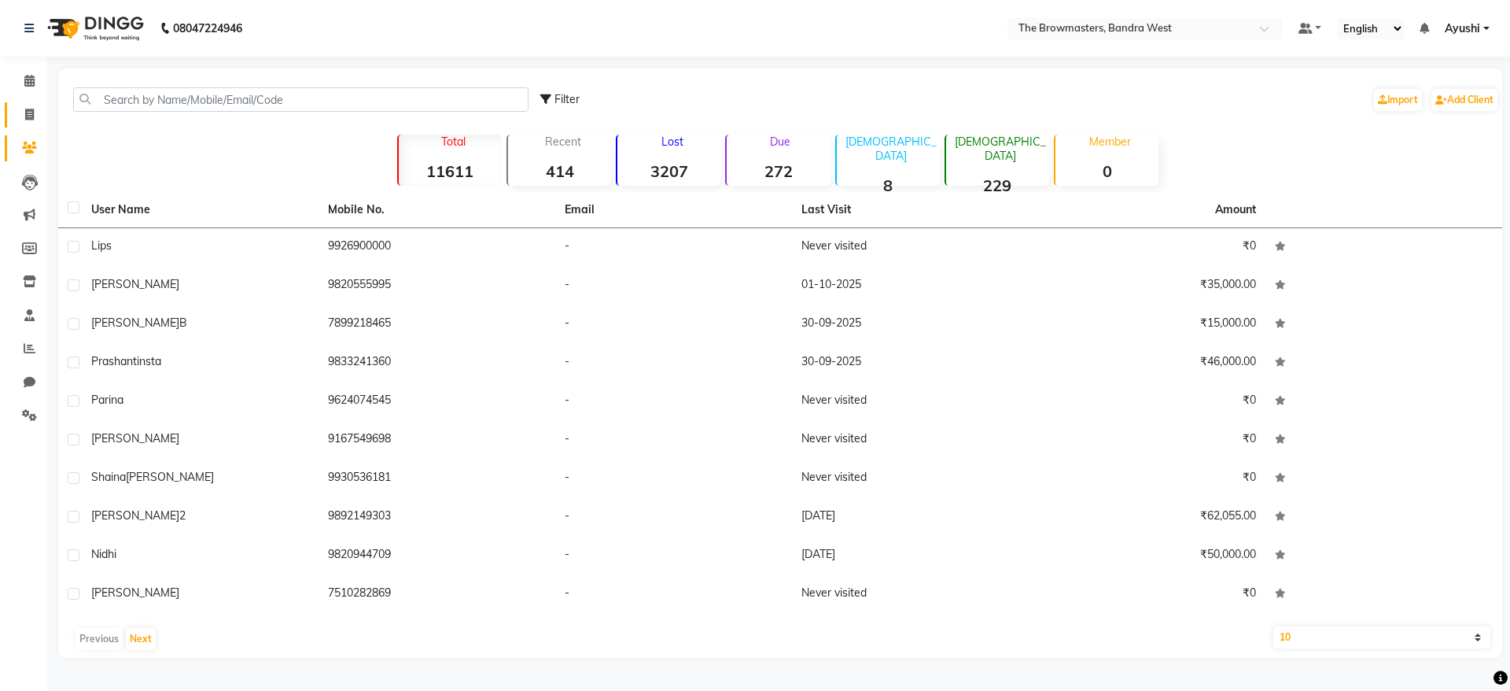
click at [18, 120] on span at bounding box center [30, 115] width 28 height 18
select select "service"
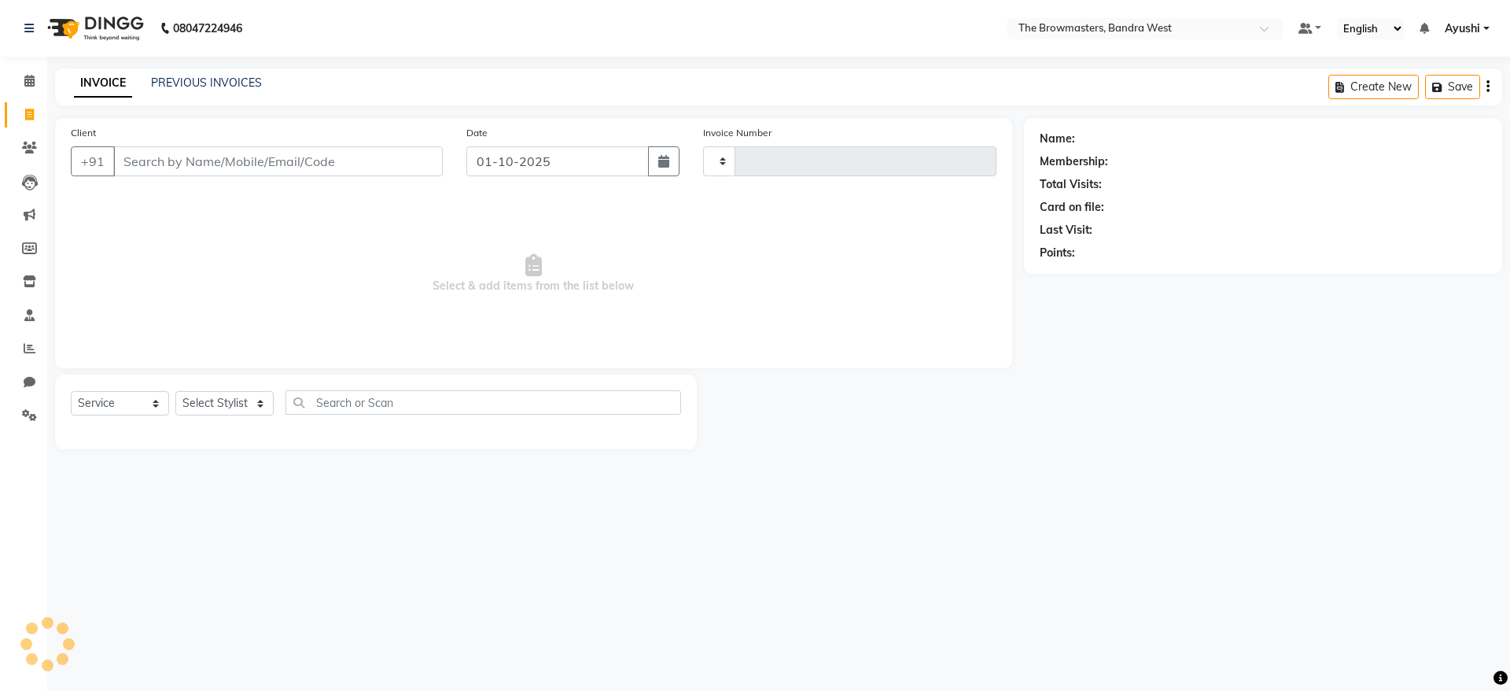
type input "2314"
select select "6949"
select select "package"
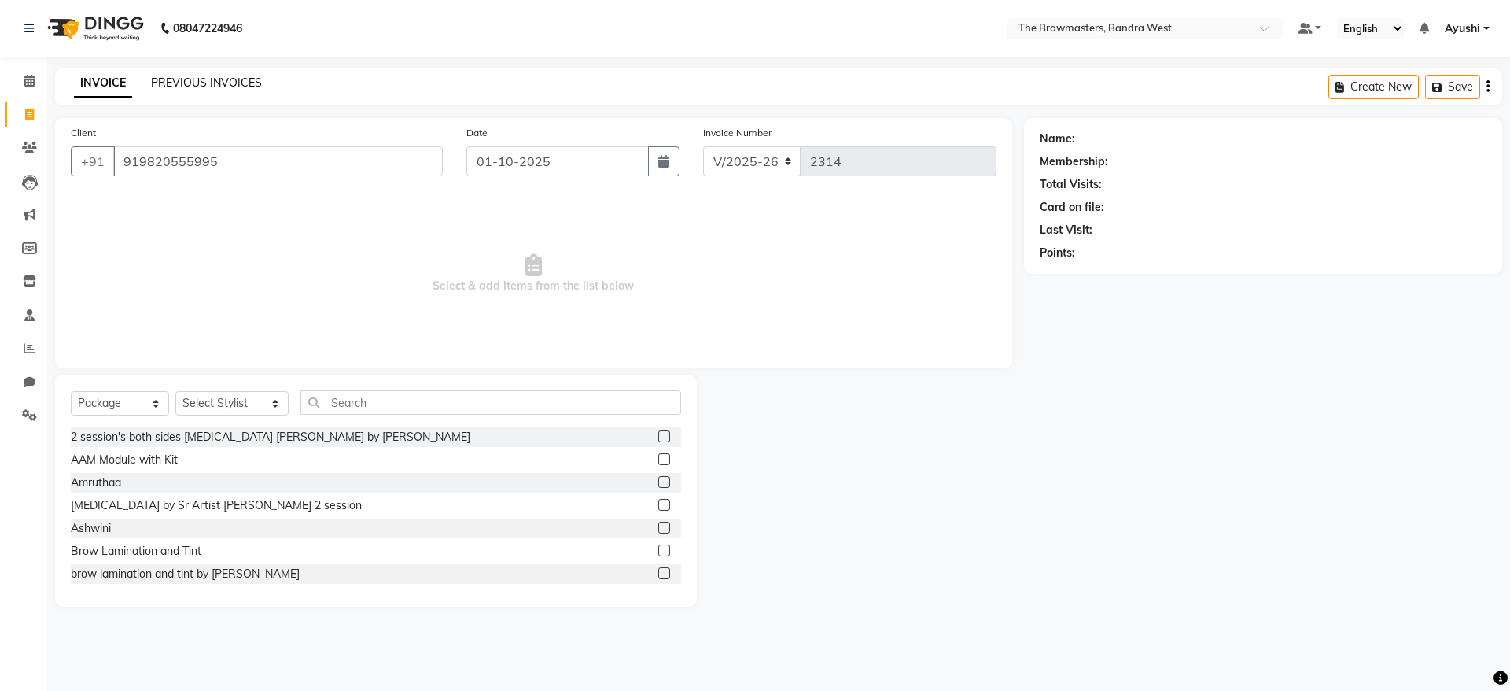
type input "919820555995"
click at [111, 404] on select "Select Service Product Membership Package Voucher Prepaid Gift Card" at bounding box center [120, 403] width 98 height 24
select select "service"
click at [71, 391] on select "Select Service Product Membership Package Voucher Prepaid Gift Card" at bounding box center [120, 403] width 98 height 24
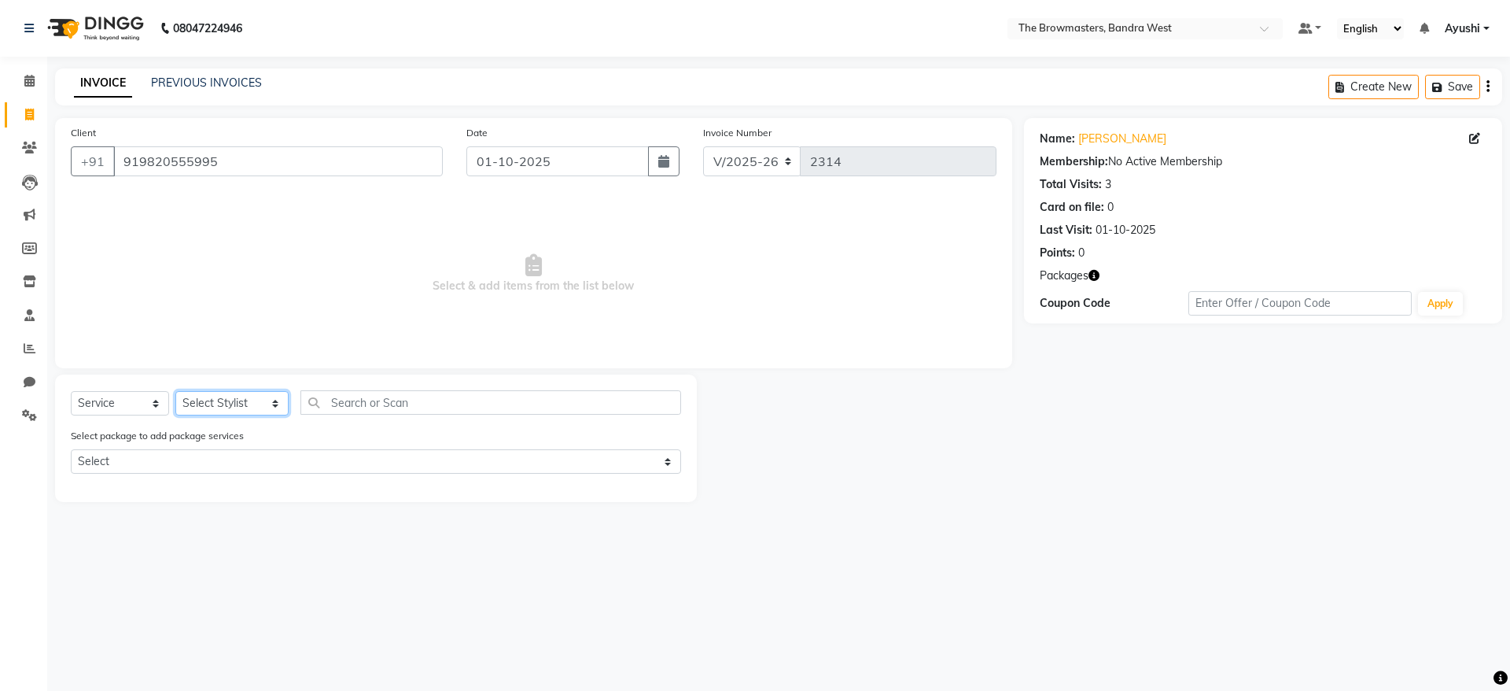
click at [253, 395] on select "Select Stylist [PERSON_NAME] Ashwini [PERSON_NAME] SUPPORT [PERSON_NAME] Jyoti …" at bounding box center [231, 403] width 113 height 24
select select "88429"
click at [175, 391] on select "Select Stylist [PERSON_NAME] Ashwini [PERSON_NAME] SUPPORT [PERSON_NAME] Jyoti …" at bounding box center [231, 403] width 113 height 24
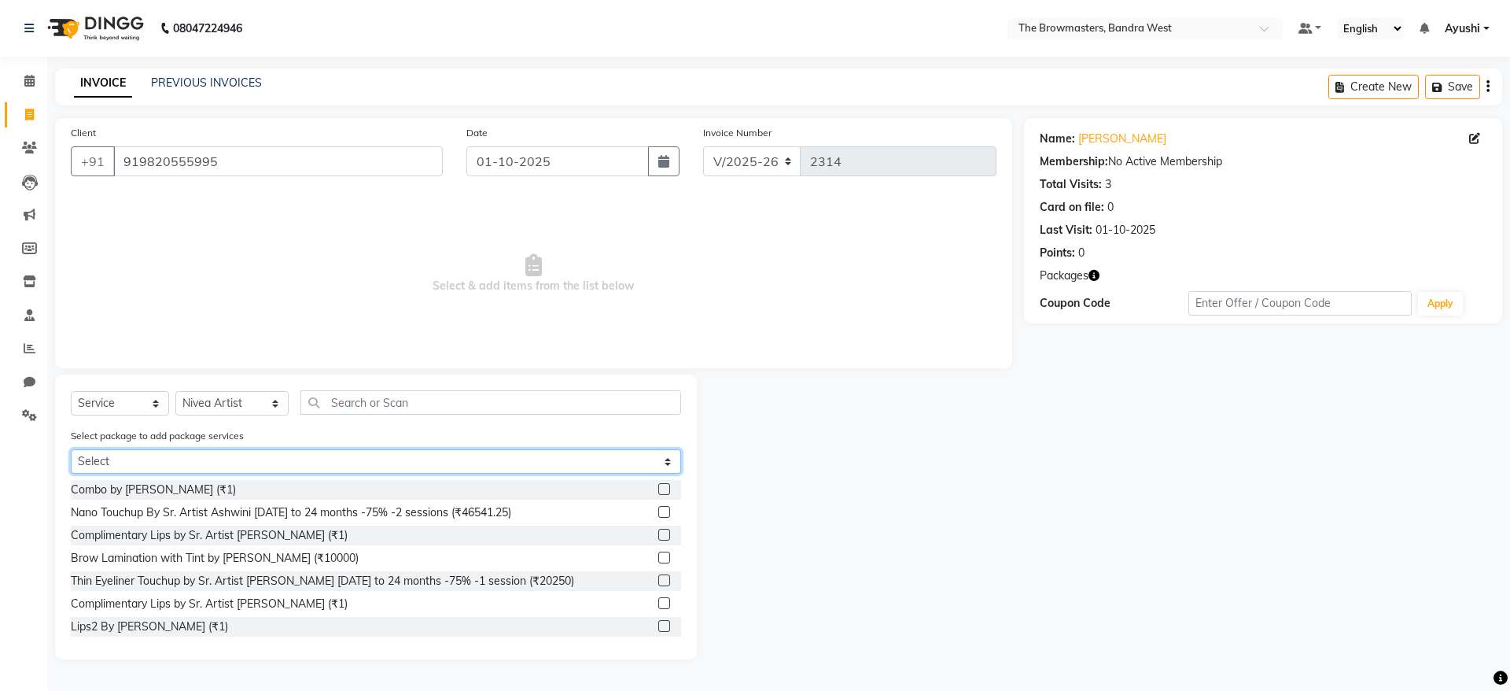
click at [216, 458] on select "Select Pkg Combo by Sr. Artist Ashwini 2 sessions Demo Model" at bounding box center [376, 461] width 610 height 24
select select "2: Object"
click at [71, 449] on select "Select Pkg Combo by Sr. Artist Ashwini 2 sessions Demo Model" at bounding box center [376, 461] width 610 height 24
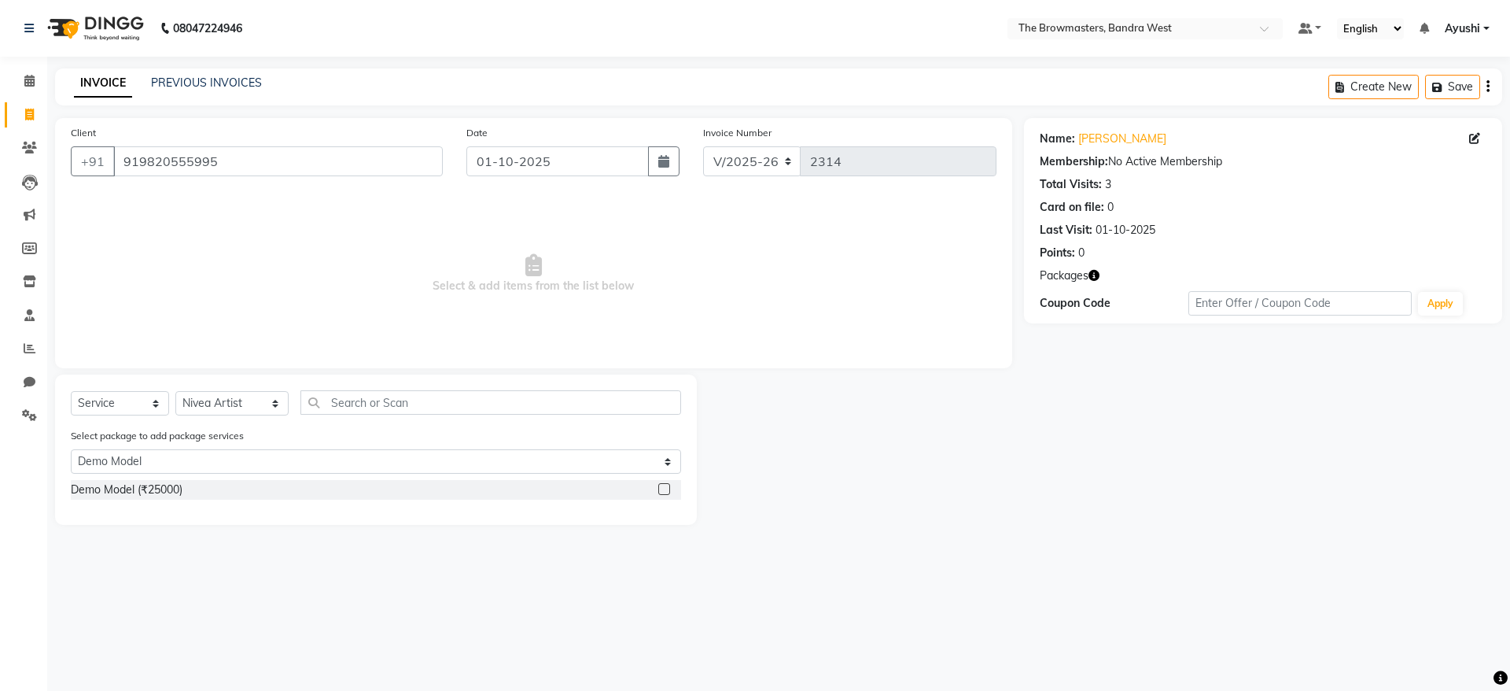
click at [669, 485] on label at bounding box center [664, 489] width 12 height 12
click at [669, 485] on input "checkbox" at bounding box center [663, 490] width 10 height 10
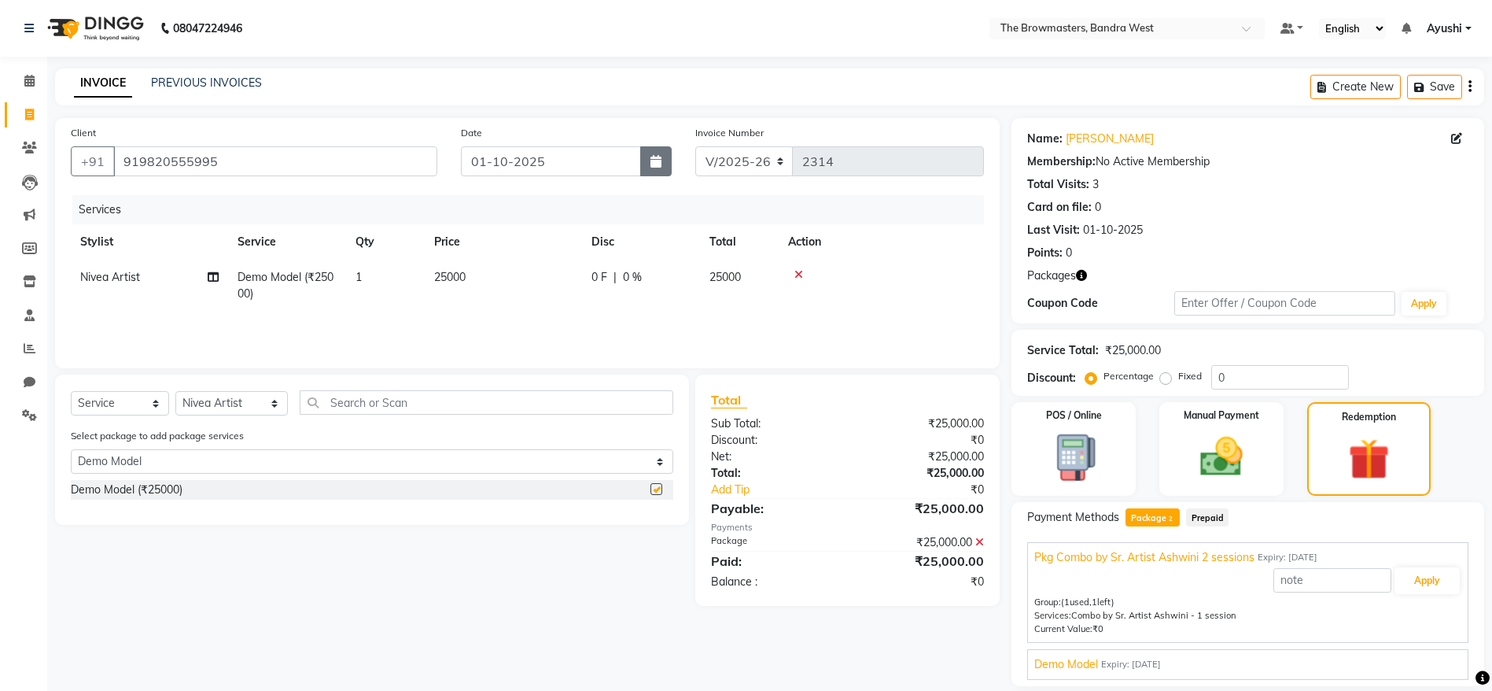
checkbox input "false"
click at [656, 173] on button "button" at bounding box center [655, 161] width 31 height 30
select select "10"
select select "2025"
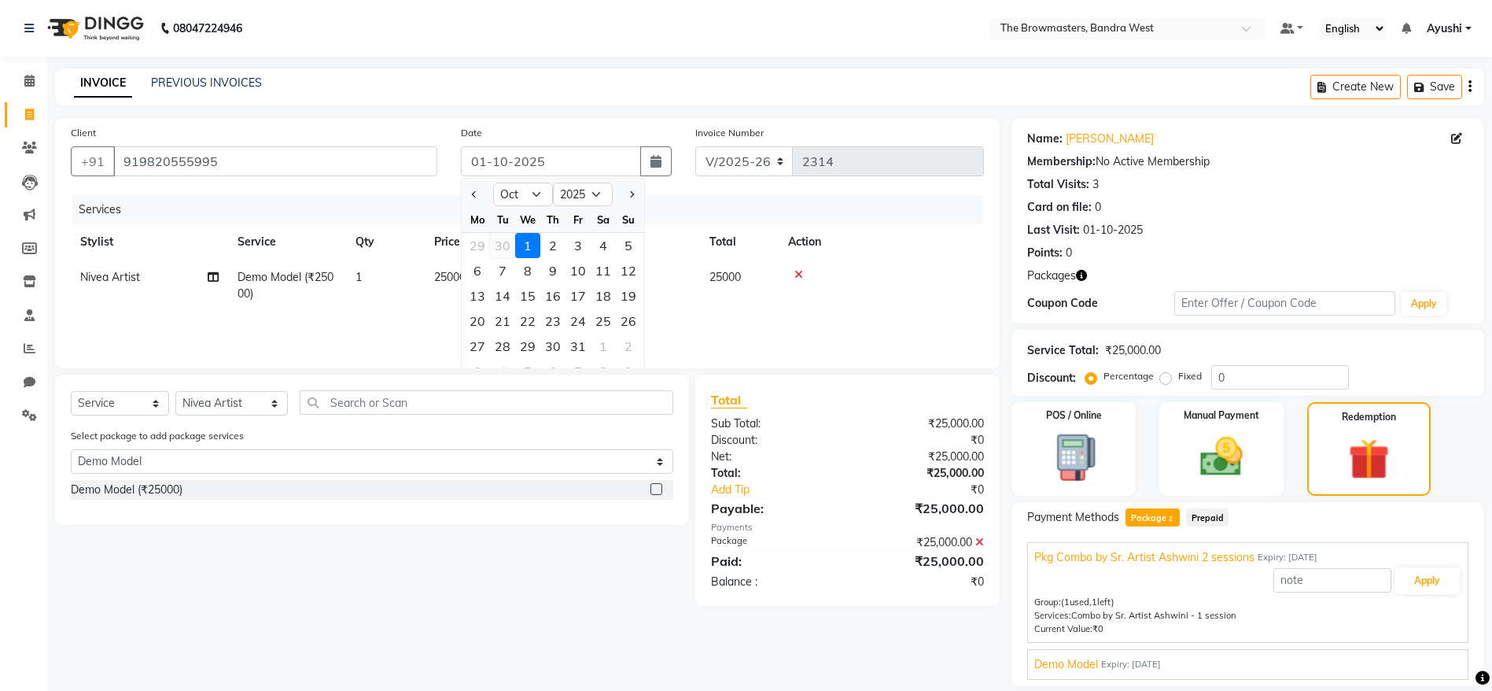
click at [503, 242] on div "30" at bounding box center [502, 245] width 25 height 25
type input "30-09-2025"
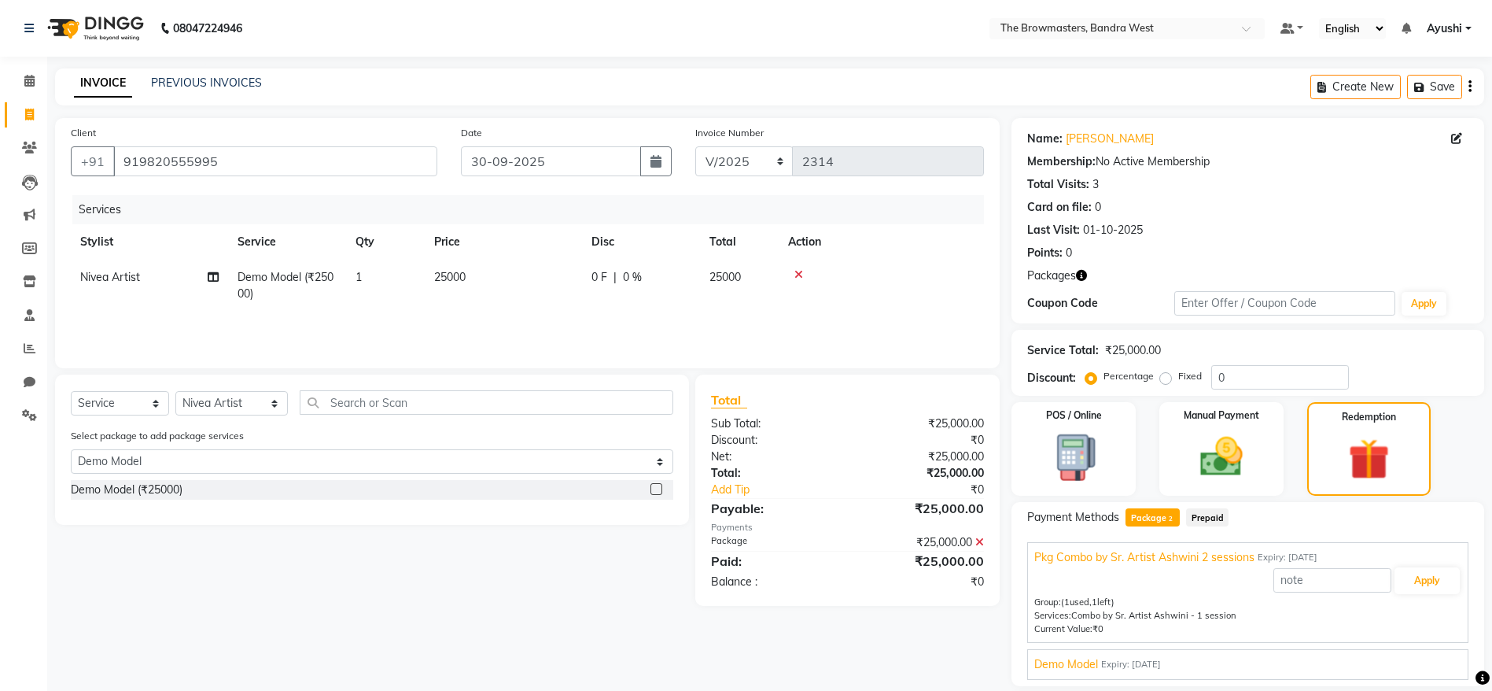
scroll to position [140, 0]
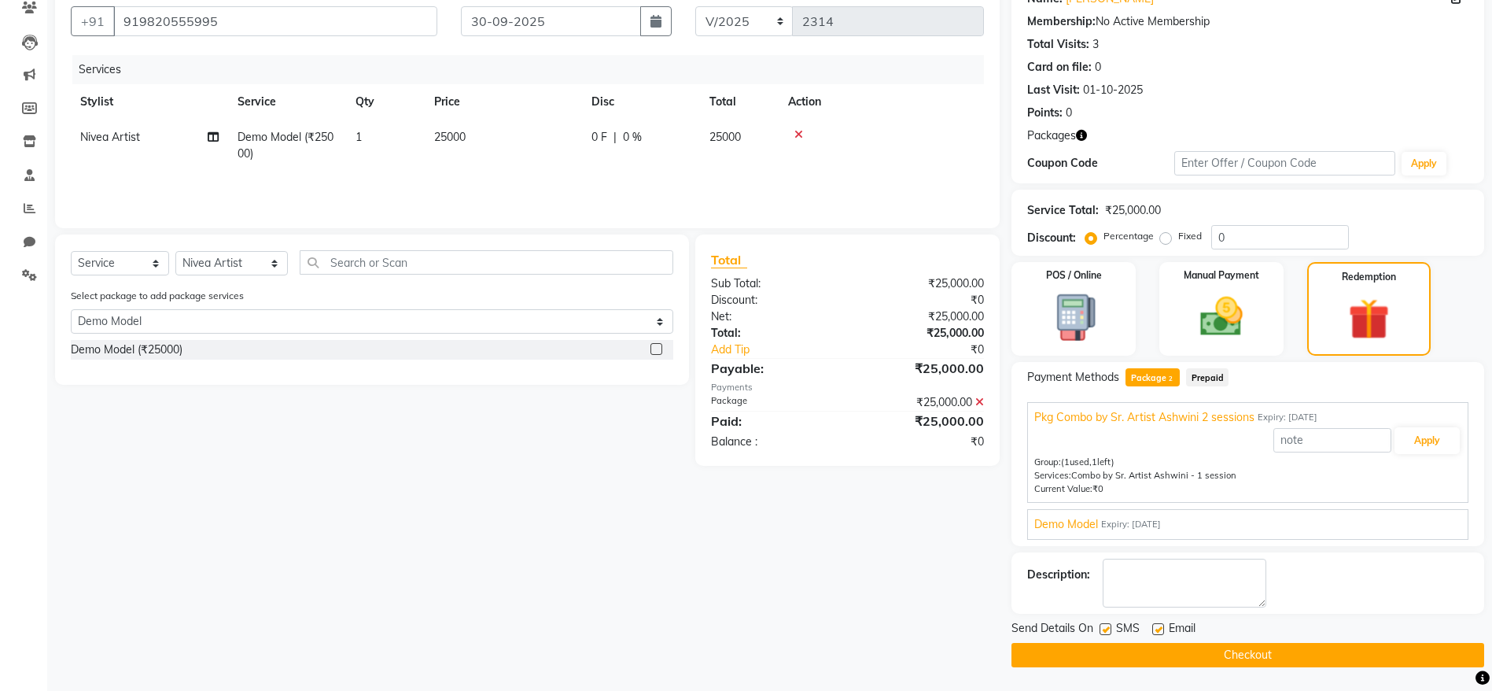
click at [1108, 613] on label at bounding box center [1106, 629] width 12 height 12
click at [1108, 613] on input "checkbox" at bounding box center [1105, 630] width 10 height 10
checkbox input "false"
click at [1160, 613] on label at bounding box center [1158, 629] width 12 height 12
click at [1160, 613] on input "checkbox" at bounding box center [1157, 630] width 10 height 10
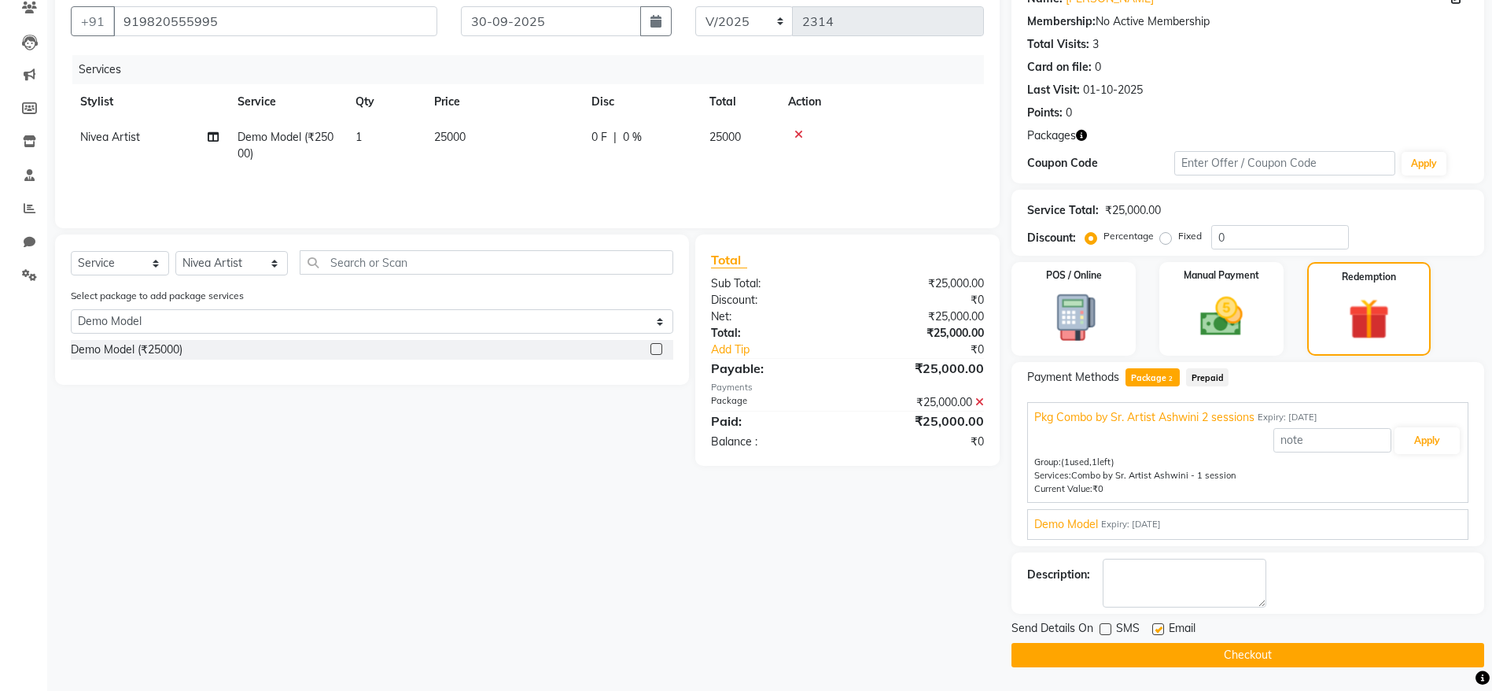
checkbox input "false"
click at [1168, 613] on button "Checkout" at bounding box center [1248, 655] width 473 height 24
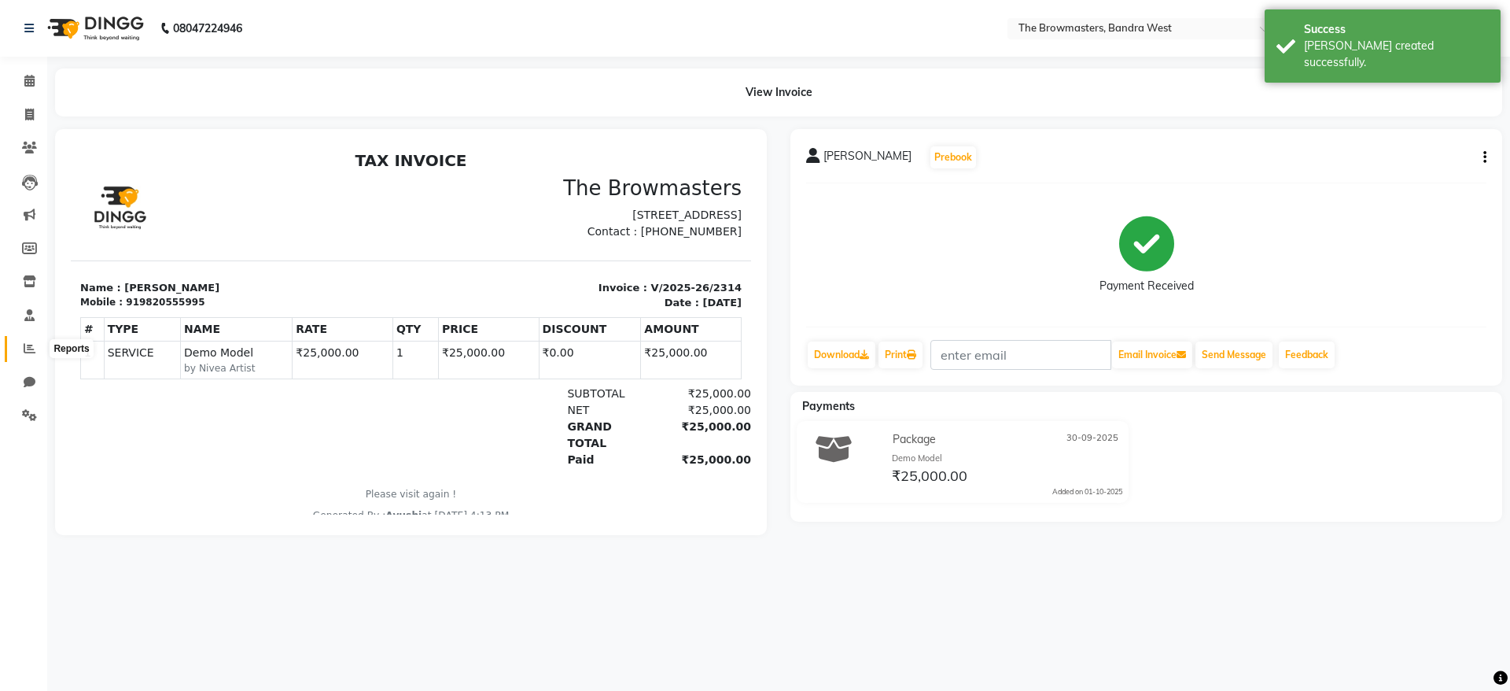
click at [28, 349] on icon at bounding box center [30, 348] width 12 height 12
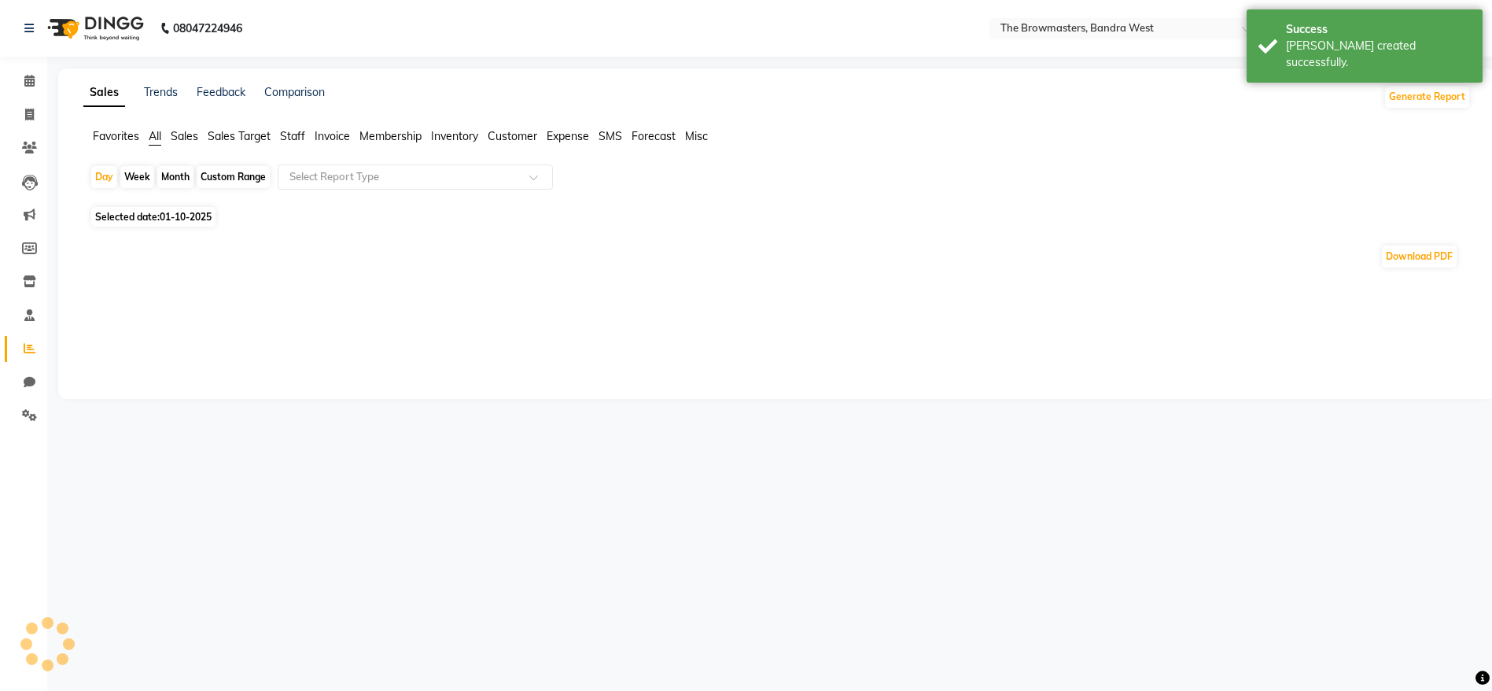
click at [290, 140] on span "Staff" at bounding box center [292, 136] width 25 height 14
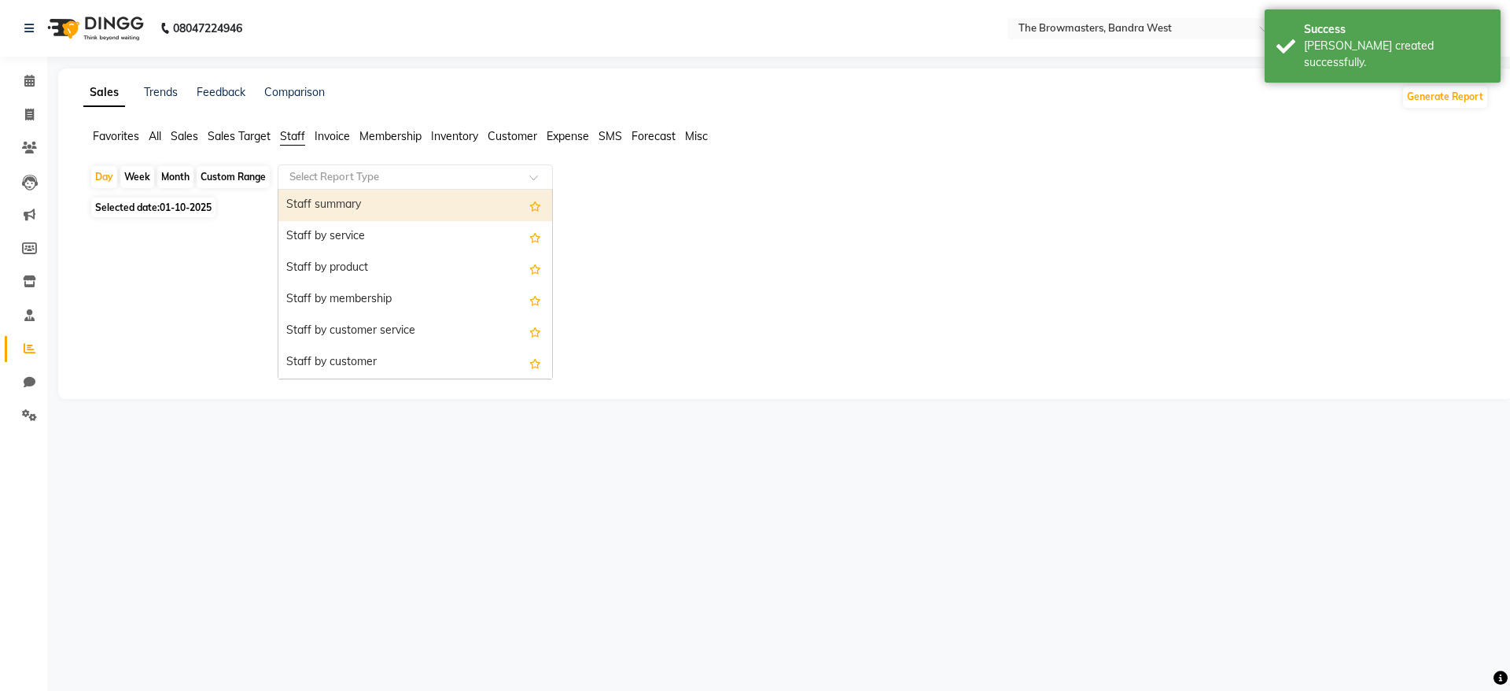
click at [334, 183] on input "text" at bounding box center [399, 177] width 227 height 16
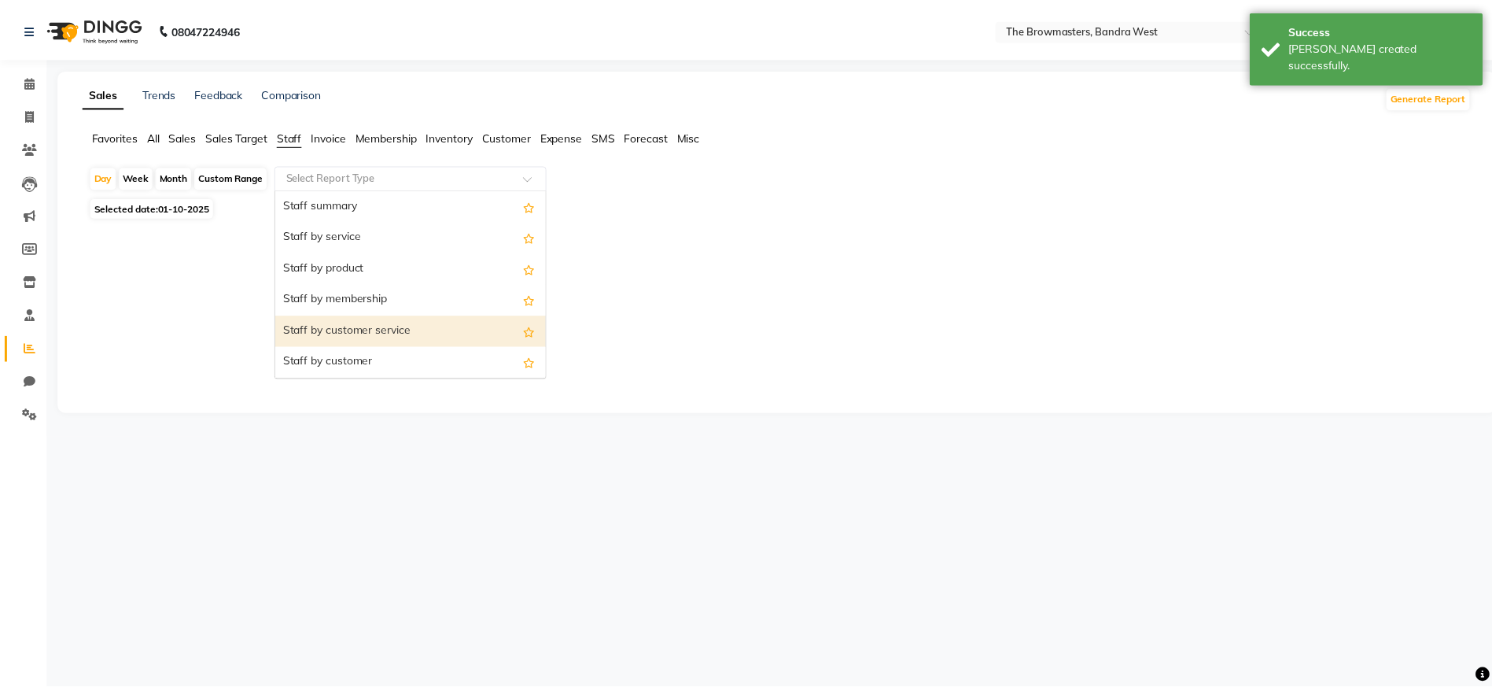
scroll to position [566, 0]
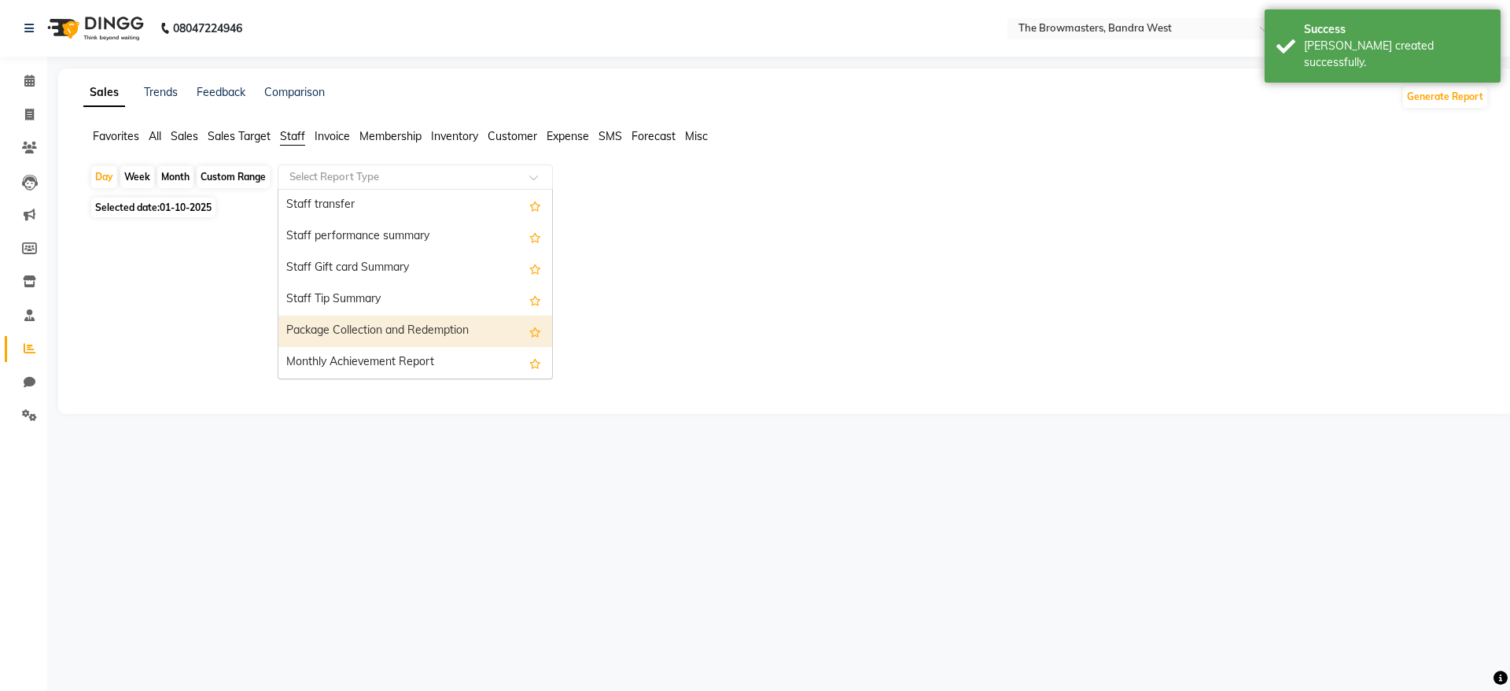
click at [343, 334] on div "Package Collection and Redemption" at bounding box center [415, 330] width 274 height 31
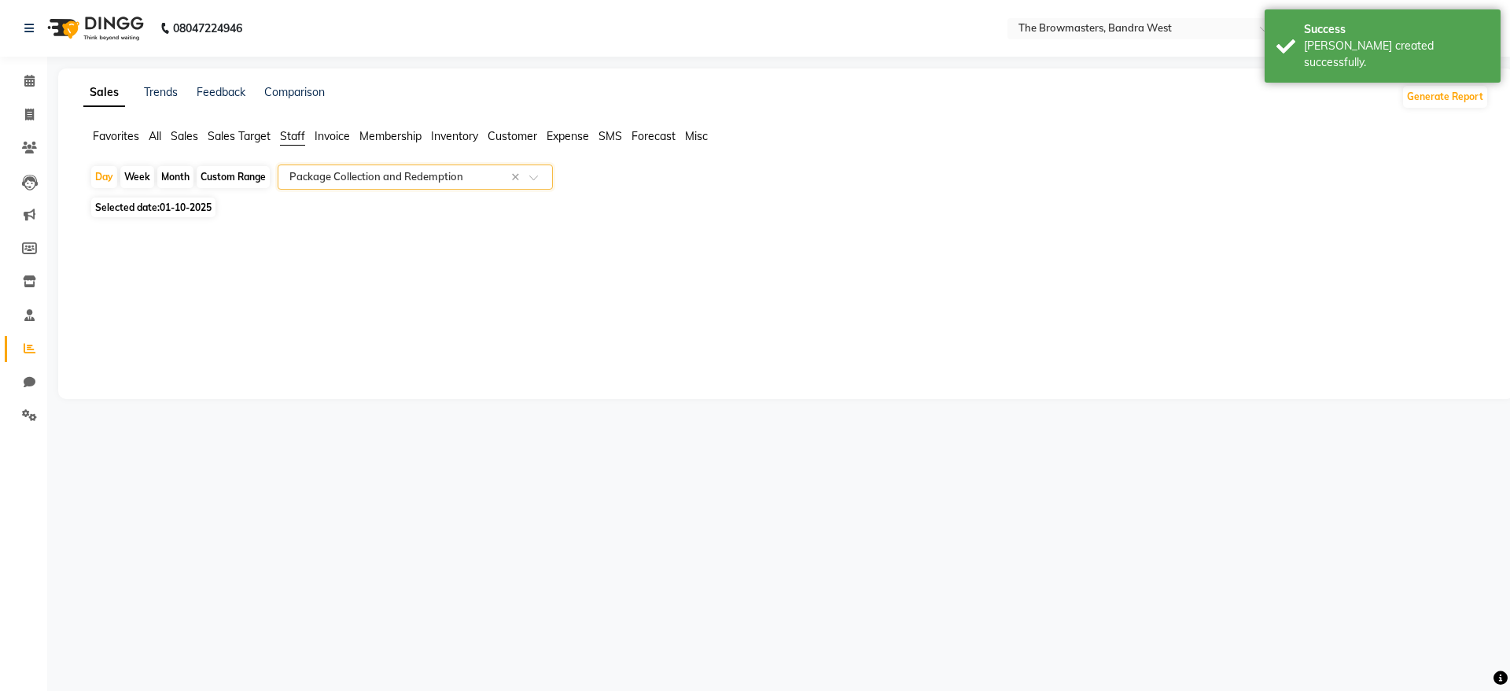
click at [177, 175] on div "Month" at bounding box center [175, 177] width 36 height 22
select select "10"
select select "2025"
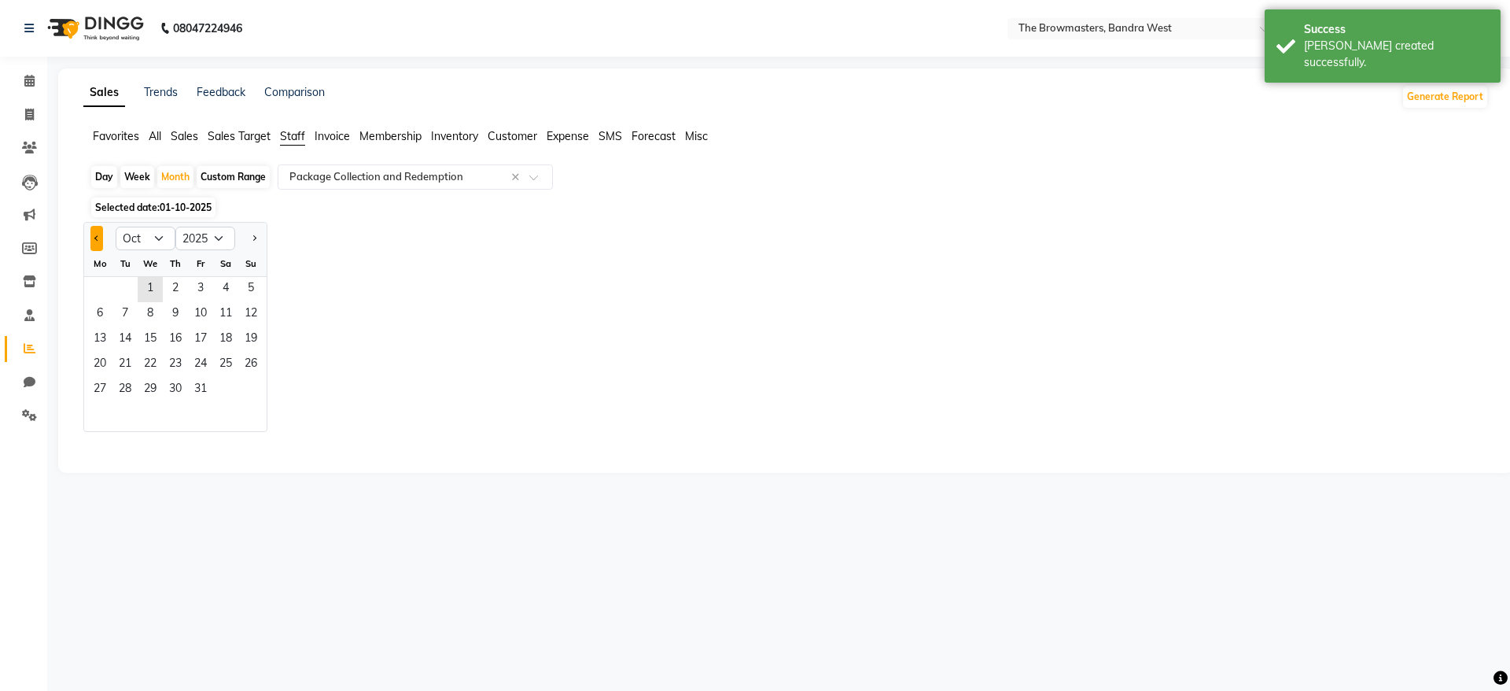
click at [96, 228] on button "Previous month" at bounding box center [96, 238] width 13 height 25
select select "9"
click at [100, 289] on span "1" at bounding box center [99, 289] width 25 height 25
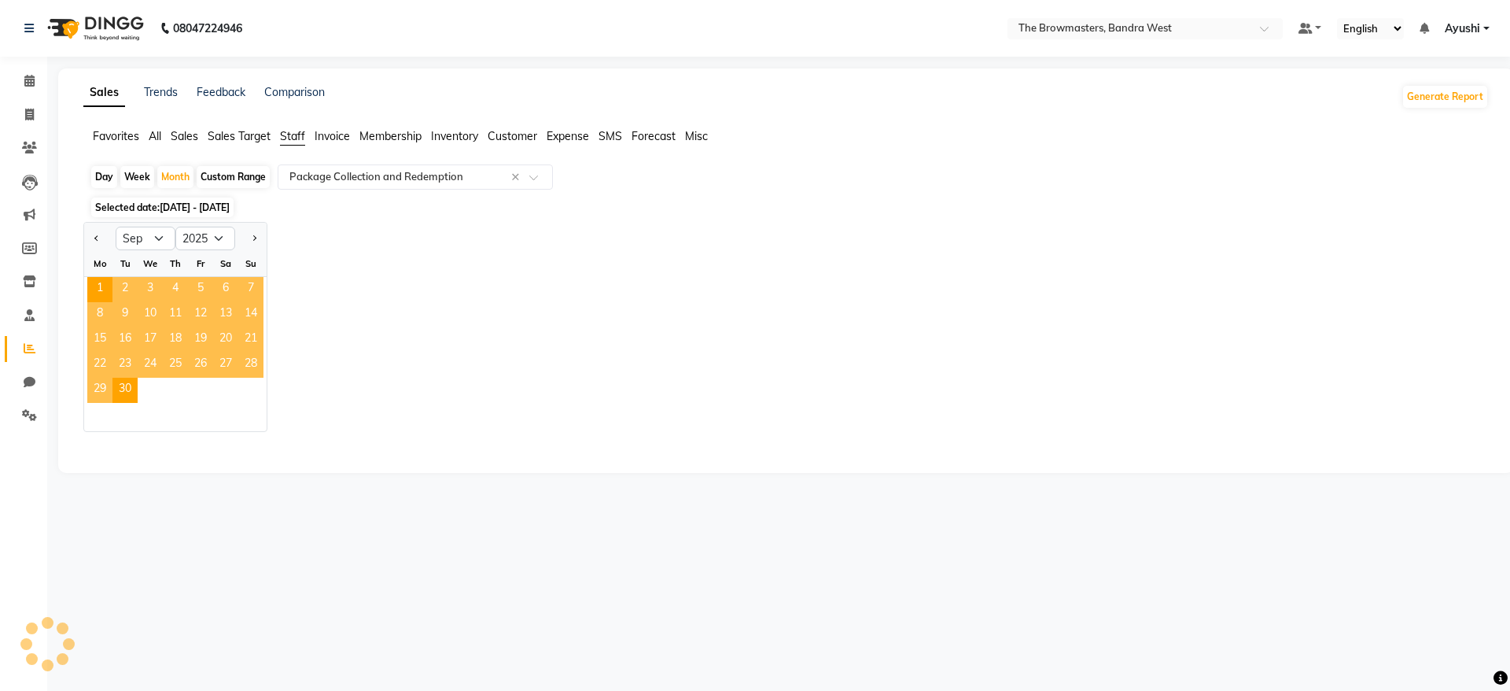
select select "full_report"
select select "csv"
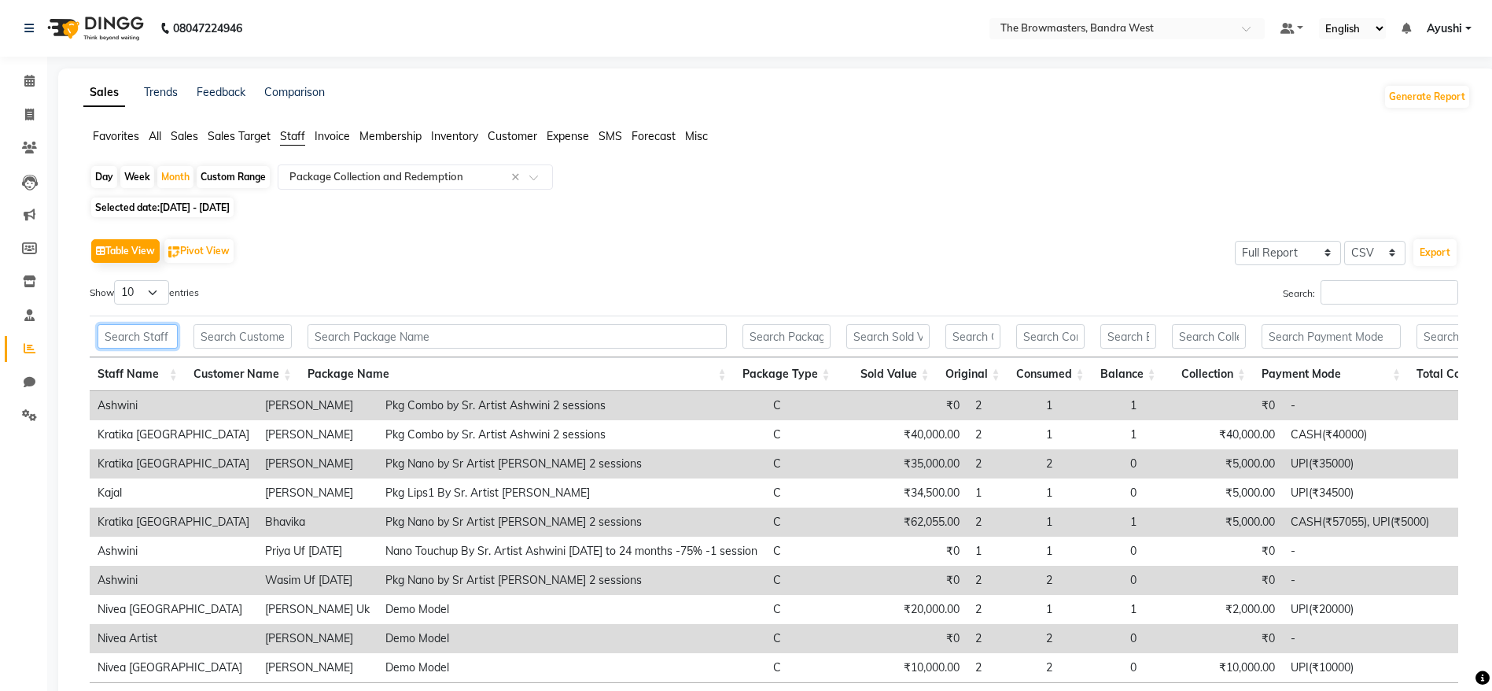
click at [119, 344] on input "text" at bounding box center [138, 336] width 80 height 24
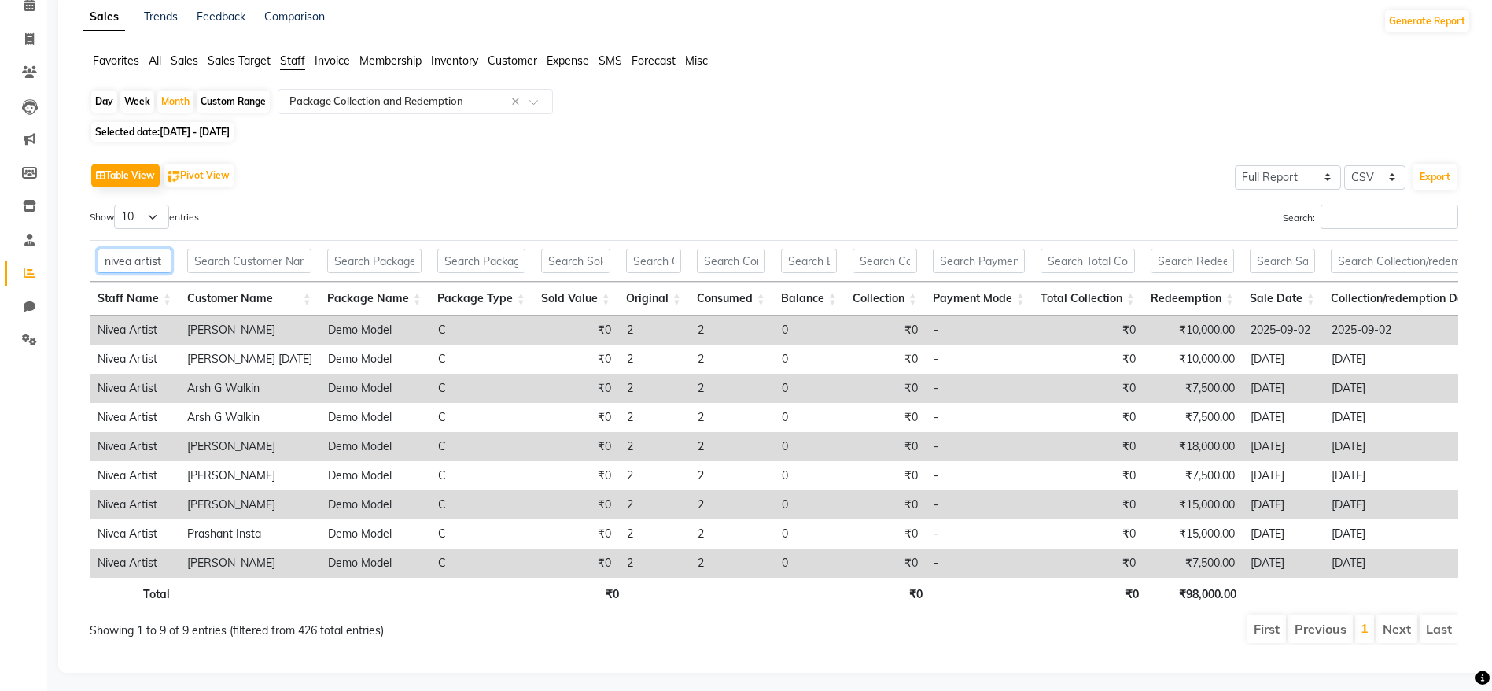
scroll to position [84, 0]
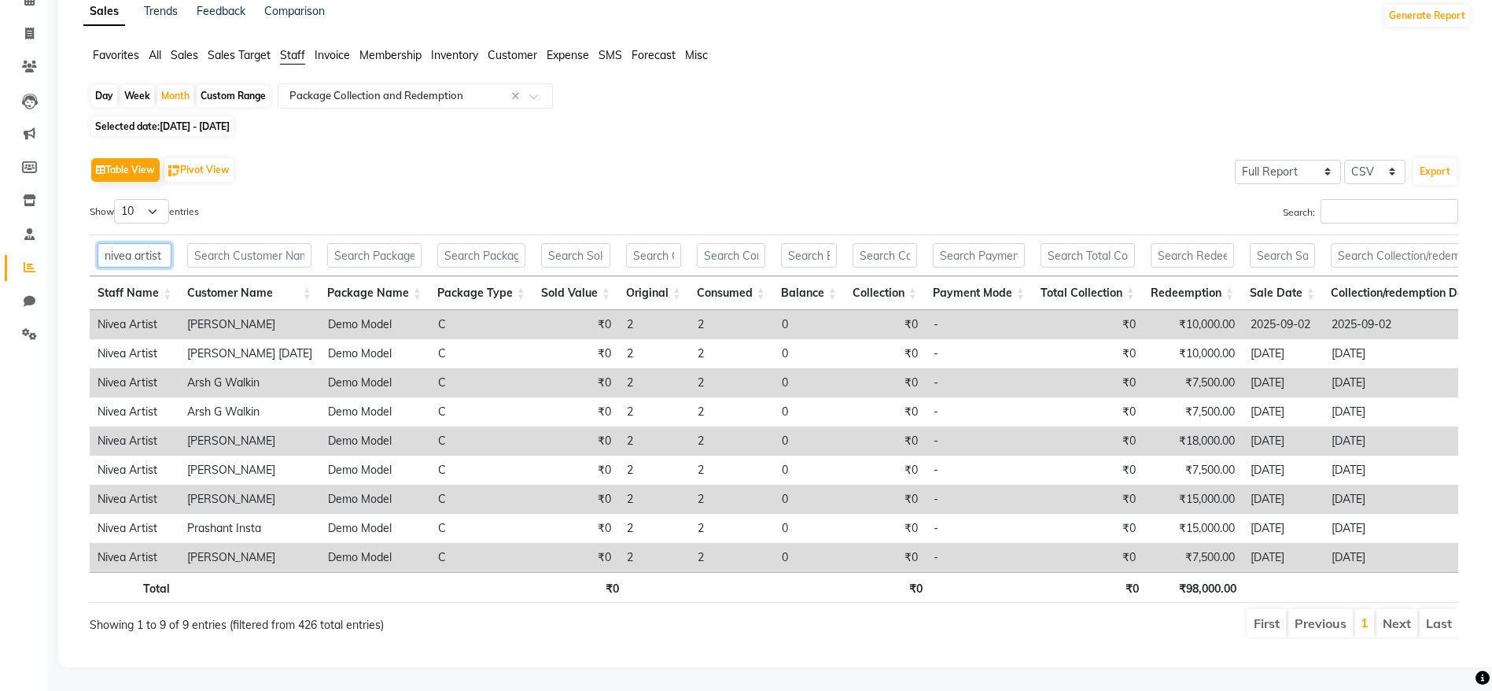
type input "nivea artist"
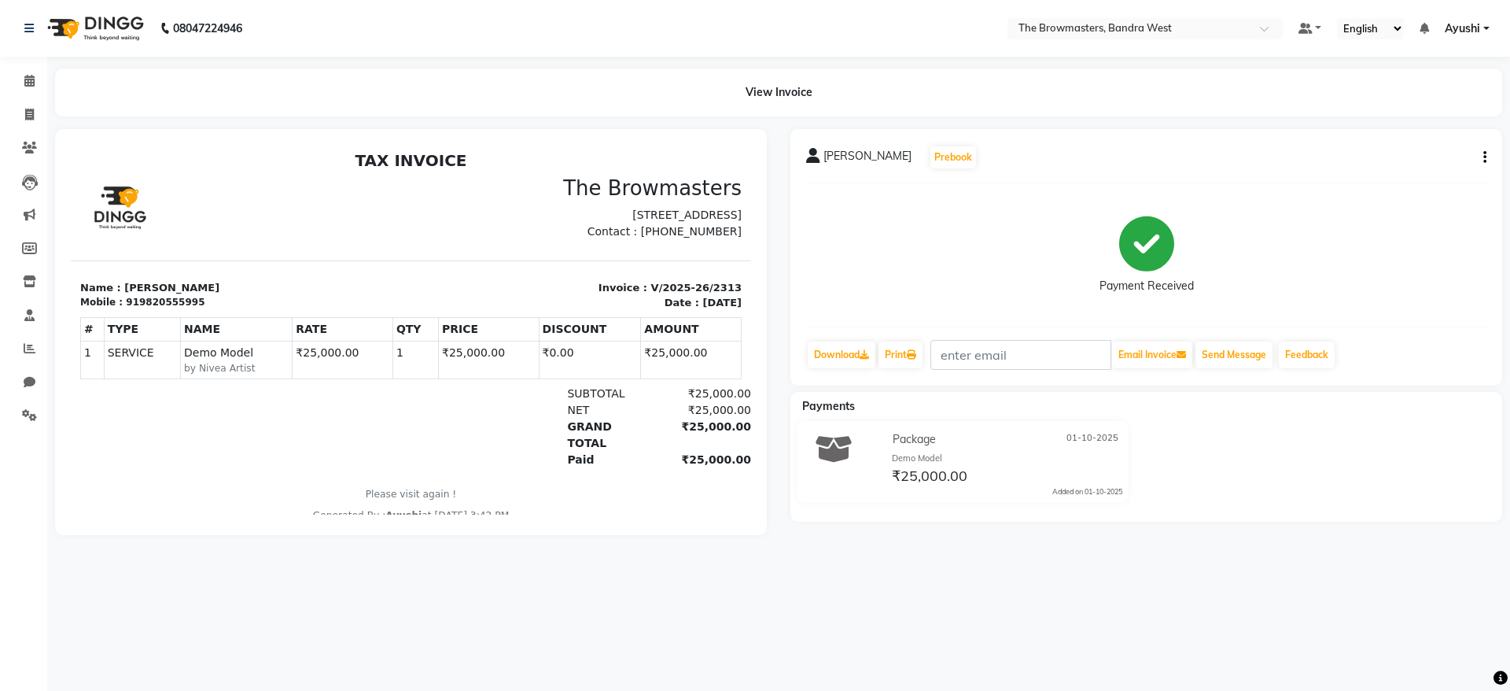
click at [148, 309] on div "919820555995" at bounding box center [165, 302] width 79 height 14
copy div "919820555995"
click at [23, 115] on span at bounding box center [30, 115] width 28 height 18
select select "6949"
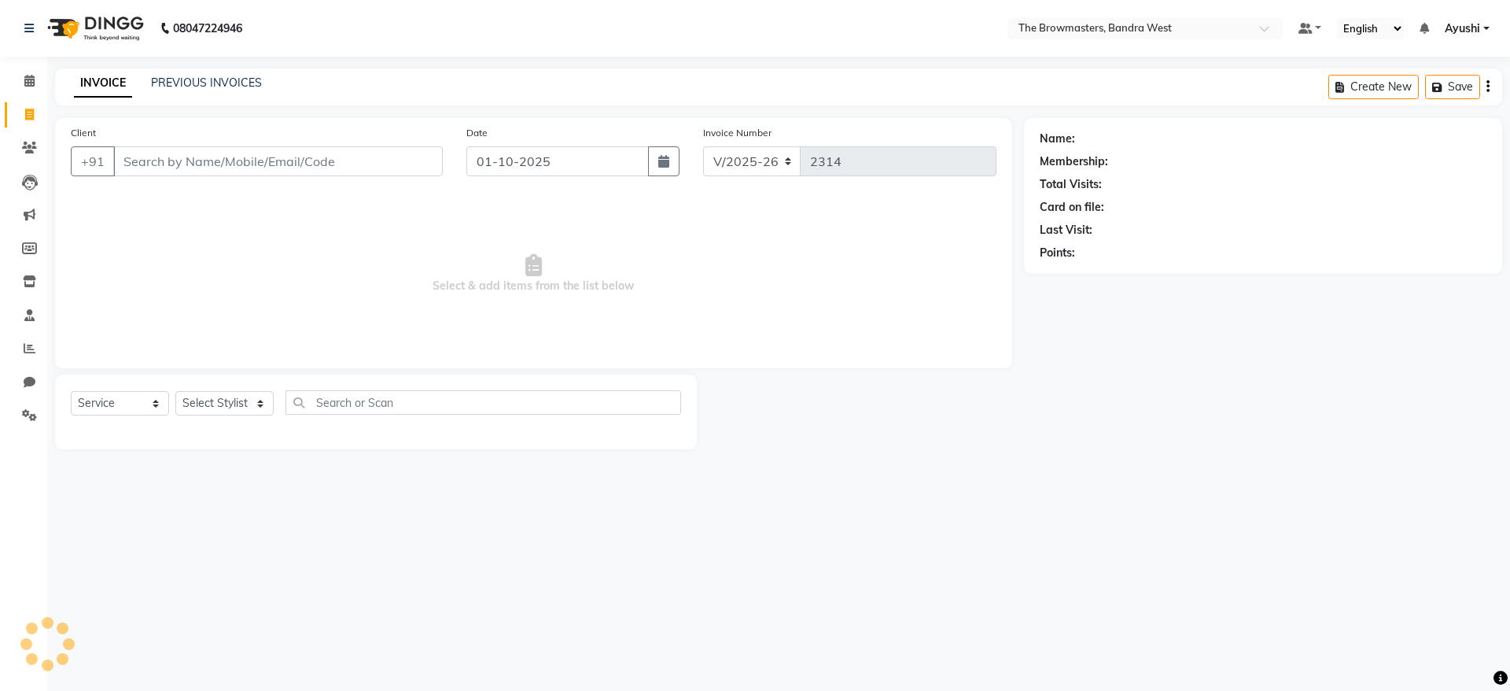
select select "package"
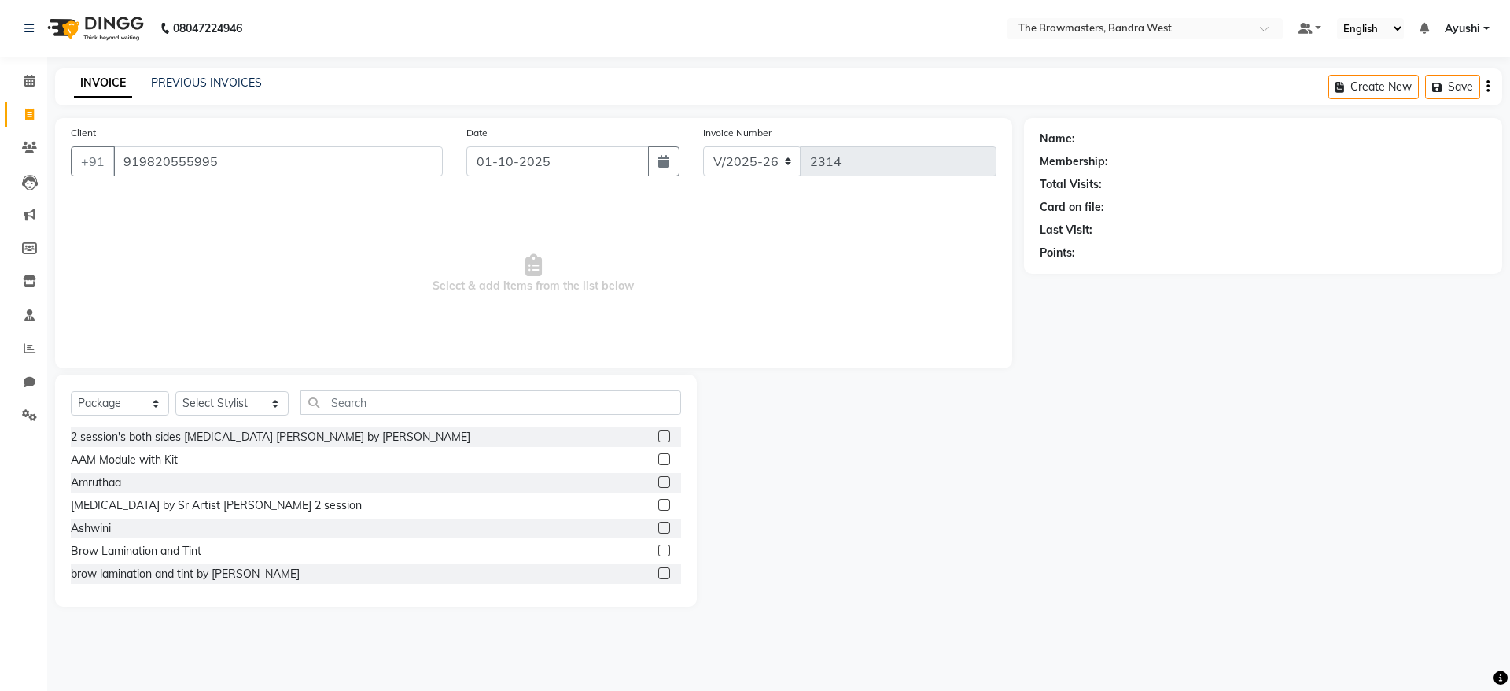
type input "919820555995"
click at [147, 407] on select "Select Service Product Membership Package Voucher Prepaid Gift Card" at bounding box center [120, 403] width 98 height 24
select select "service"
click at [71, 391] on select "Select Service Product Membership Package Voucher Prepaid Gift Card" at bounding box center [120, 403] width 98 height 24
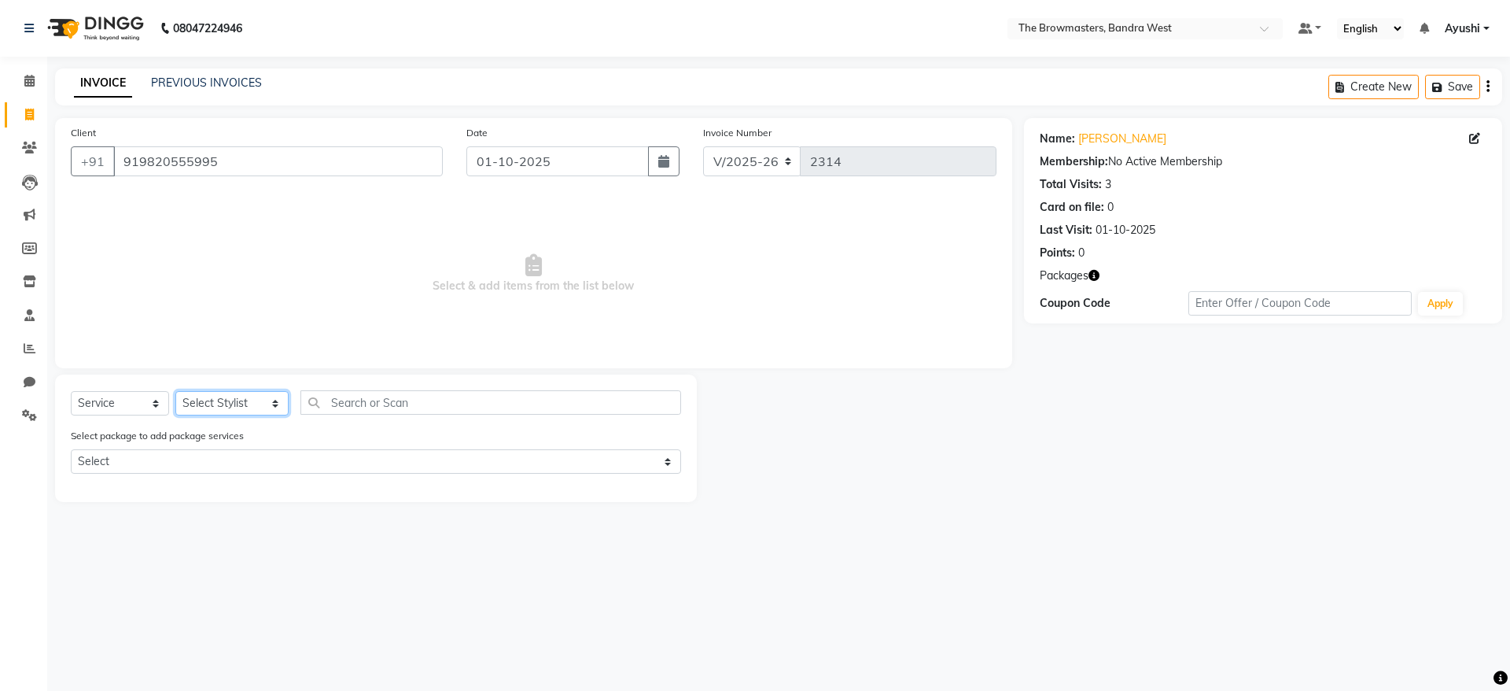
click at [220, 406] on select "Select Stylist [PERSON_NAME] Ashwini [PERSON_NAME] SUPPORT [PERSON_NAME] Jyoti …" at bounding box center [231, 403] width 113 height 24
select select "88429"
click at [175, 391] on select "Select Stylist [PERSON_NAME] Ashwini [PERSON_NAME] SUPPORT [PERSON_NAME] Jyoti …" at bounding box center [231, 403] width 113 height 24
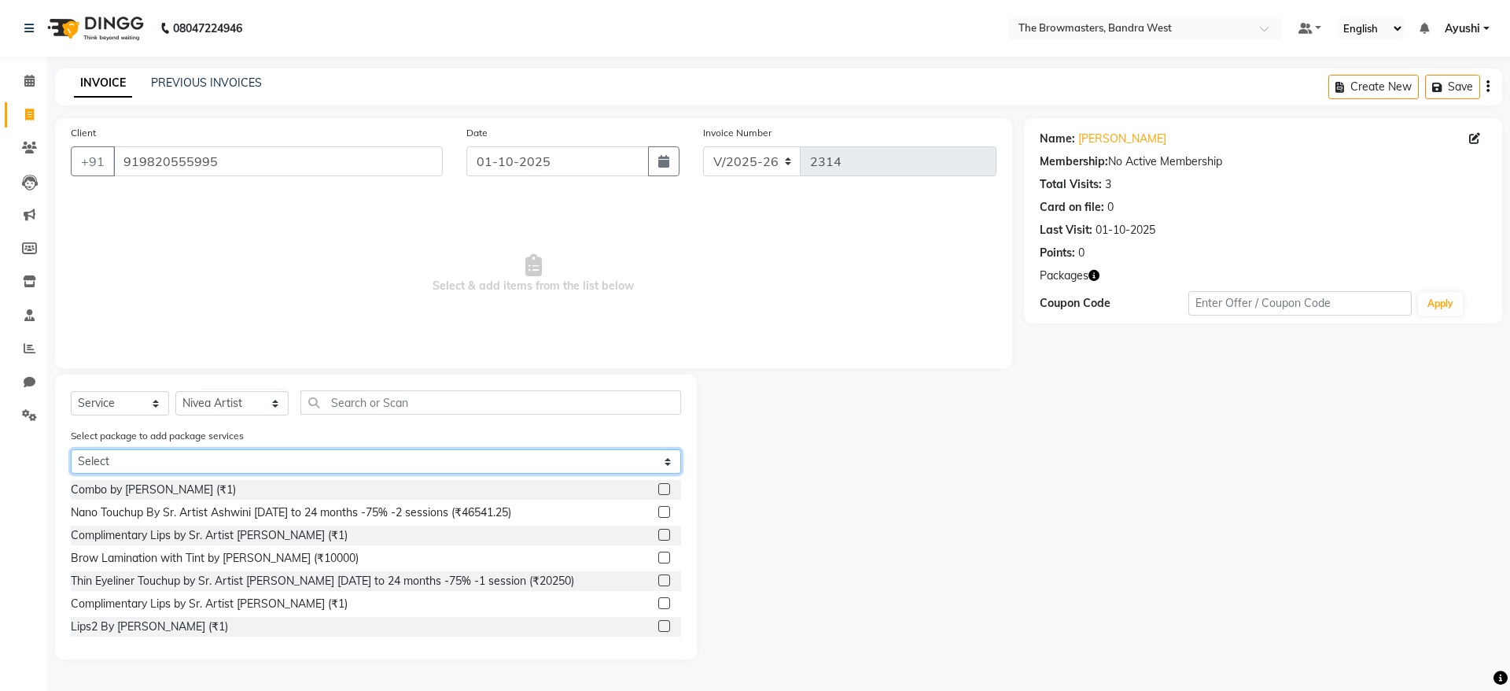
click at [253, 469] on select "Select Pkg Combo by Sr. Artist Ashwini 2 sessions Demo Model" at bounding box center [376, 461] width 610 height 24
select select "2: Object"
click at [71, 449] on select "Select Pkg Combo by Sr. Artist Ashwini 2 sessions Demo Model" at bounding box center [376, 461] width 610 height 24
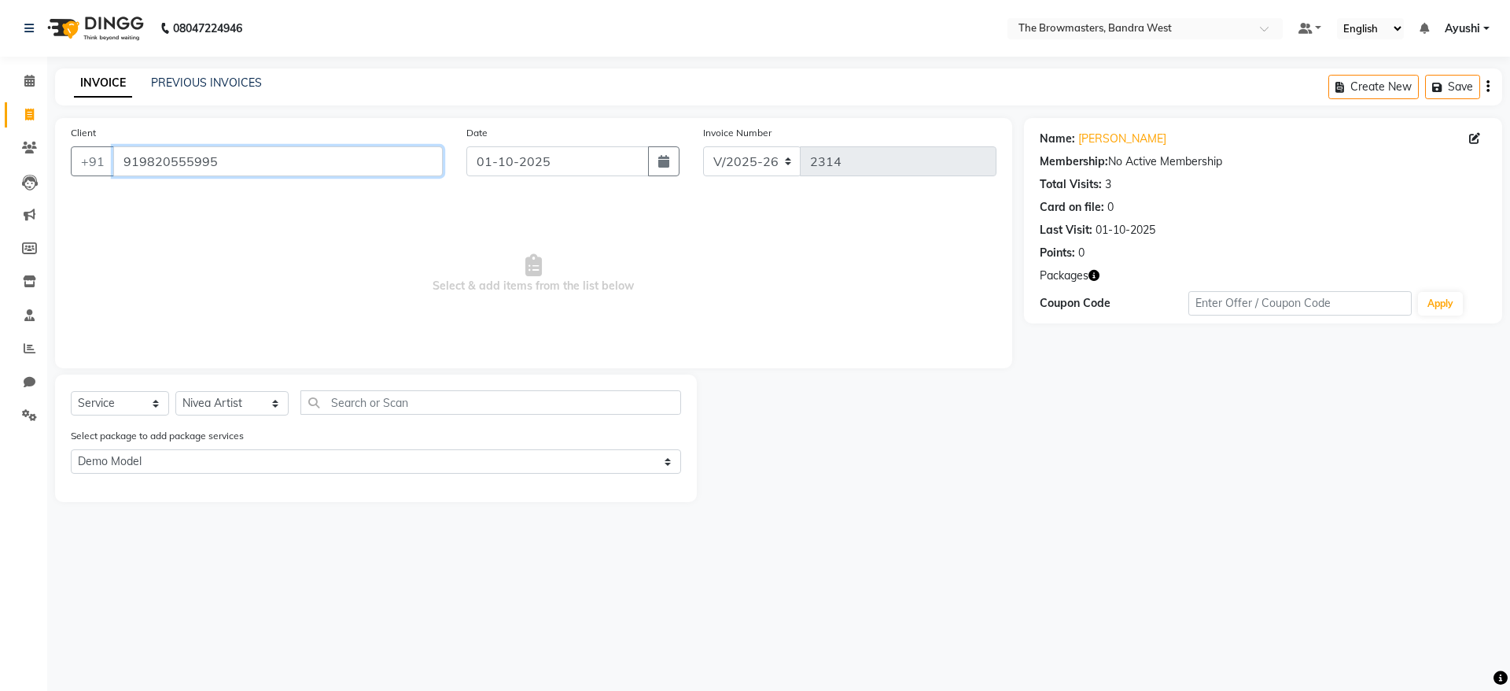
click at [167, 167] on input "919820555995" at bounding box center [278, 161] width 330 height 30
click at [24, 151] on icon at bounding box center [29, 148] width 15 height 12
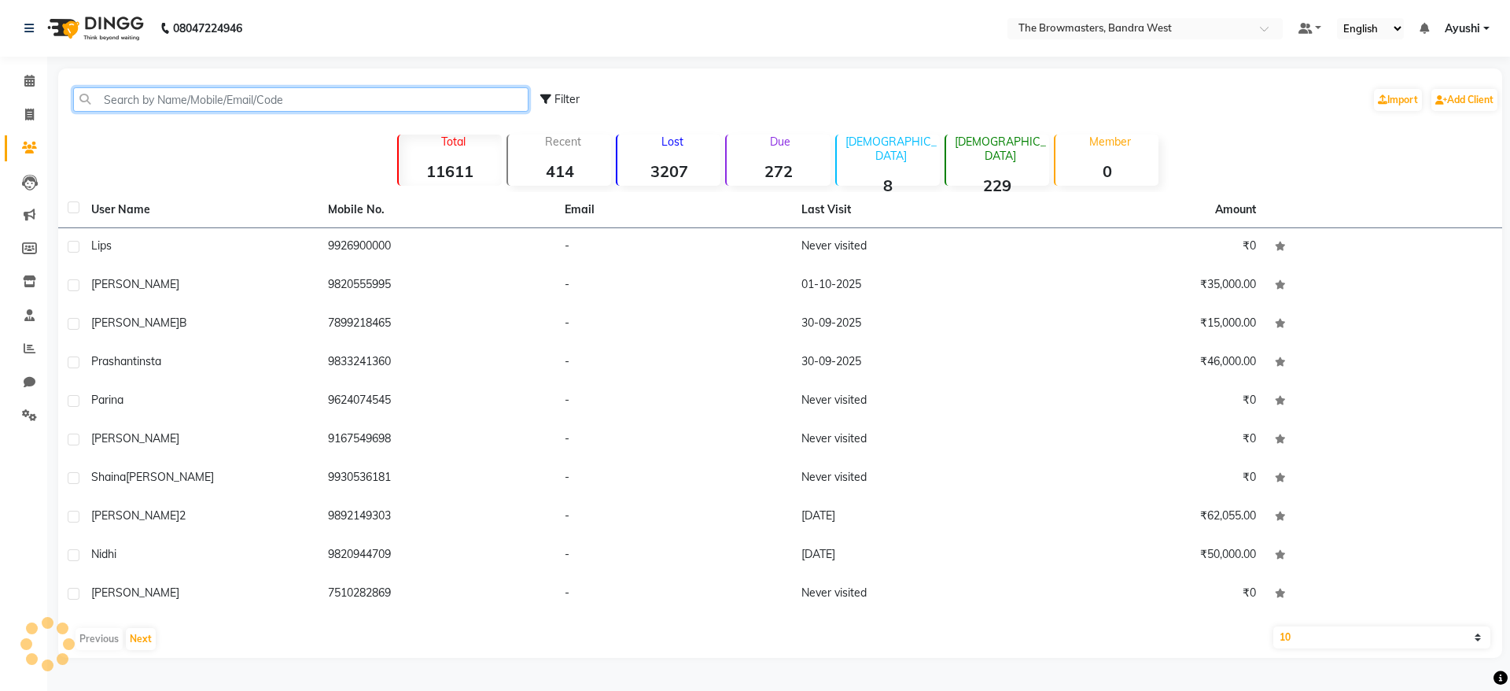
click at [343, 99] on input "text" at bounding box center [300, 99] width 455 height 24
paste input "919820555995"
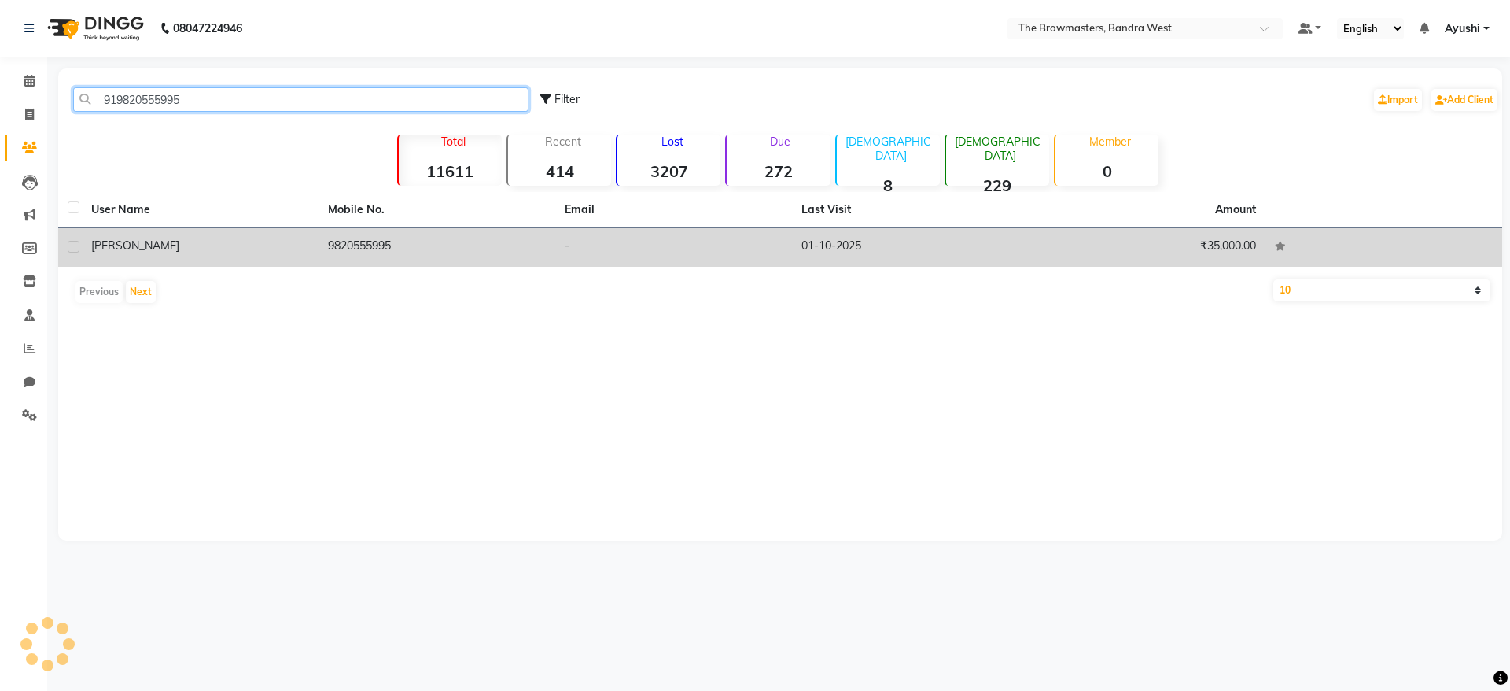
type input "919820555995"
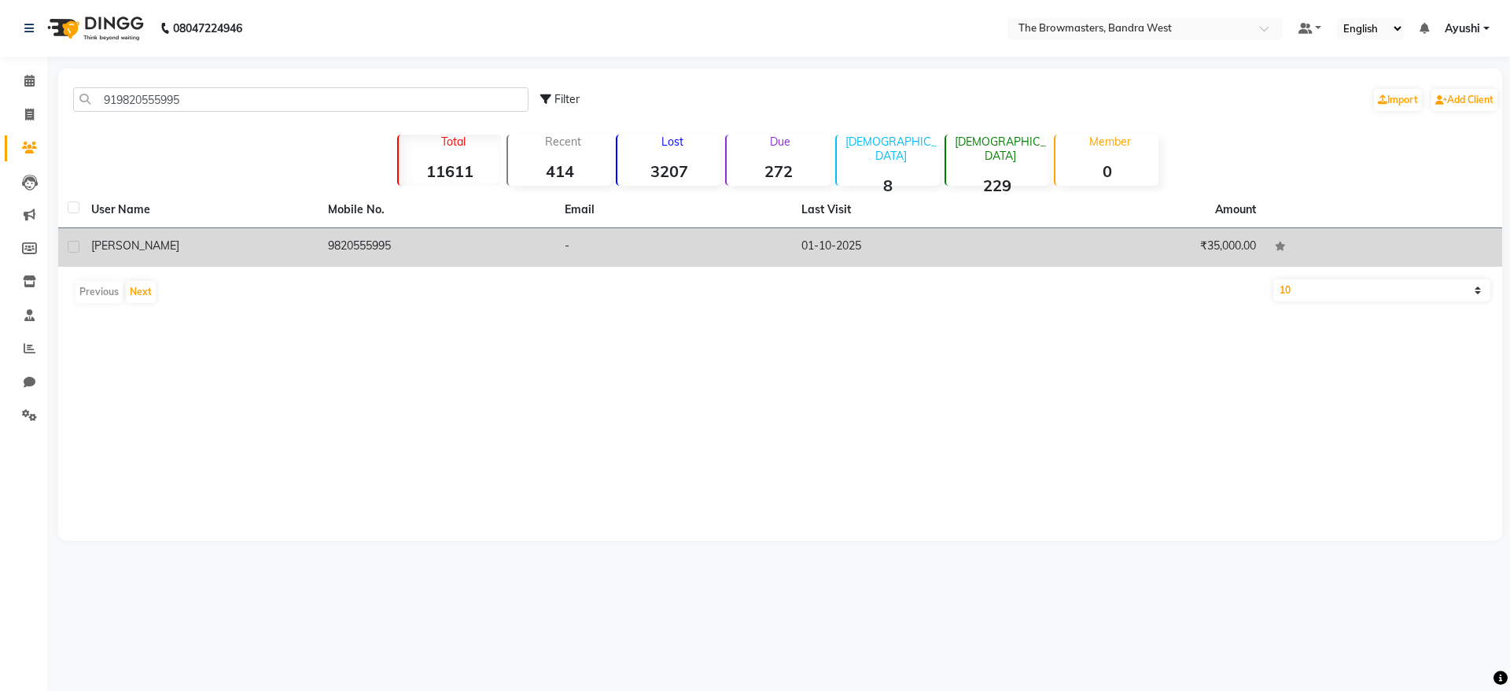
click at [501, 246] on td "9820555995" at bounding box center [437, 247] width 237 height 39
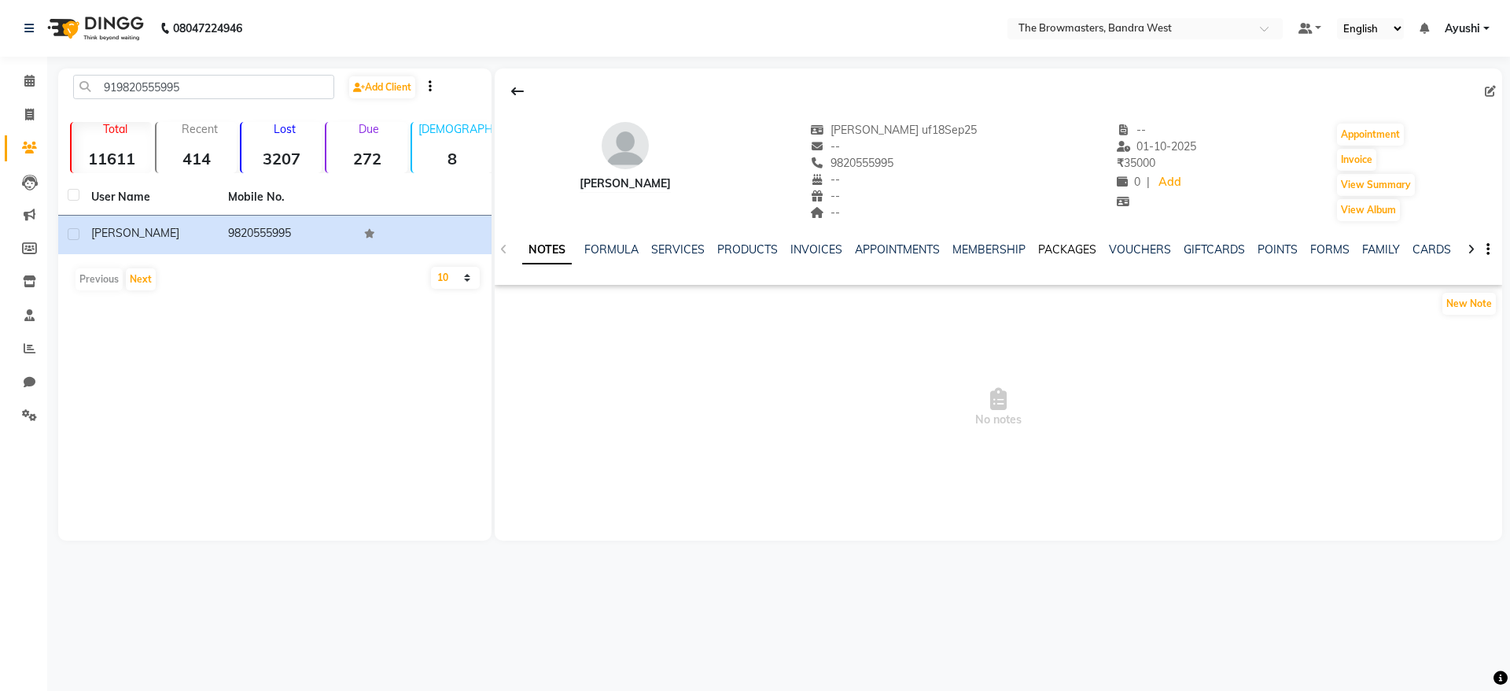
click at [1071, 250] on link "PACKAGES" at bounding box center [1067, 249] width 58 height 14
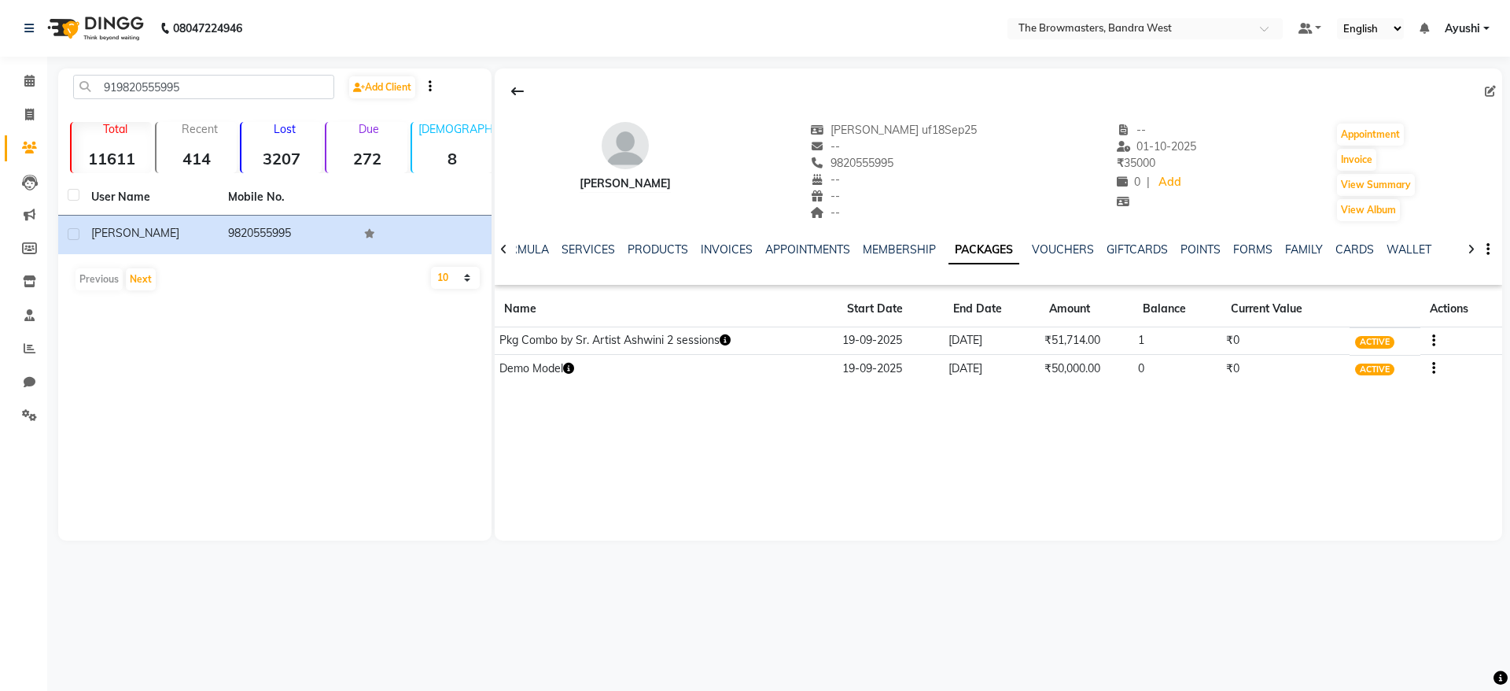
click at [1434, 369] on icon "button" at bounding box center [1434, 368] width 3 height 1
click at [1349, 360] on div "Redemption History" at bounding box center [1357, 358] width 103 height 20
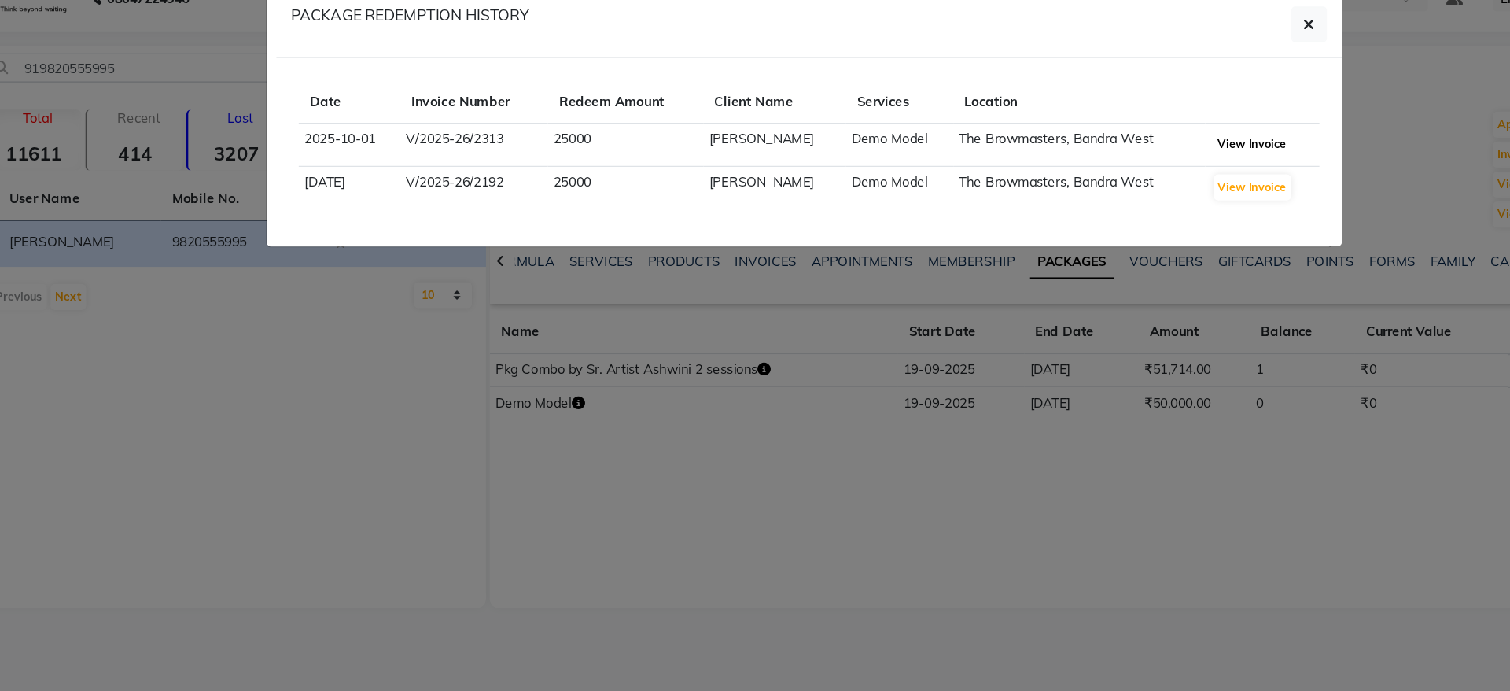
click at [1139, 154] on button "View Invoice" at bounding box center [1135, 151] width 65 height 22
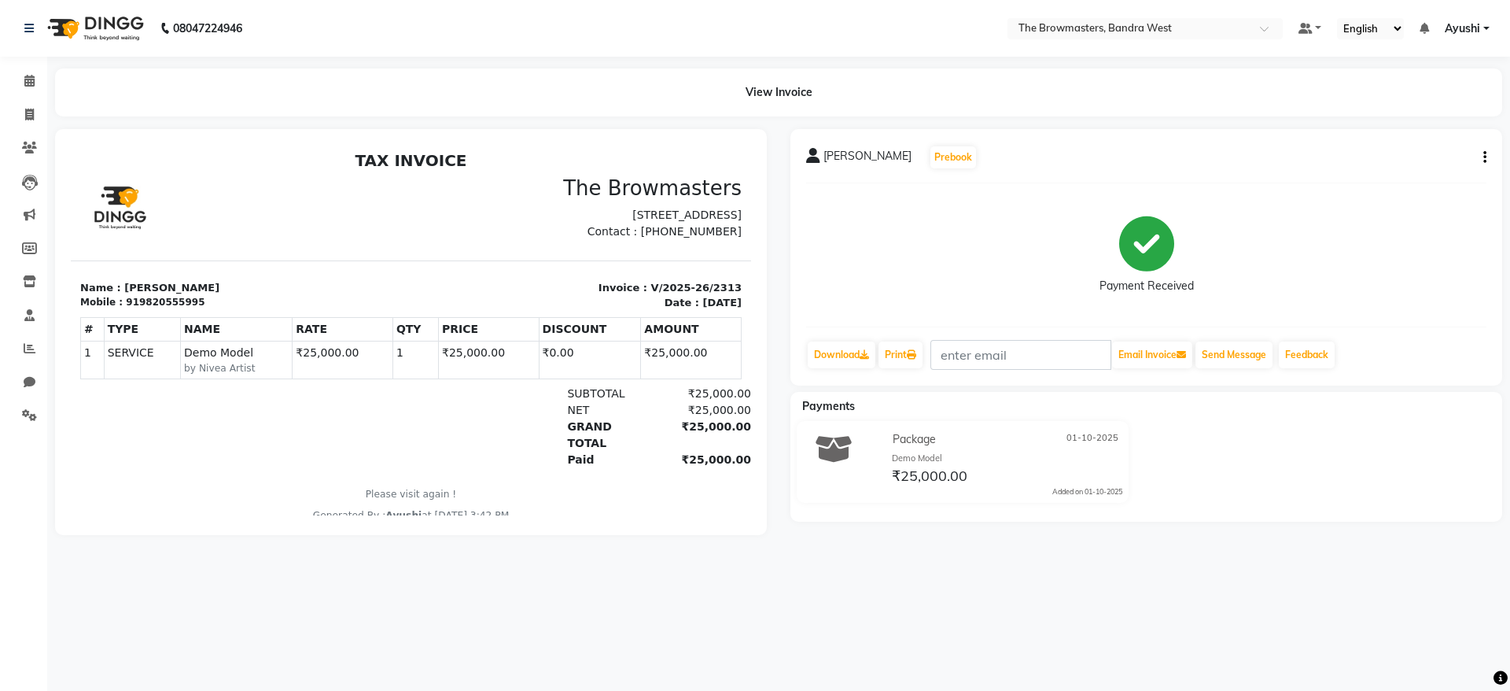
click at [1484, 157] on icon "button" at bounding box center [1485, 157] width 3 height 1
click at [1395, 132] on div "Cancel Invoice" at bounding box center [1407, 128] width 108 height 20
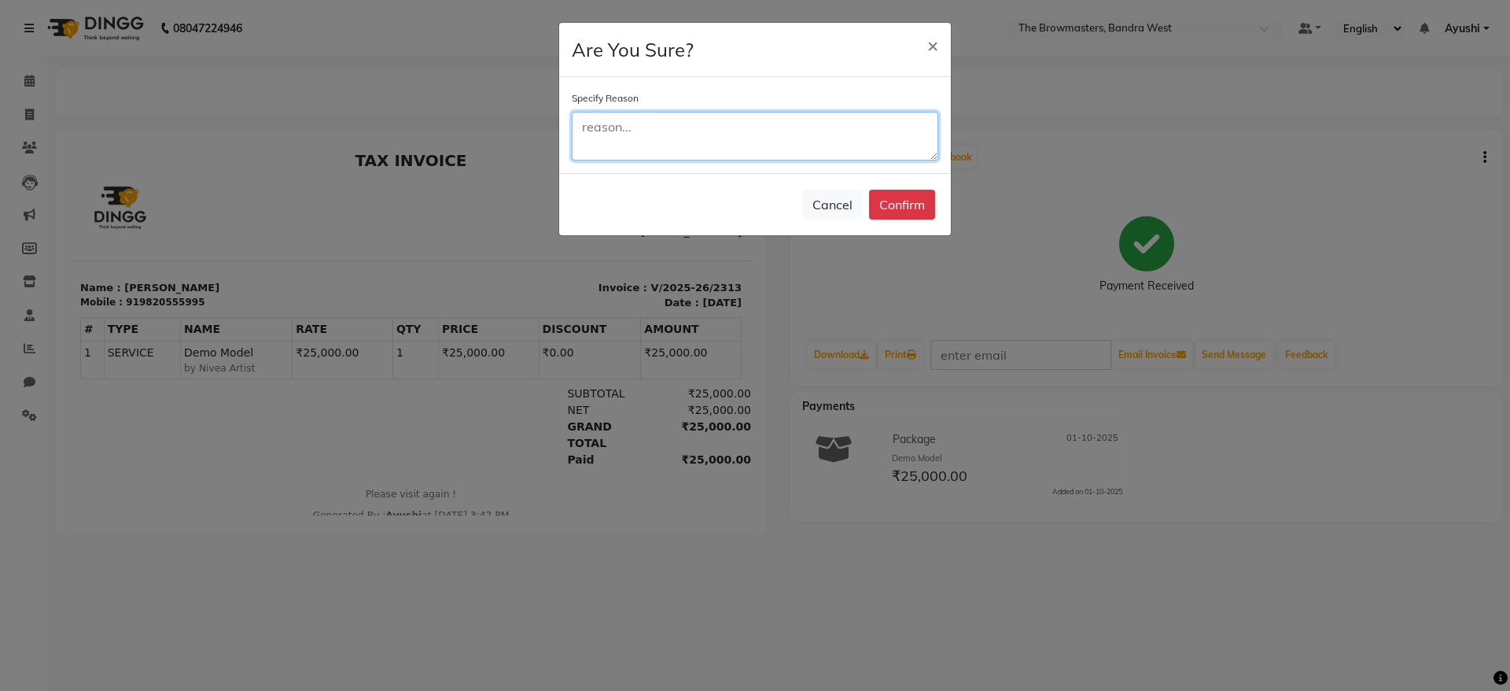
click at [757, 129] on textarea at bounding box center [755, 136] width 367 height 49
type textarea "werong"
click at [896, 212] on button "Confirm" at bounding box center [902, 205] width 66 height 30
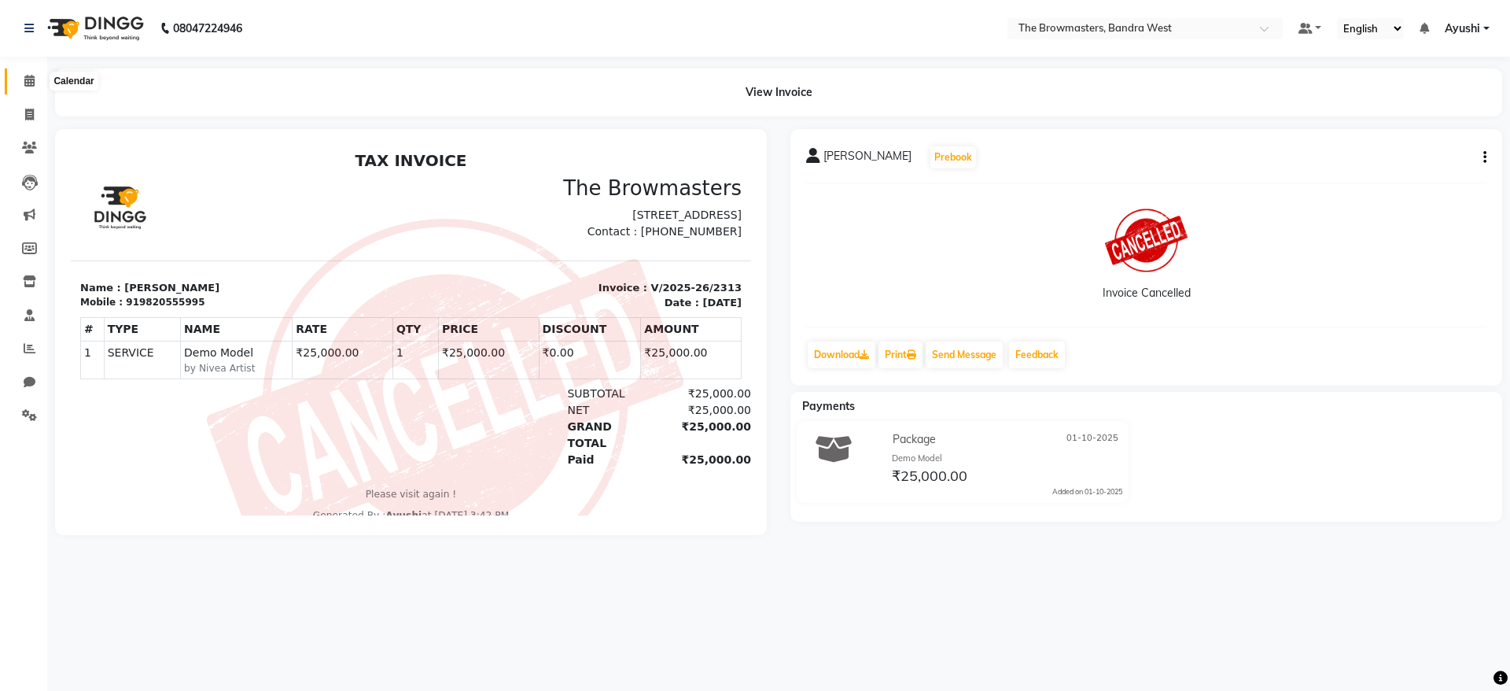
click at [28, 72] on span at bounding box center [30, 81] width 28 height 18
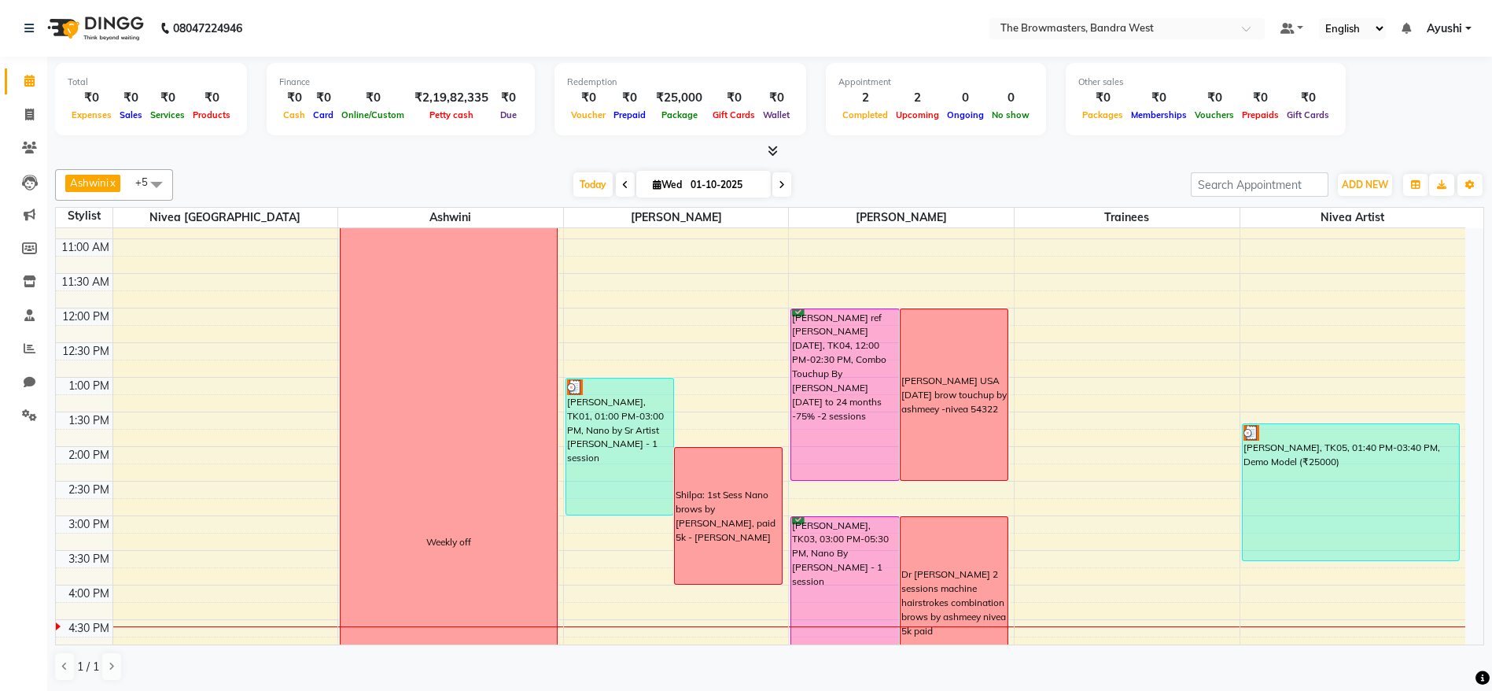
scroll to position [198, 0]
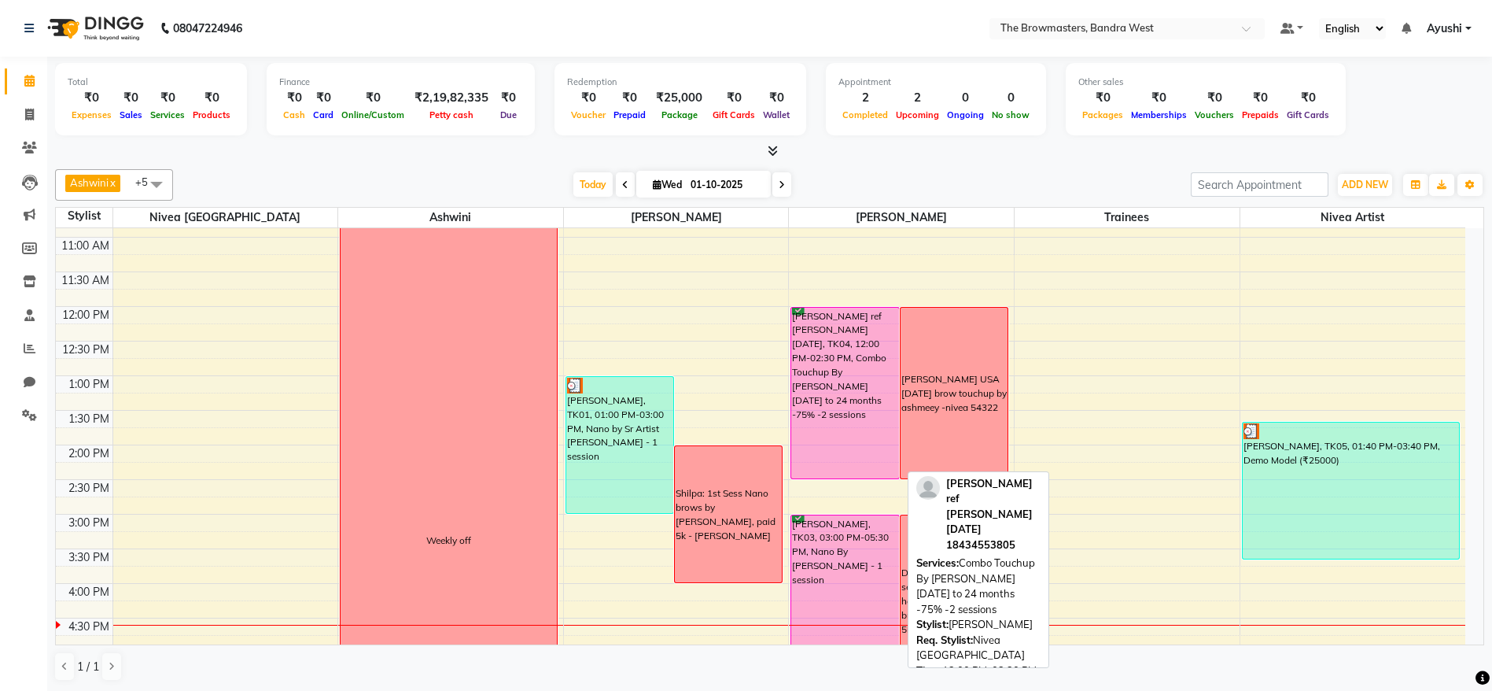
click at [883, 411] on div "[PERSON_NAME] ref [PERSON_NAME] [DATE], TK04, 12:00 PM-02:30 PM, Combo Touchup …" at bounding box center [844, 393] width 107 height 171
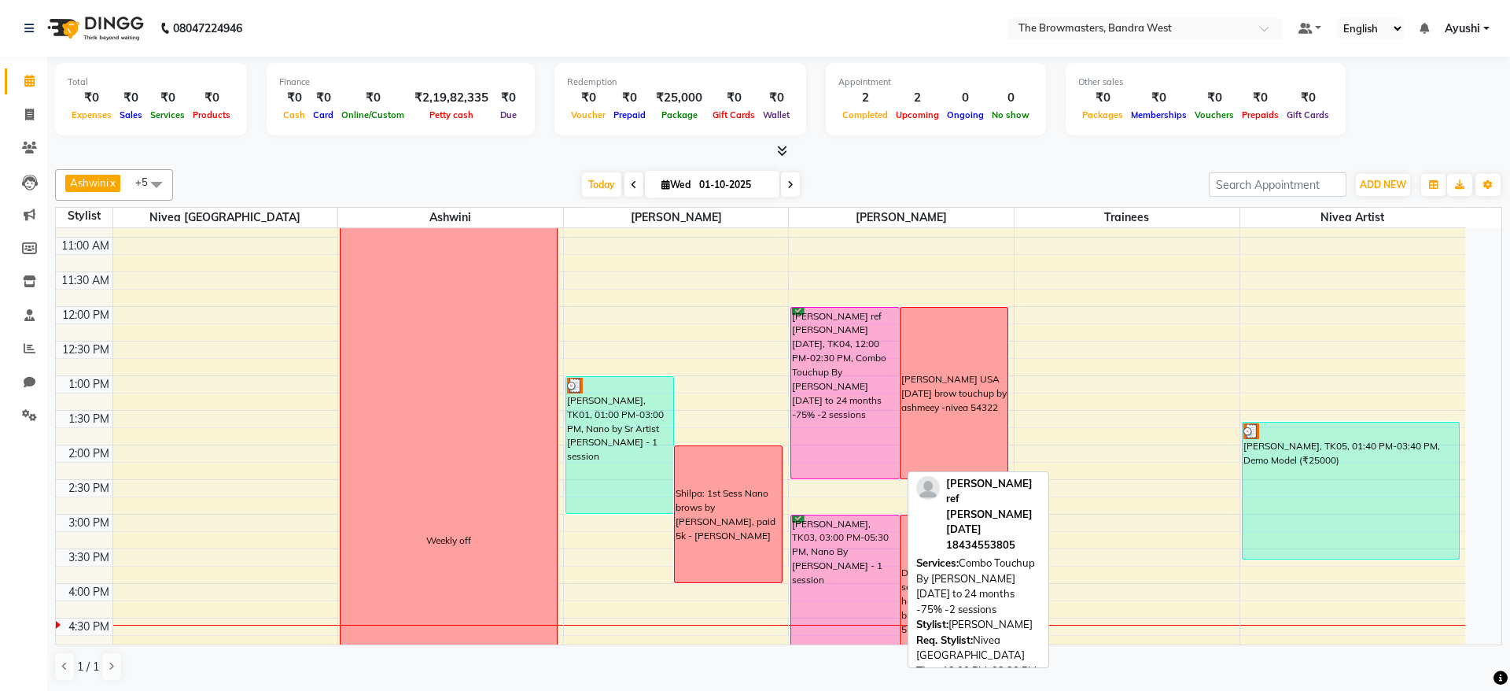
select select "6"
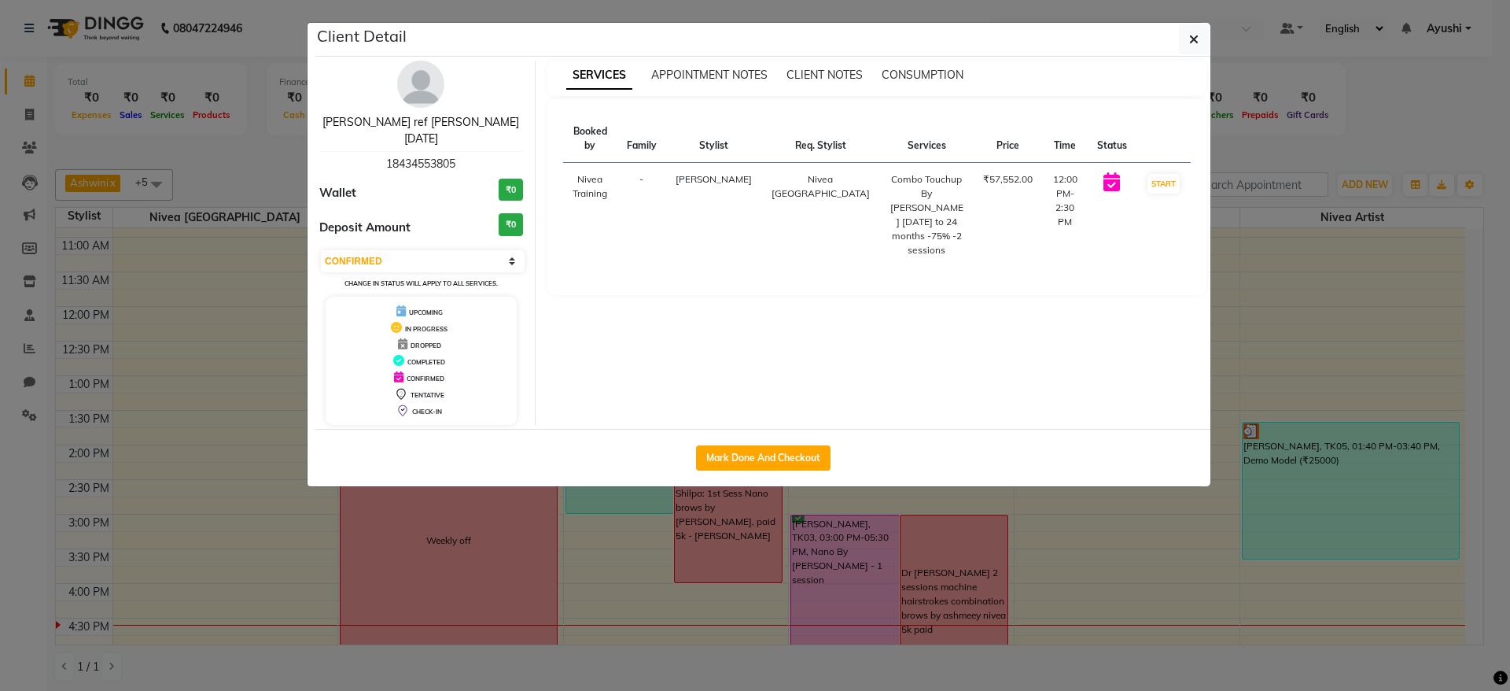
click at [373, 124] on link "[PERSON_NAME] ref [PERSON_NAME] [DATE]" at bounding box center [421, 130] width 197 height 31
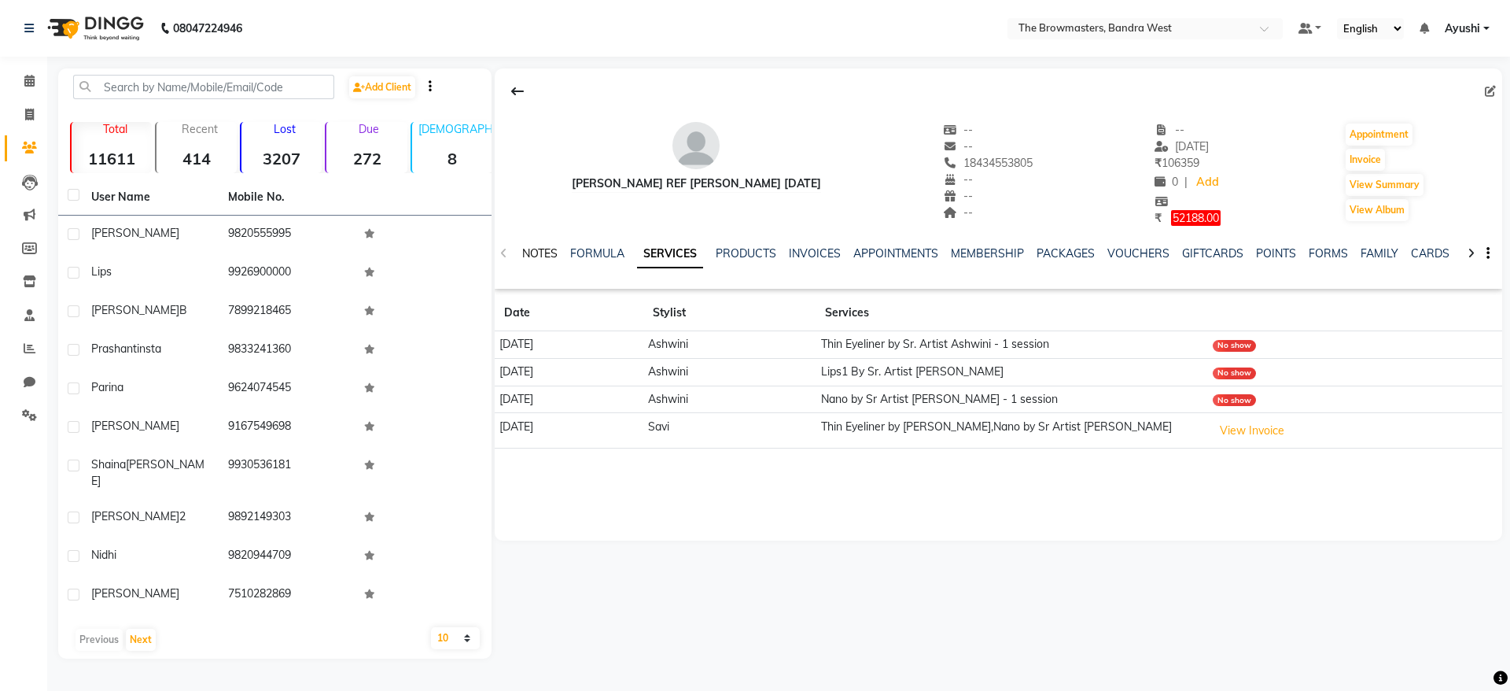
click at [541, 253] on link "NOTES" at bounding box center [539, 253] width 35 height 14
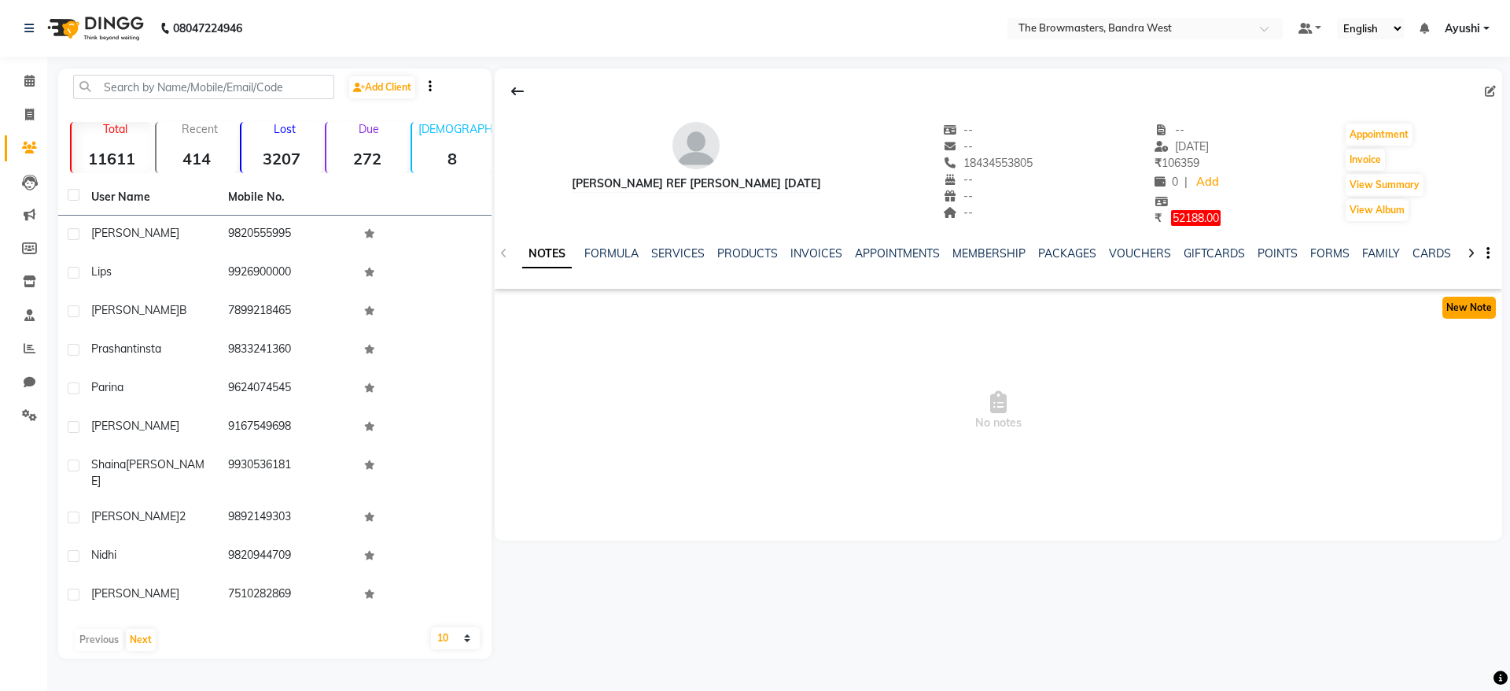
click at [1461, 303] on button "New Note" at bounding box center [1469, 308] width 53 height 22
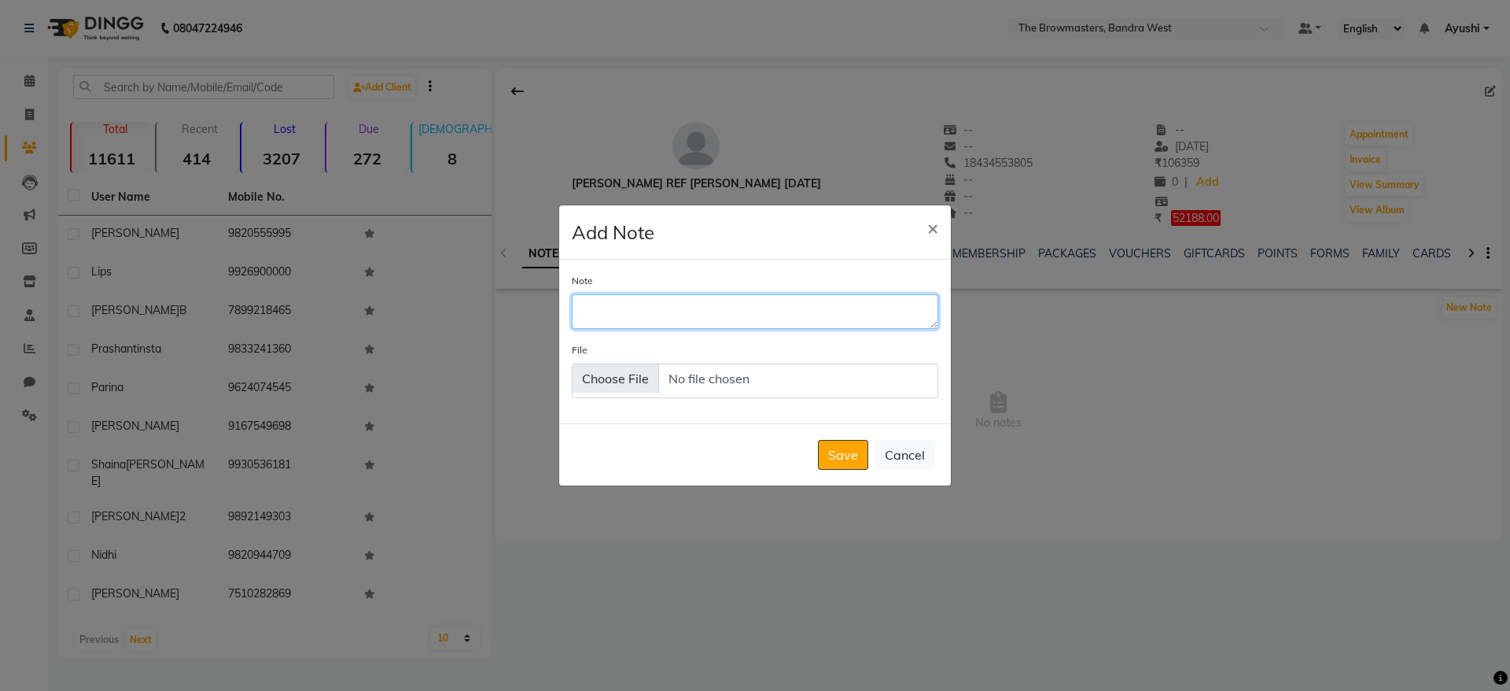
click at [782, 309] on textarea "Note" at bounding box center [755, 311] width 367 height 35
type textarea "No 3 and black brown in Hanafy"
click at [837, 459] on button "Save" at bounding box center [843, 455] width 50 height 30
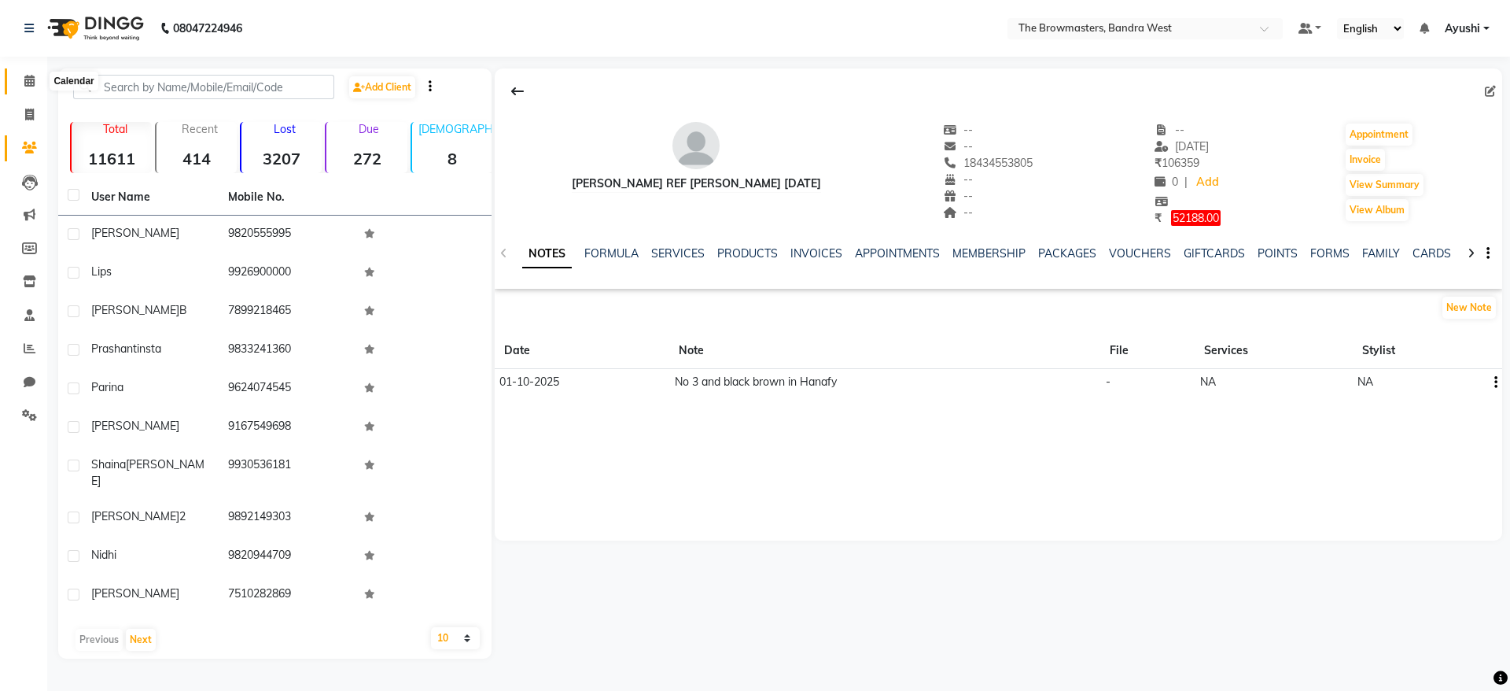
click at [24, 76] on icon at bounding box center [29, 81] width 10 height 12
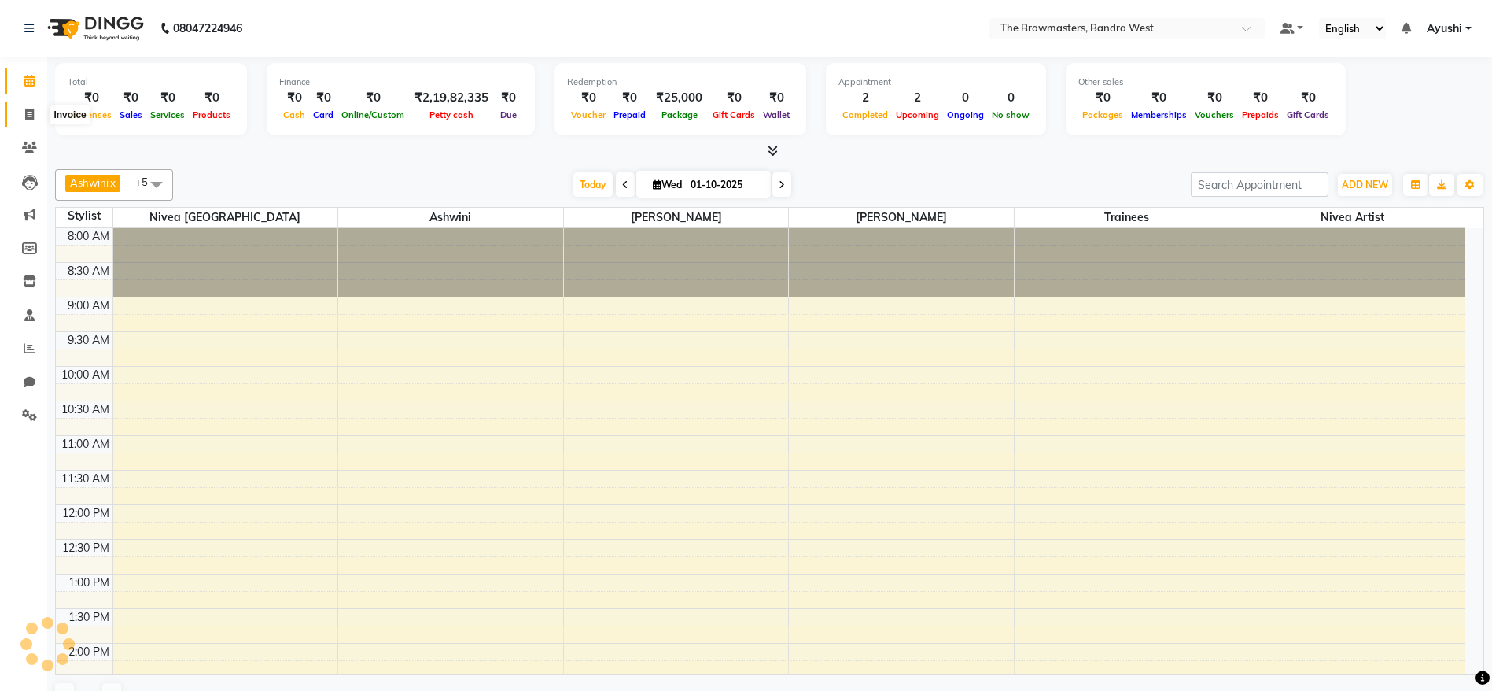
click at [24, 106] on span at bounding box center [30, 115] width 28 height 18
select select "service"
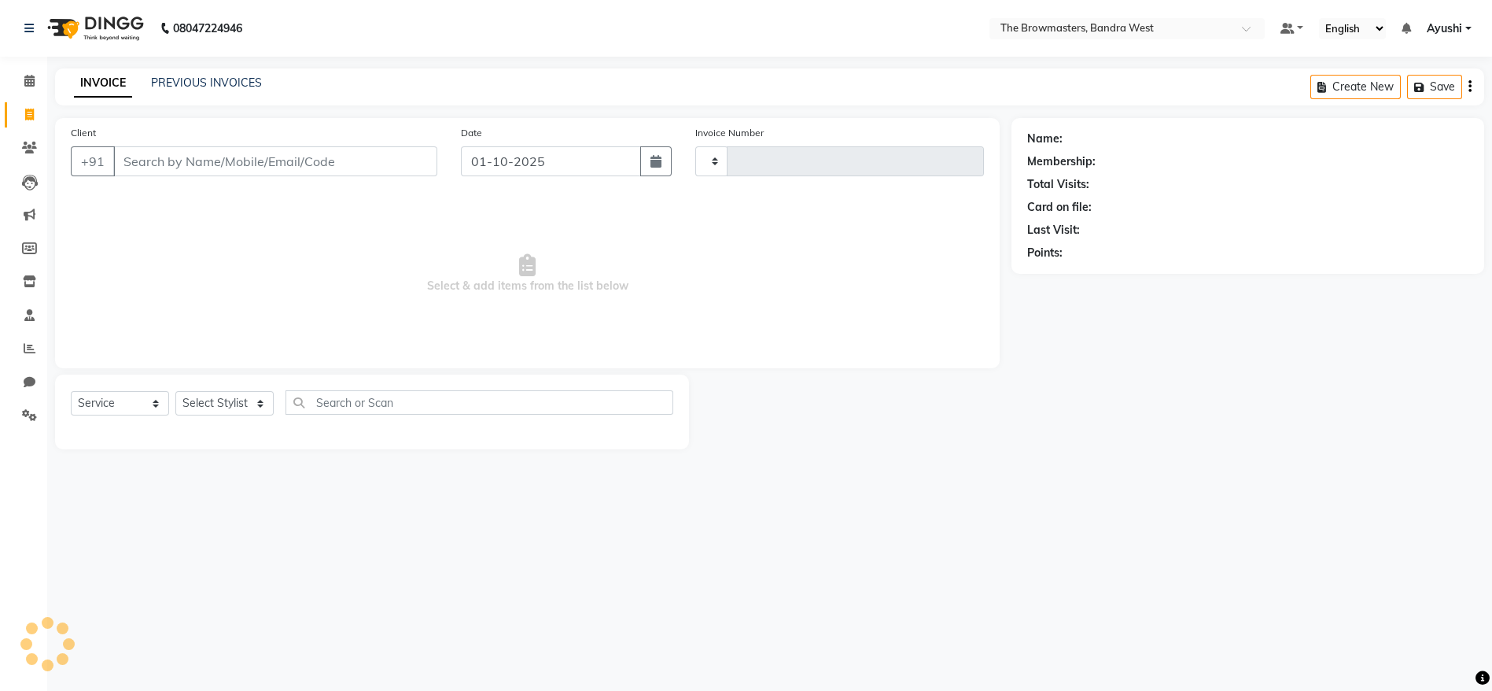
type input "2315"
select select "6949"
click at [26, 73] on span at bounding box center [30, 81] width 28 height 18
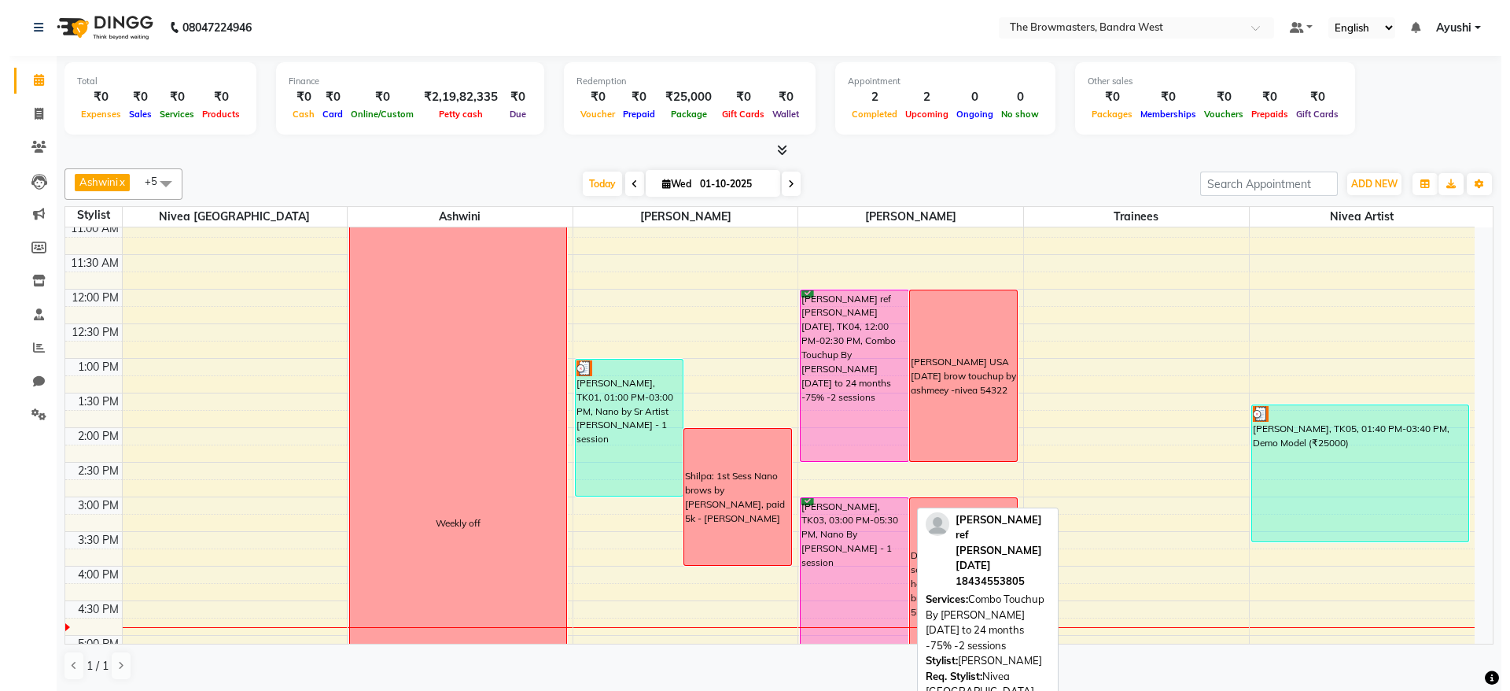
scroll to position [216, 0]
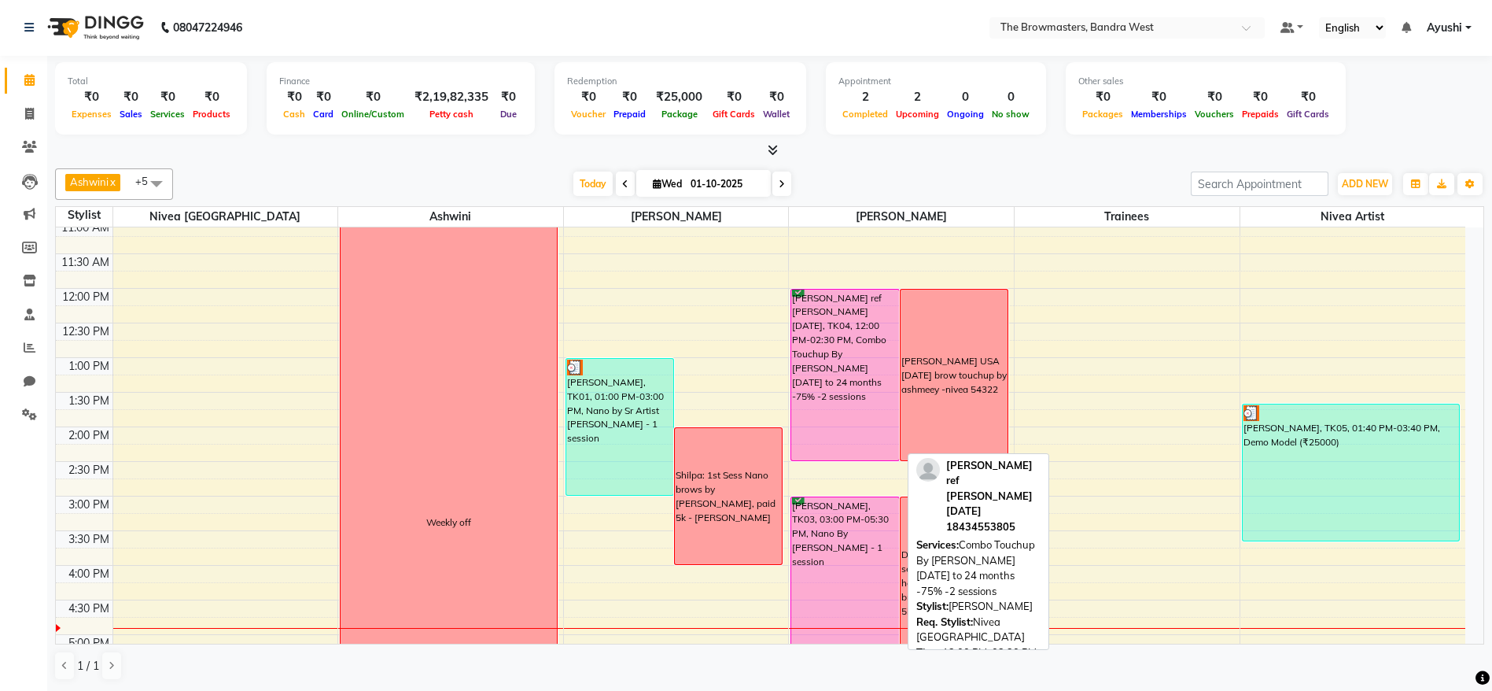
click at [868, 394] on div "[PERSON_NAME] ref [PERSON_NAME] [DATE], TK04, 12:00 PM-02:30 PM, Combo Touchup …" at bounding box center [844, 374] width 107 height 171
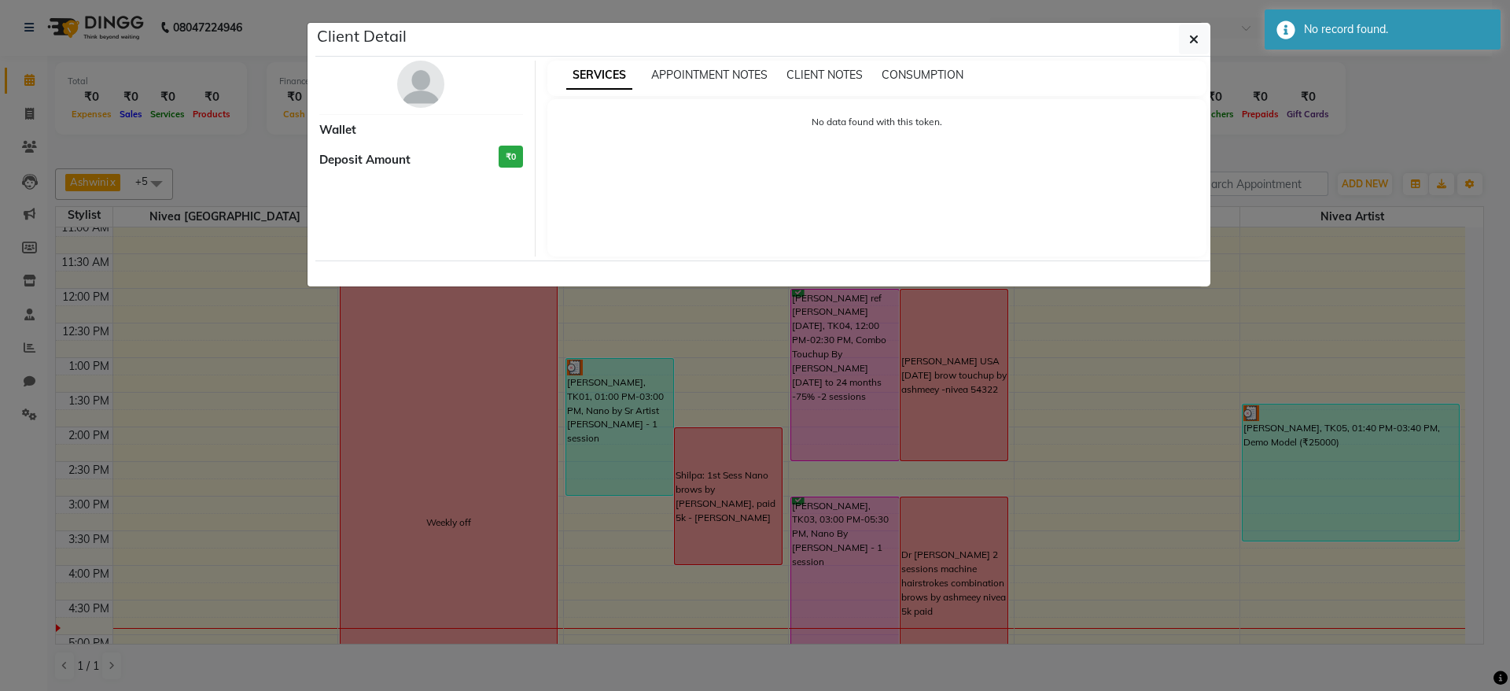
click at [1172, 46] on div "Client Detail" at bounding box center [762, 40] width 895 height 34
click at [1188, 46] on button "button" at bounding box center [1194, 39] width 30 height 30
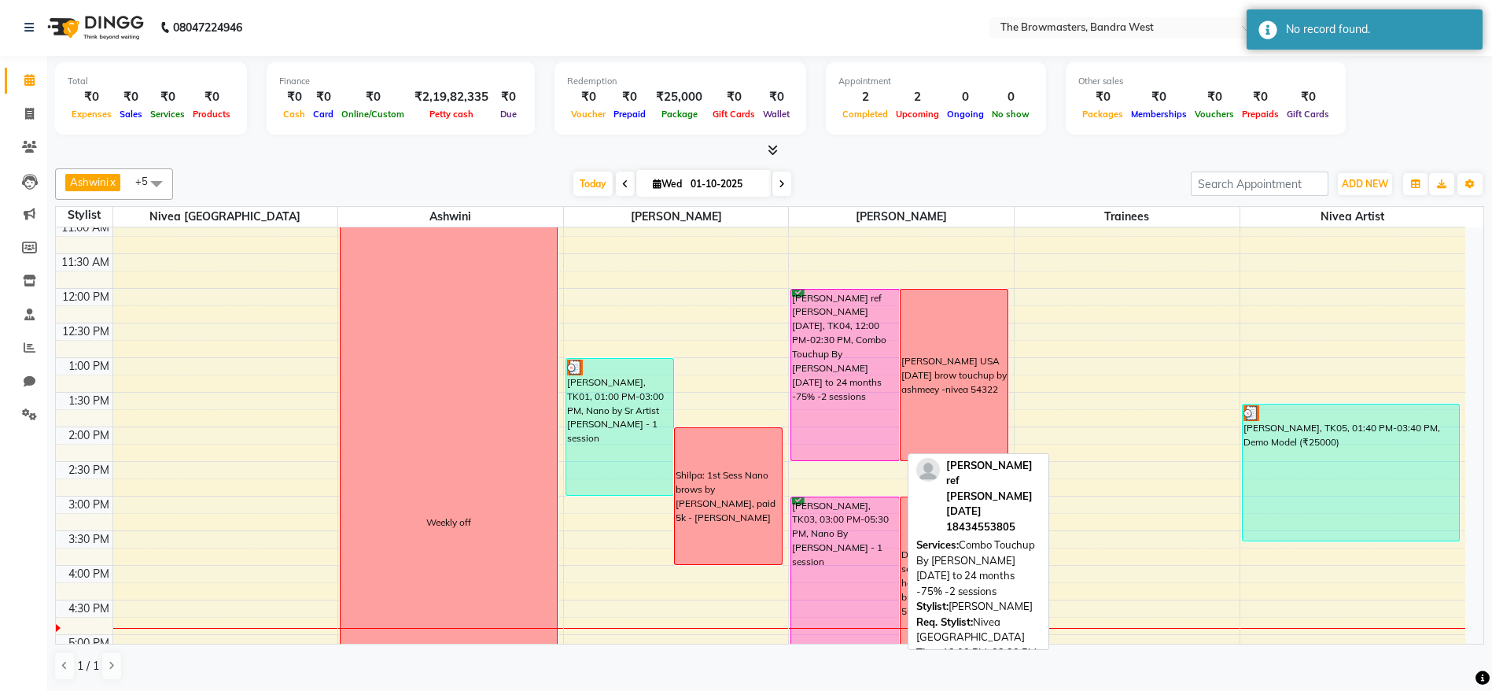
click at [821, 379] on div "[PERSON_NAME] ref [PERSON_NAME] [DATE], TK04, 12:00 PM-02:30 PM, Combo Touchup …" at bounding box center [844, 374] width 107 height 171
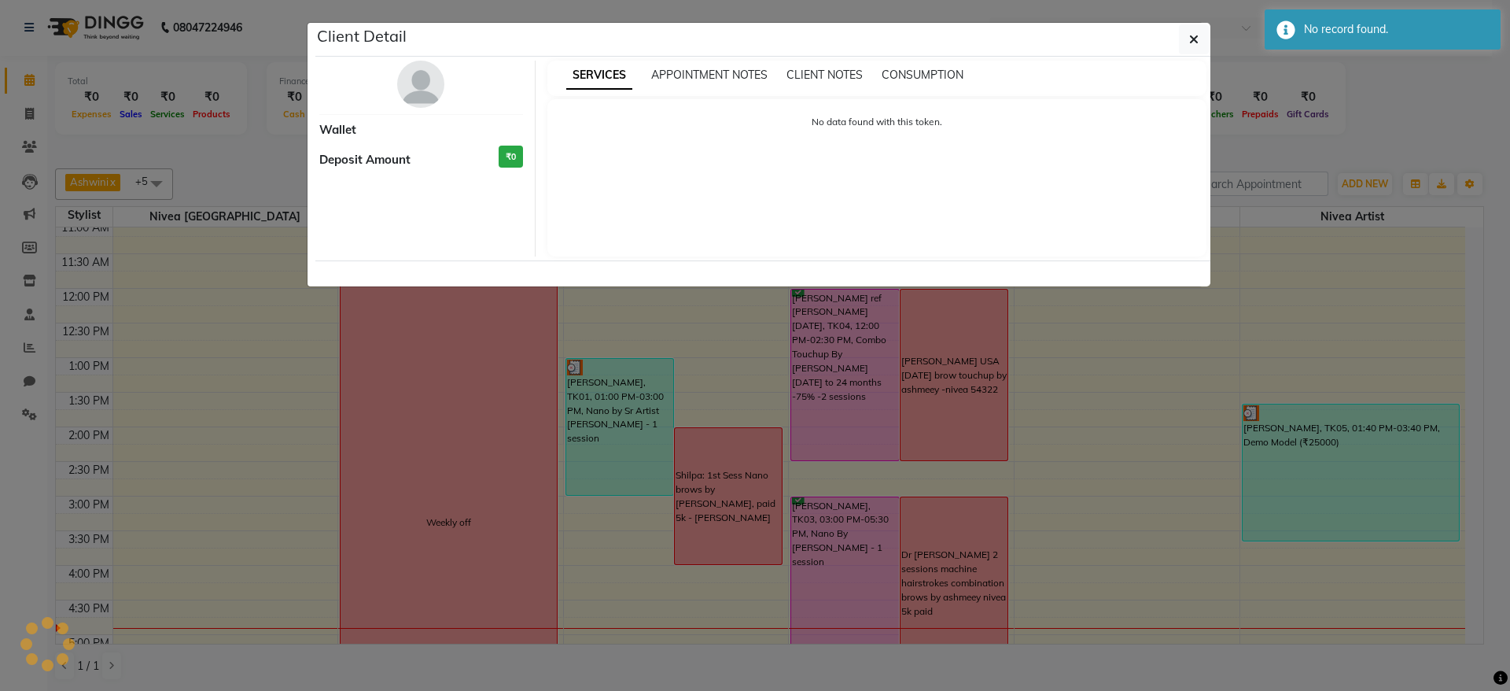
select select "6"
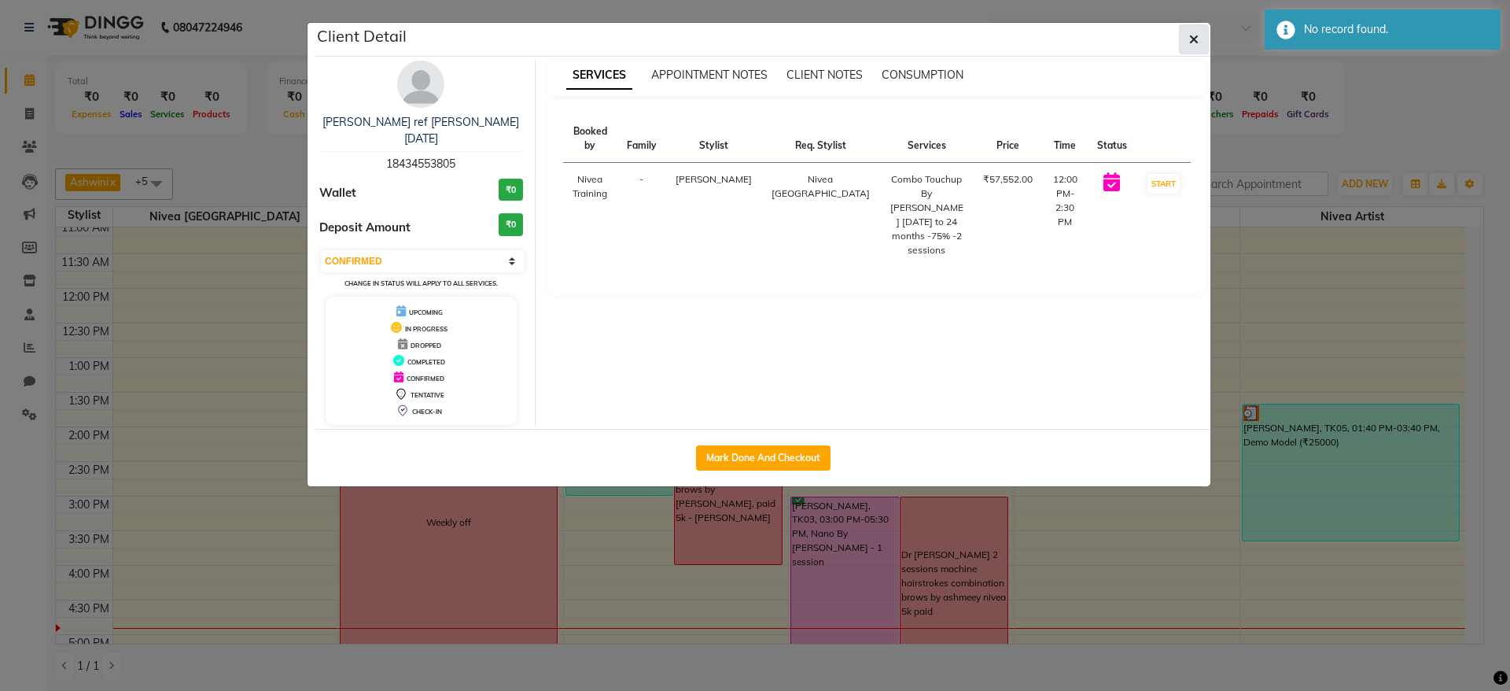
click at [1206, 39] on button "button" at bounding box center [1194, 39] width 30 height 30
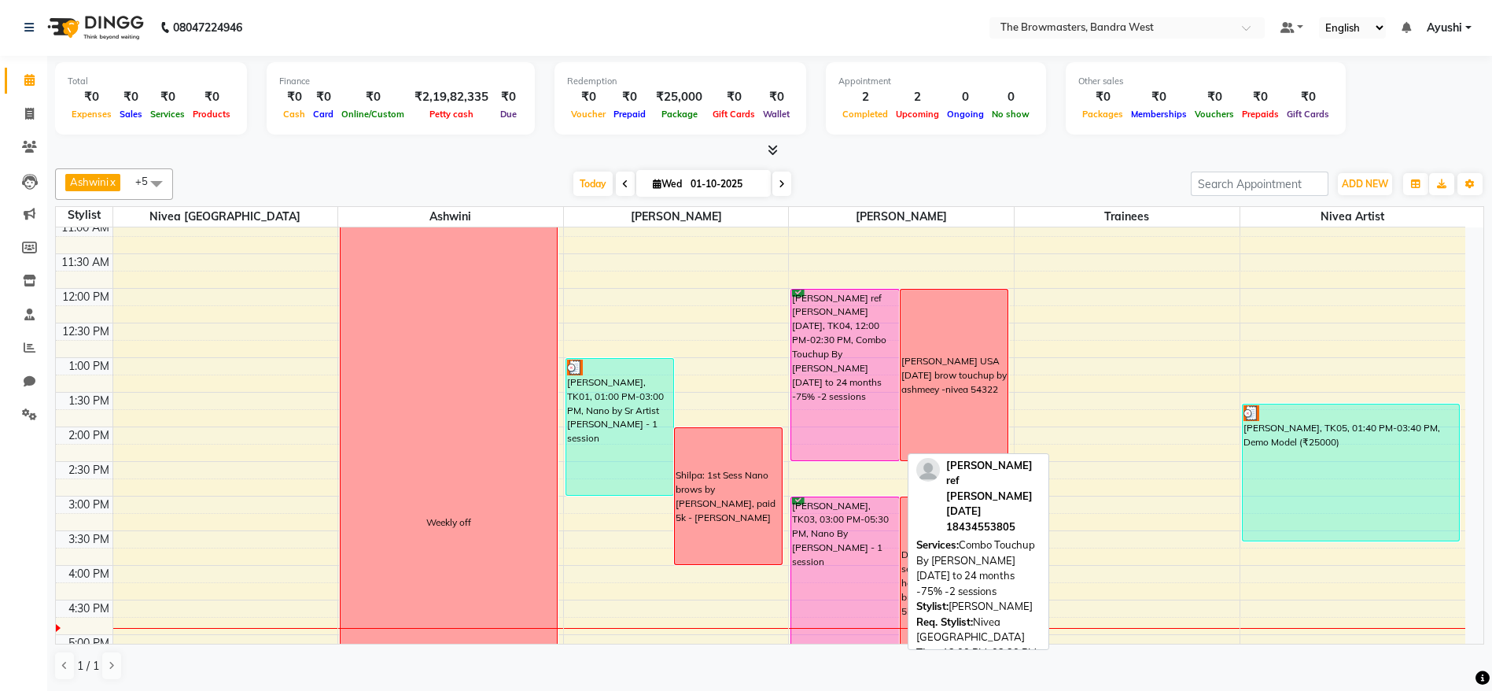
click at [835, 363] on div "[PERSON_NAME] ref [PERSON_NAME] [DATE], TK04, 12:00 PM-02:30 PM, Combo Touchup …" at bounding box center [844, 374] width 107 height 171
select select "6"
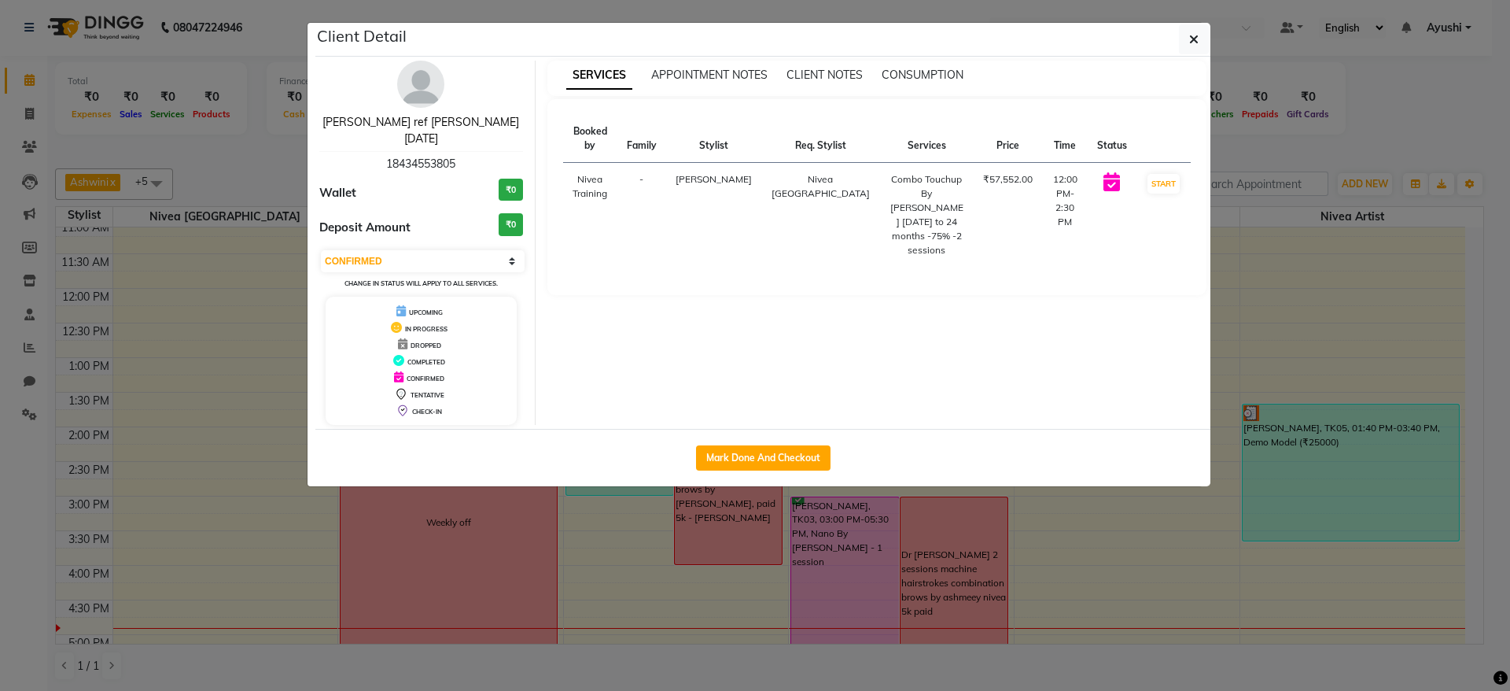
click at [371, 121] on link "[PERSON_NAME] ref [PERSON_NAME] [DATE]" at bounding box center [421, 130] width 197 height 31
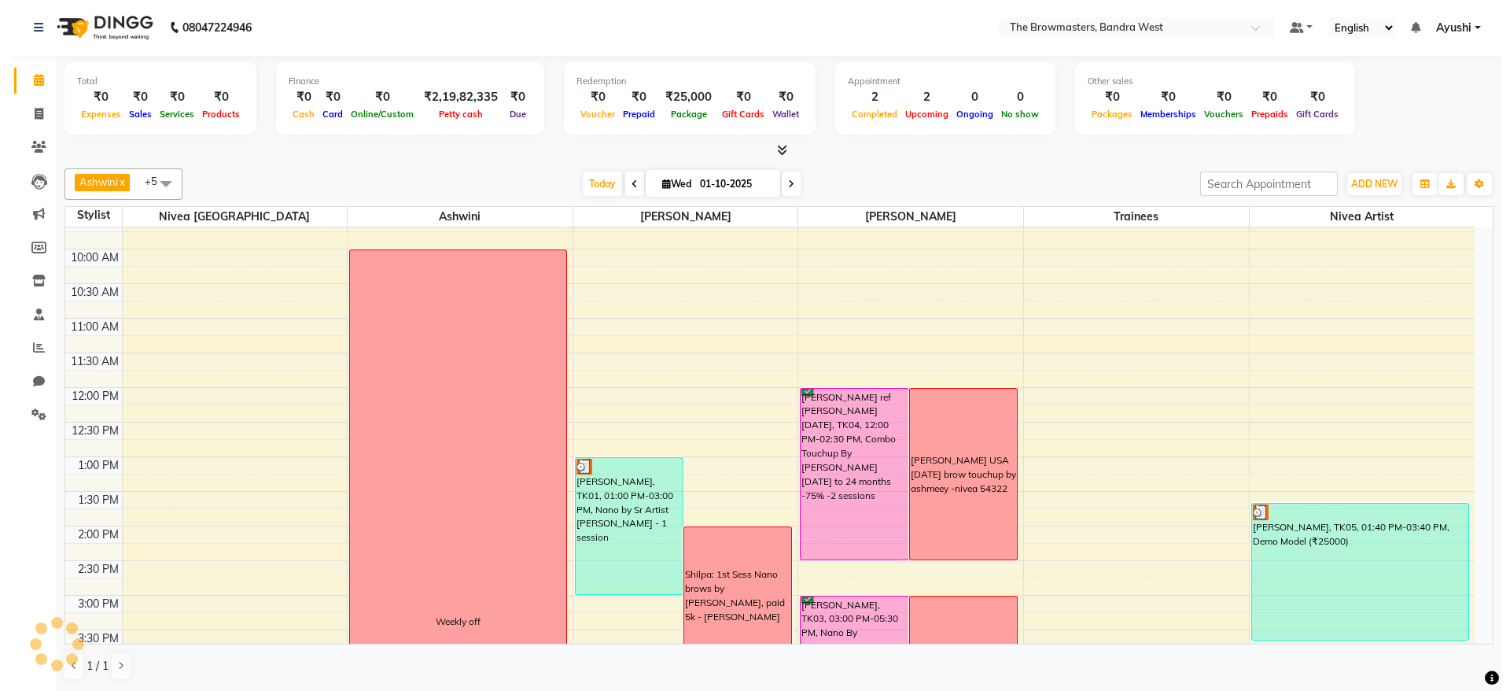
scroll to position [118, 0]
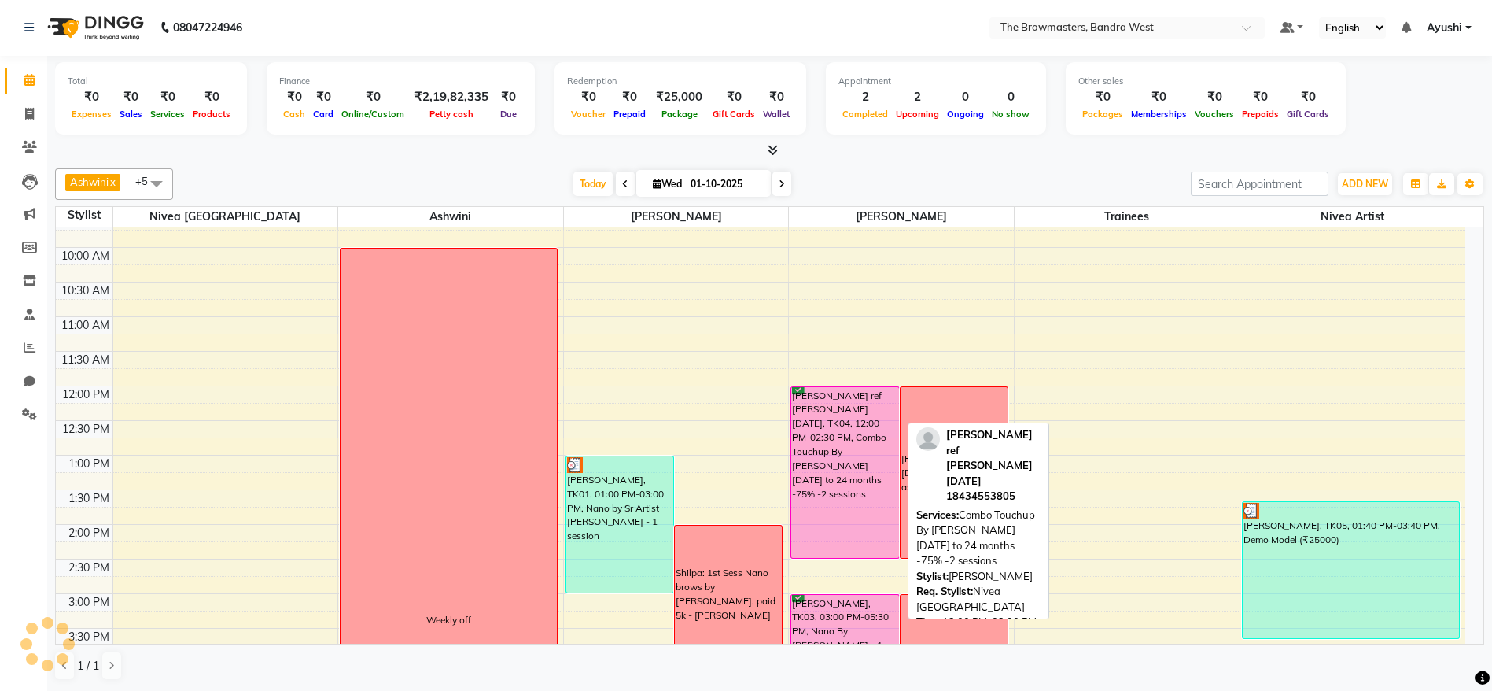
click at [846, 444] on div "[PERSON_NAME] ref [PERSON_NAME] [DATE], TK04, 12:00 PM-02:30 PM, Combo Touchup …" at bounding box center [844, 472] width 107 height 171
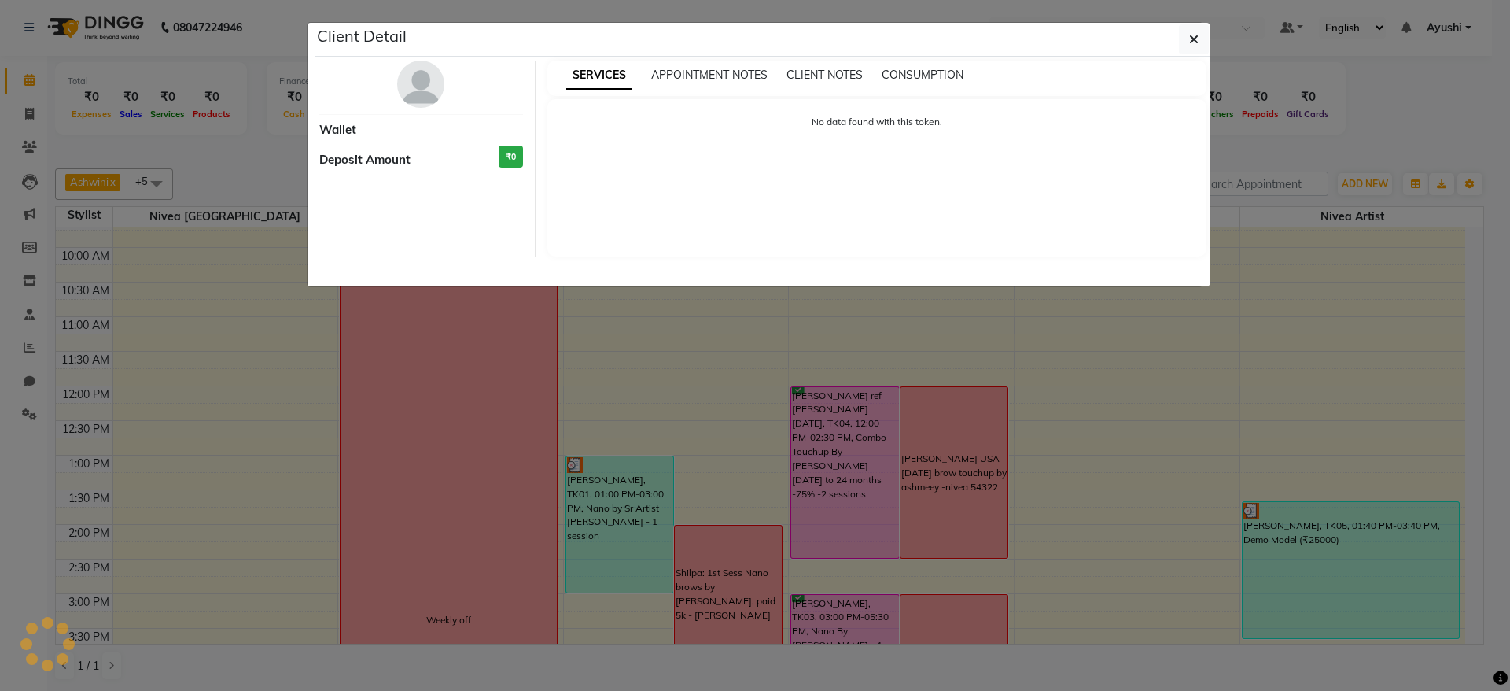
click at [696, 123] on p "No data found with this token." at bounding box center [877, 122] width 629 height 14
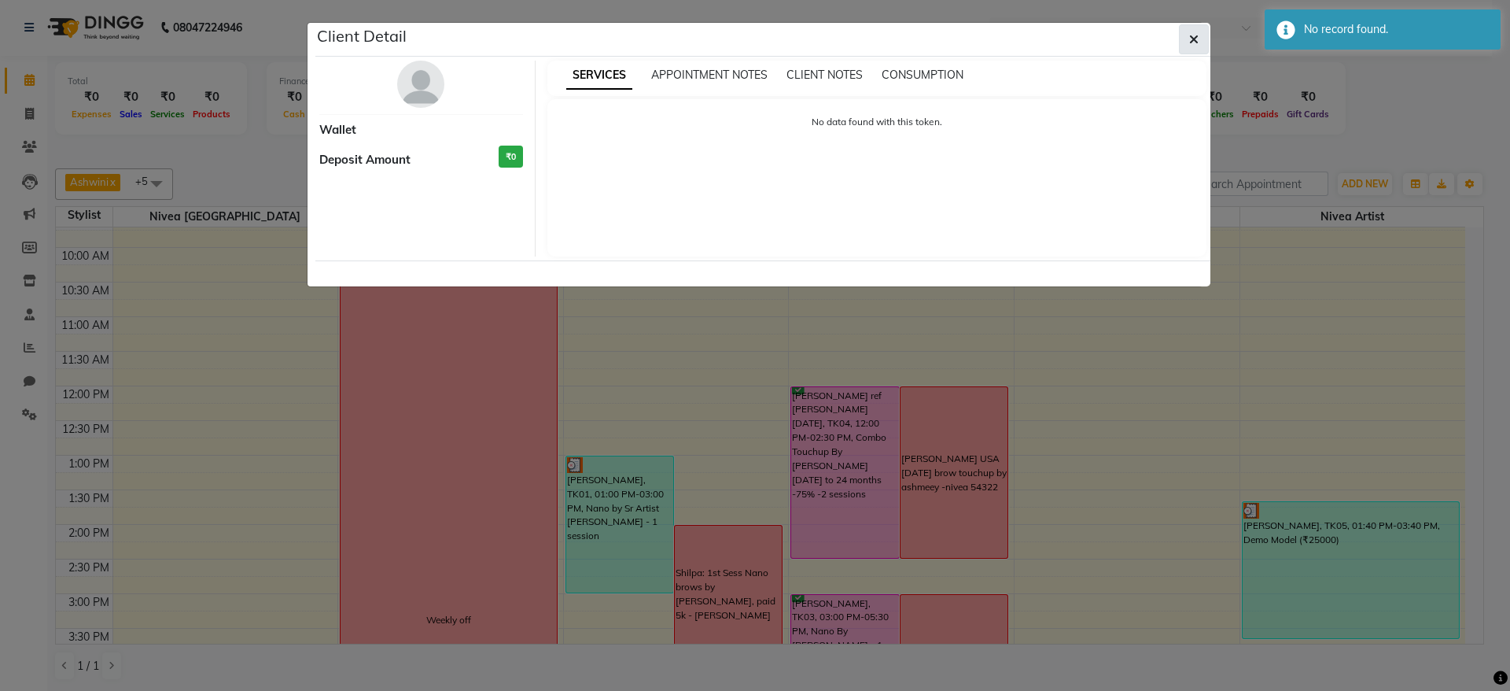
click at [1188, 34] on button "button" at bounding box center [1194, 39] width 30 height 30
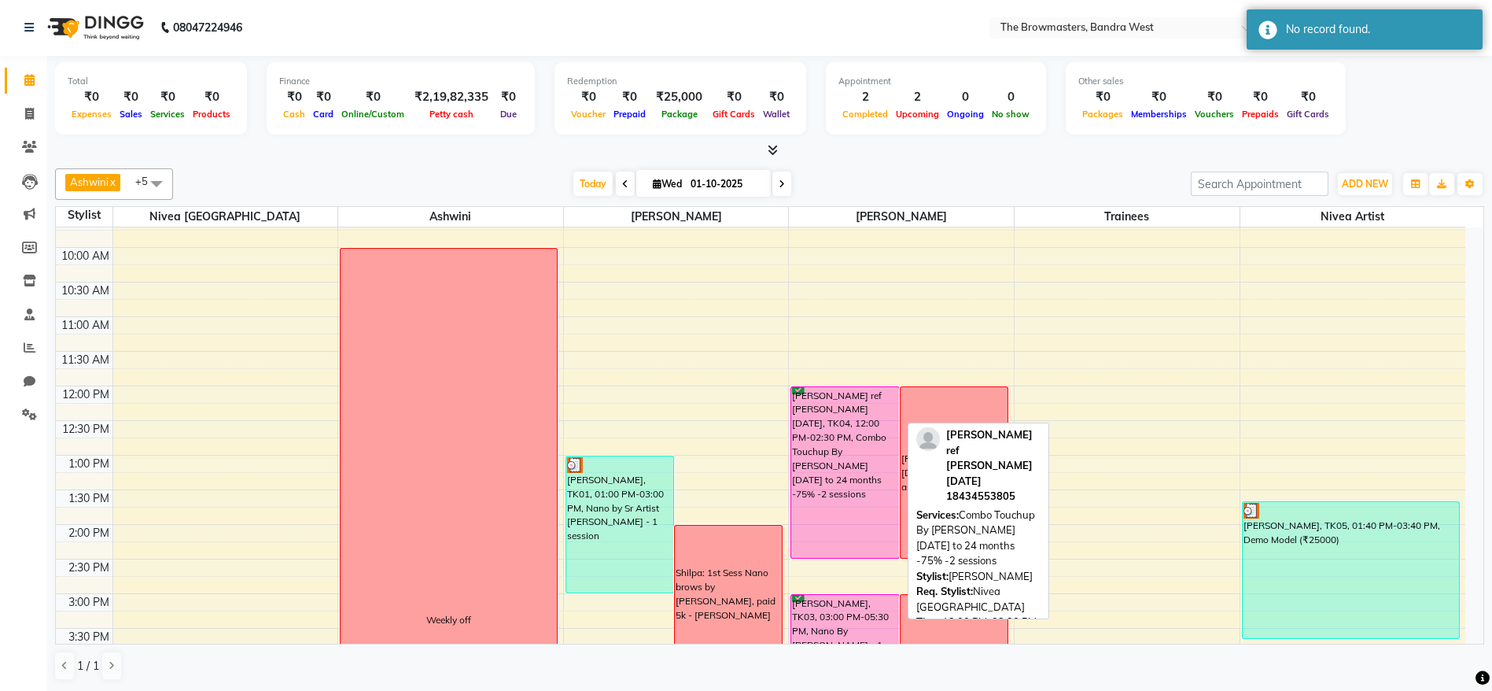
click at [884, 460] on div "[PERSON_NAME] ref [PERSON_NAME] [DATE], TK04, 12:00 PM-02:30 PM, Combo Touchup …" at bounding box center [844, 472] width 107 height 171
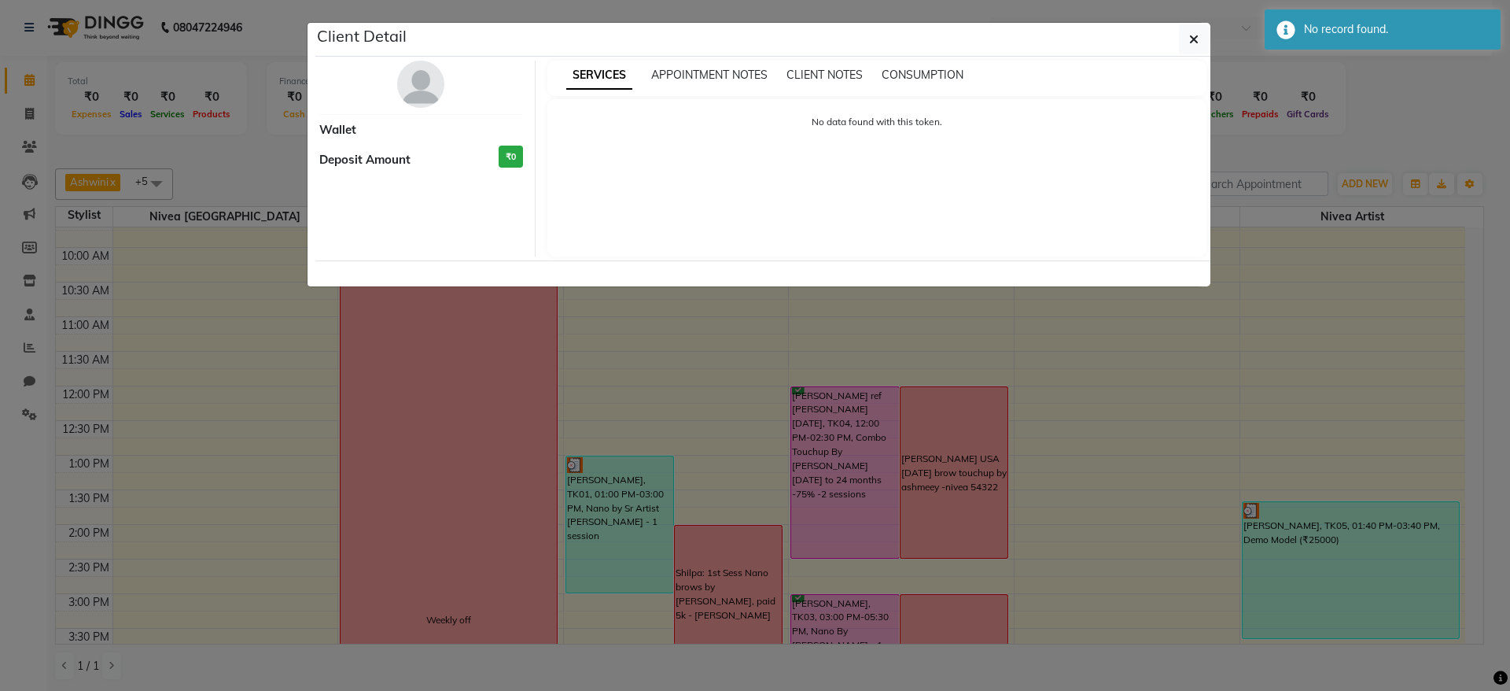
select select "6"
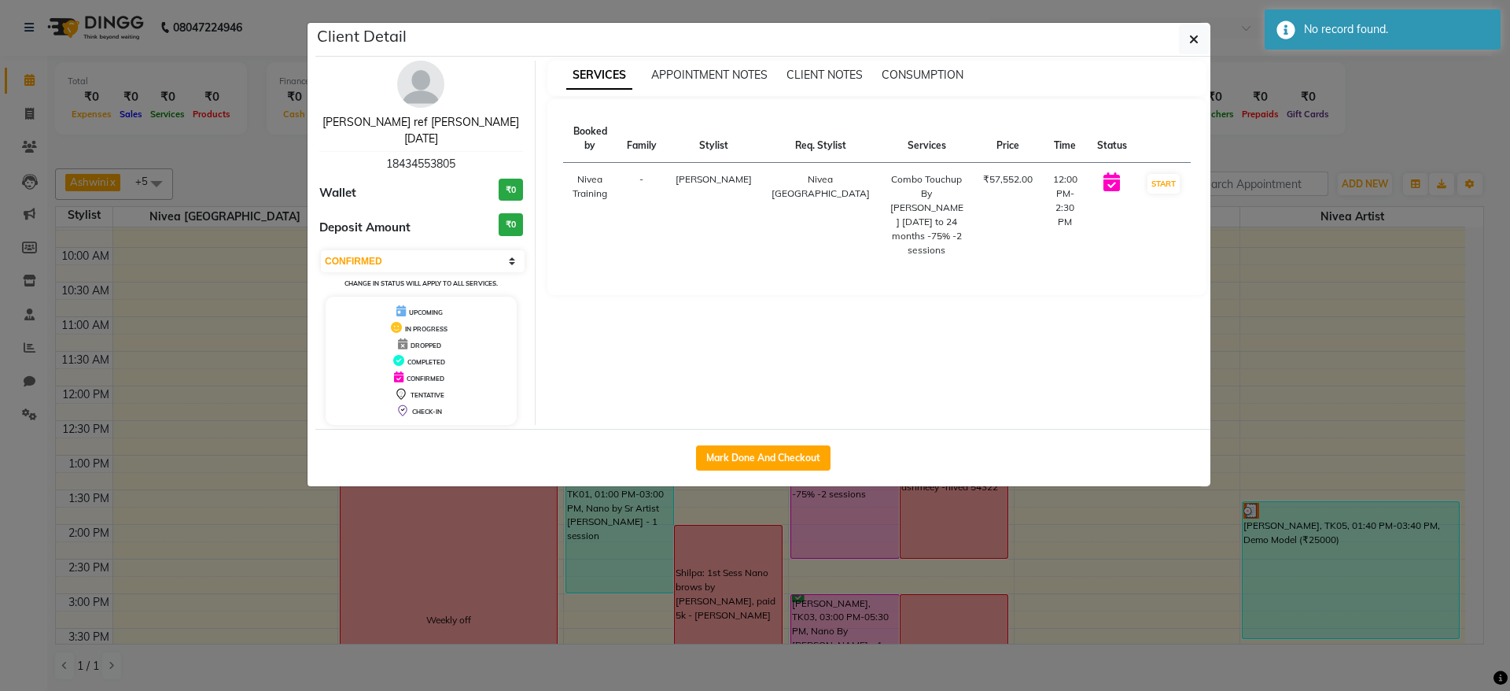
click at [466, 123] on link "[PERSON_NAME] ref [PERSON_NAME] [DATE]" at bounding box center [421, 130] width 197 height 31
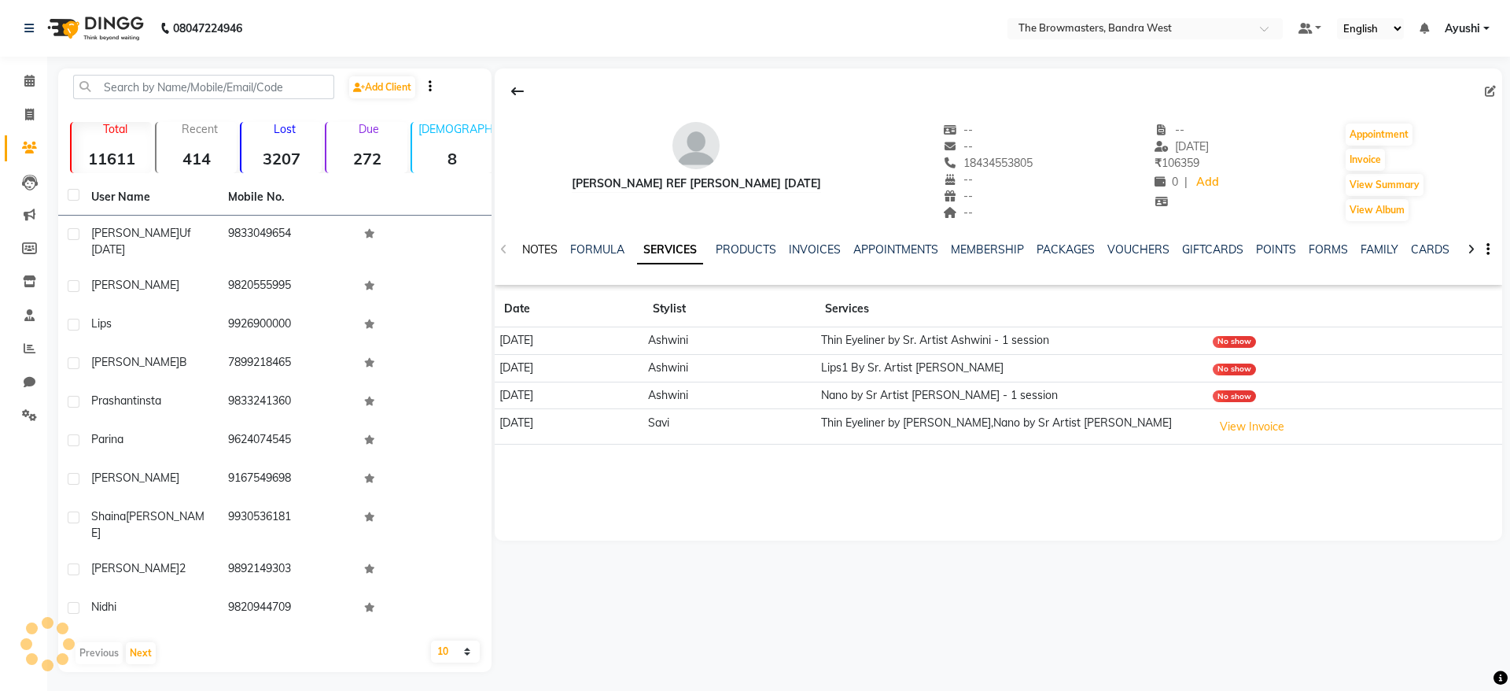
click at [550, 251] on link "NOTES" at bounding box center [539, 249] width 35 height 14
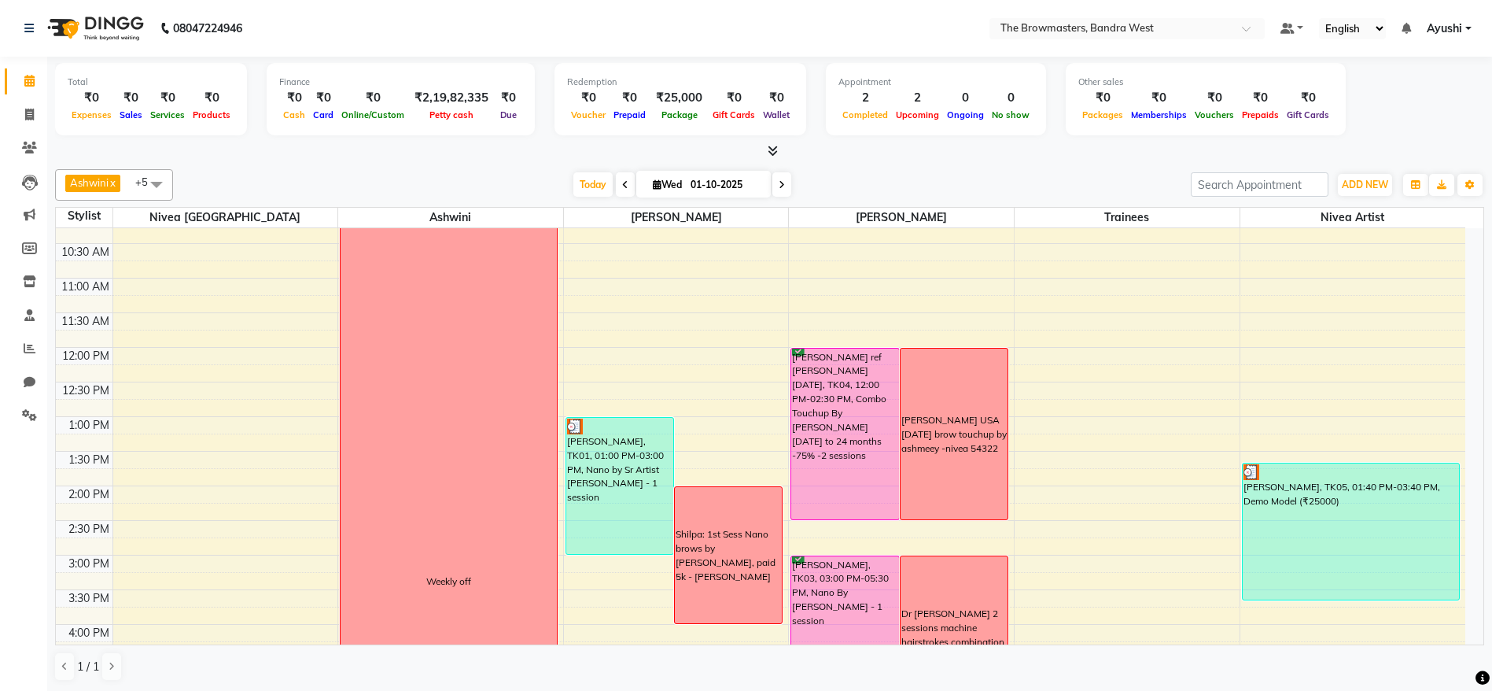
scroll to position [160, 0]
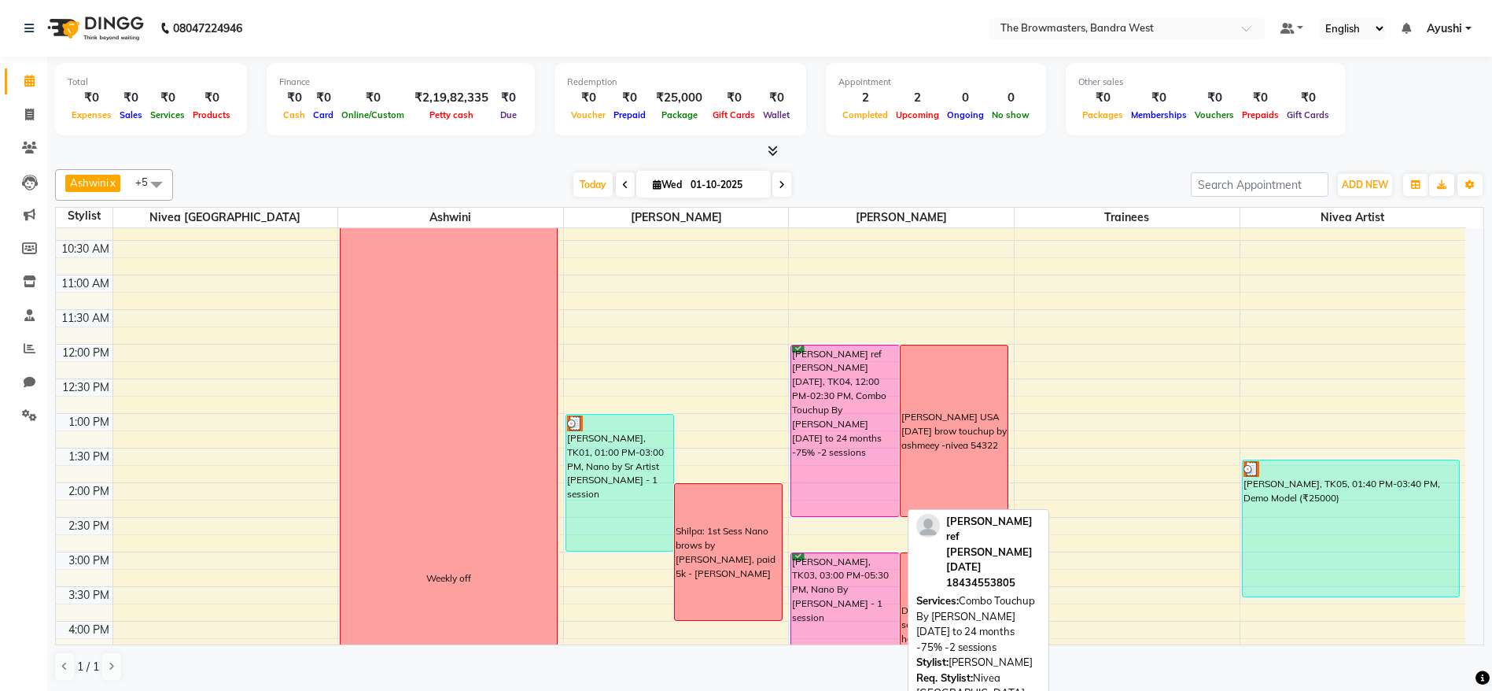
click at [835, 464] on div "[PERSON_NAME] ref [PERSON_NAME] [DATE], TK04, 12:00 PM-02:30 PM, Combo Touchup …" at bounding box center [844, 430] width 107 height 171
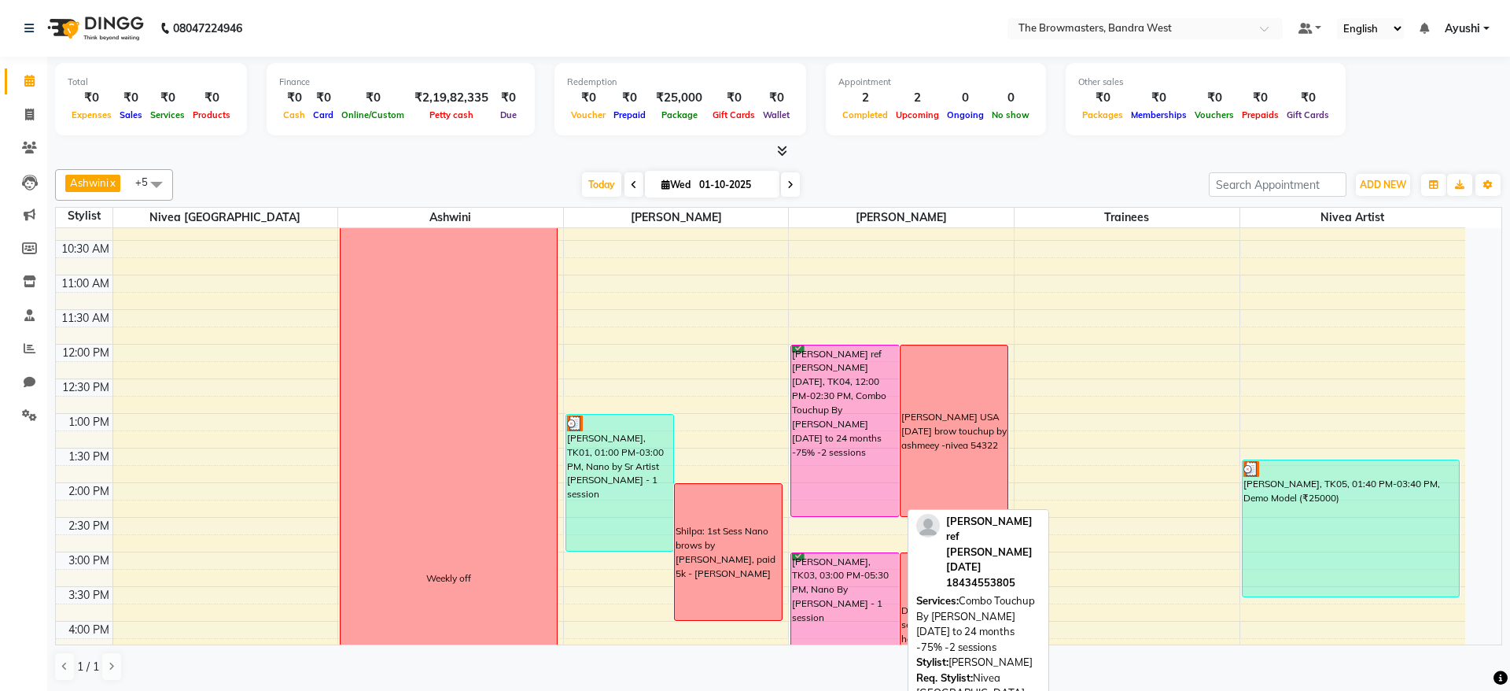
select select "6"
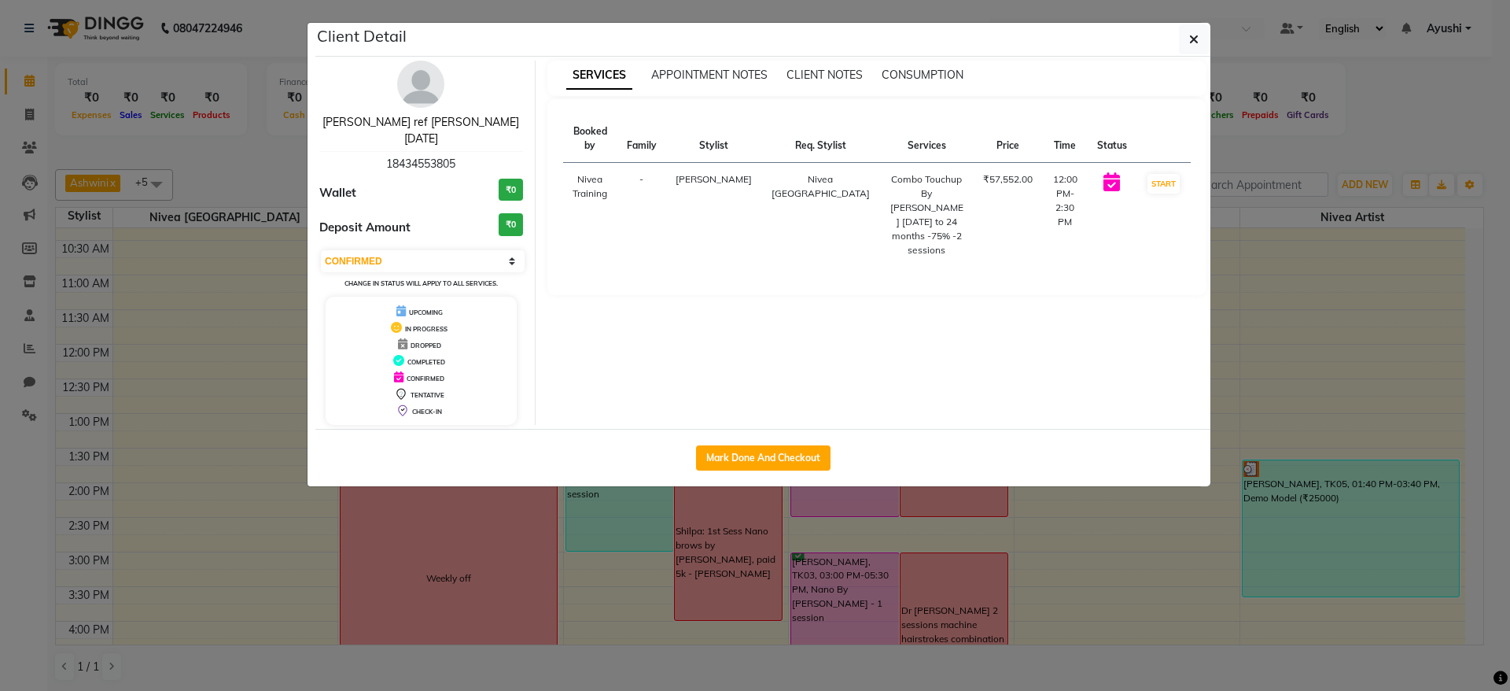
click at [378, 120] on link "[PERSON_NAME] ref [PERSON_NAME] [DATE]" at bounding box center [421, 130] width 197 height 31
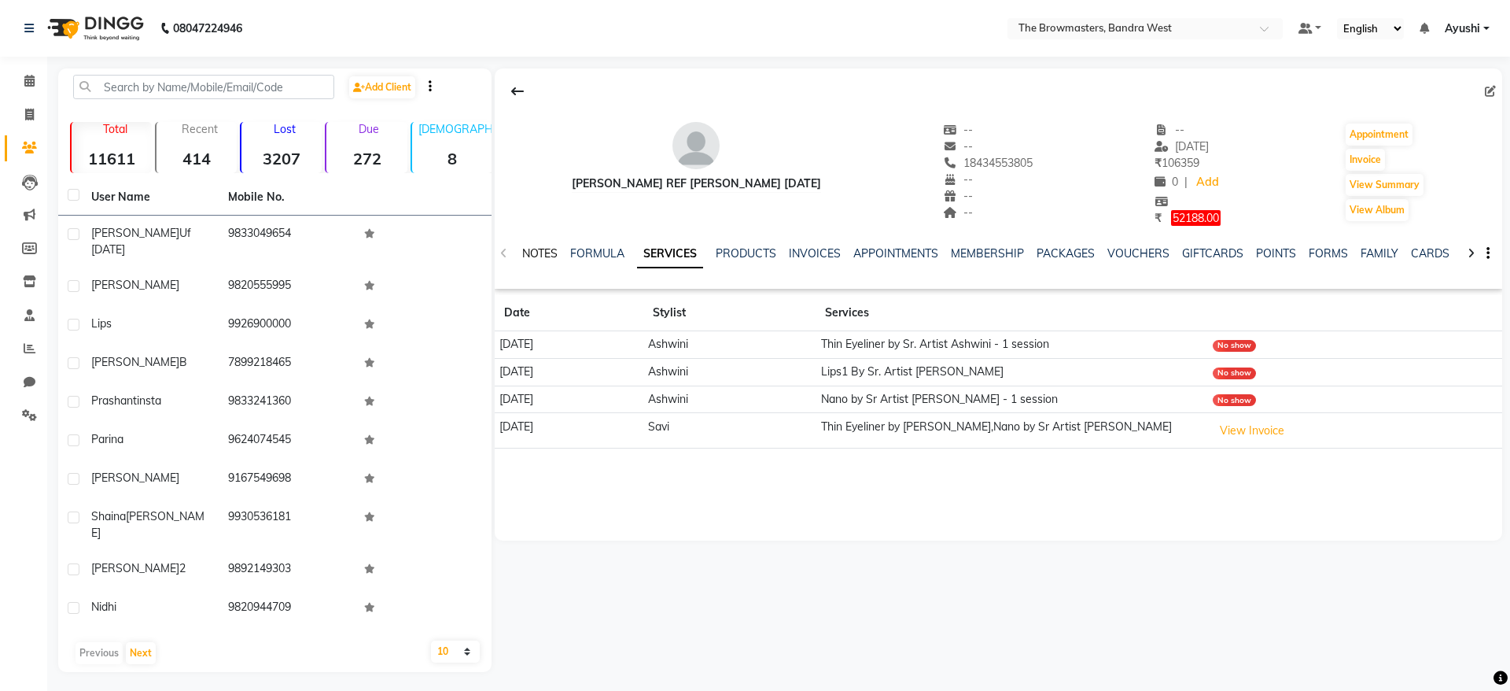
click at [533, 260] on link "NOTES" at bounding box center [539, 253] width 35 height 14
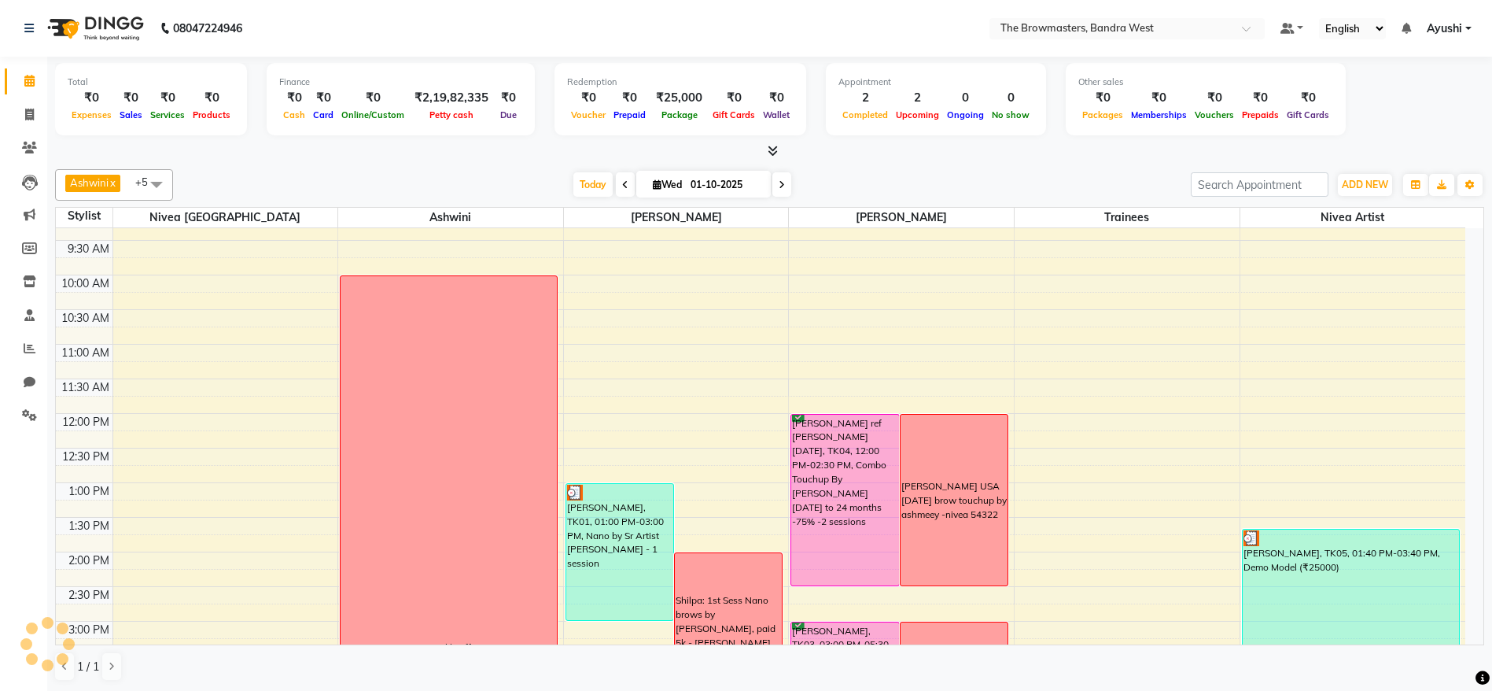
scroll to position [92, 0]
click at [780, 374] on div "8:00 AM 8:30 AM 9:00 AM 9:30 AM 10:00 AM 10:30 AM 11:00 AM 11:30 AM 12:00 PM 12…" at bounding box center [761, 585] width 1410 height 899
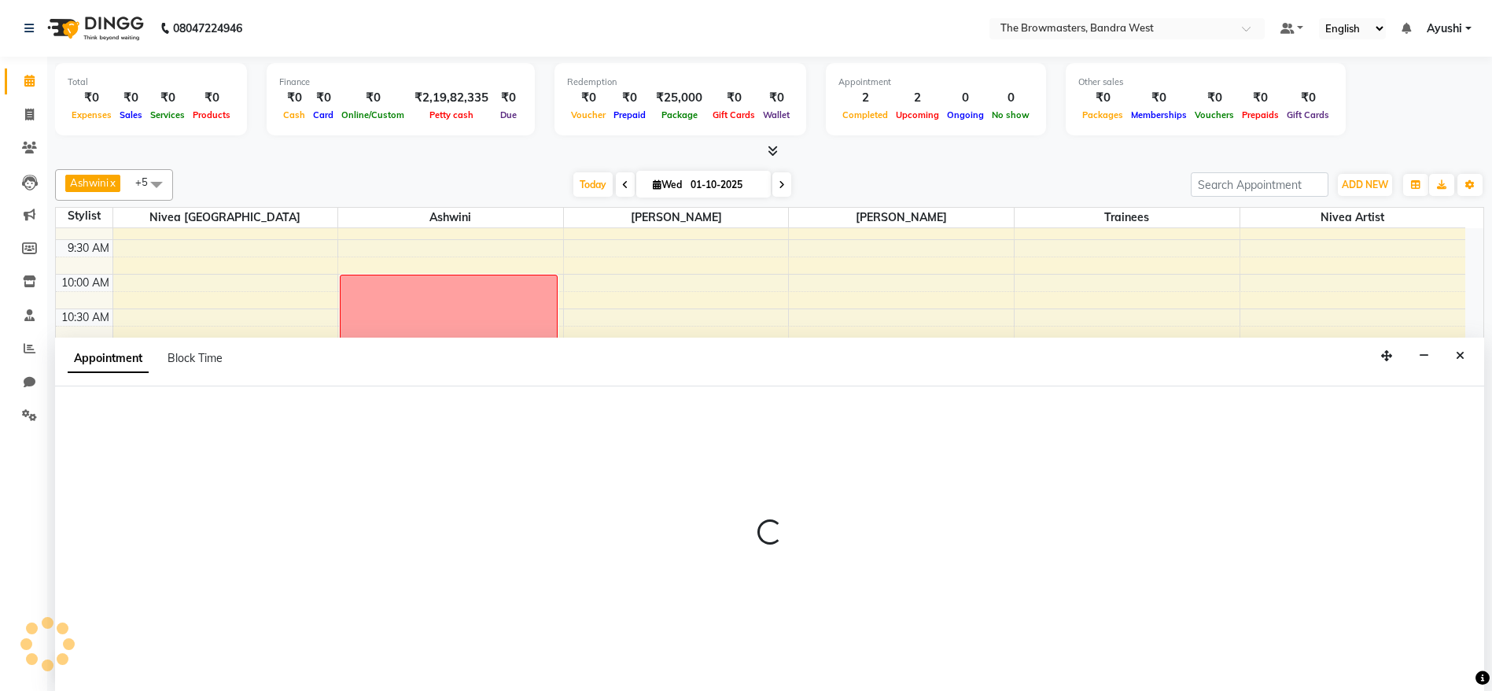
scroll to position [1, 0]
select select "64307"
select select "tentative"
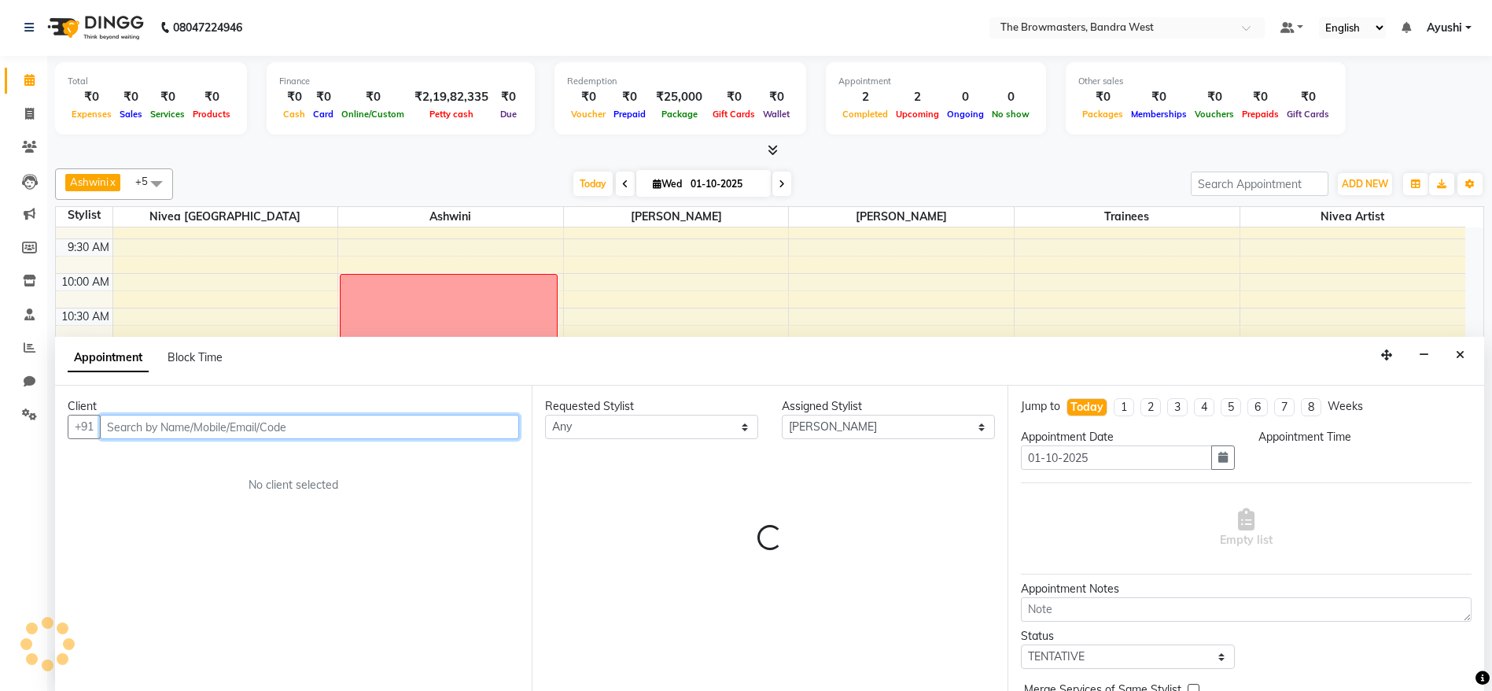
select select "675"
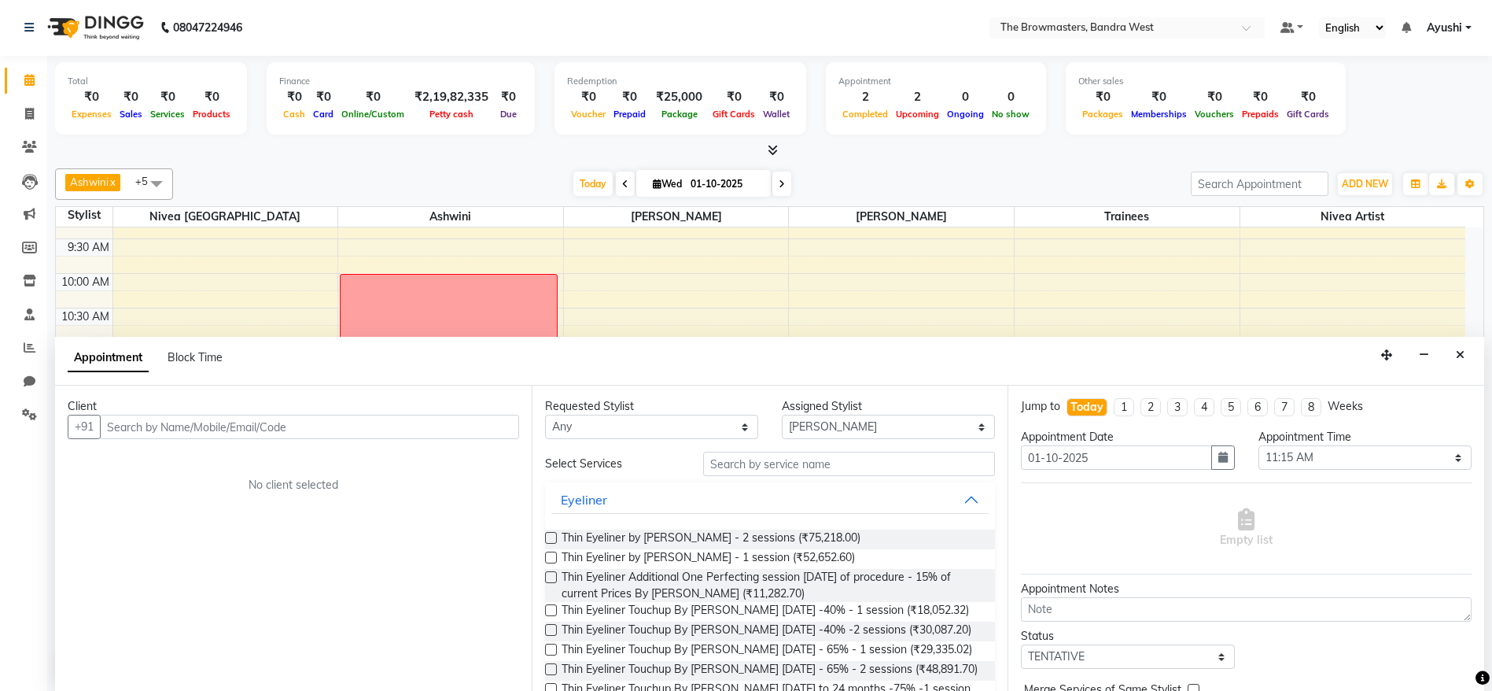
click at [795, 396] on div "Requested Stylist Any Ashmeey Singghai Ashwini [PERSON_NAME] Jyoti Kajal [PERSO…" at bounding box center [770, 537] width 477 height 305
click at [1452, 360] on button "Close" at bounding box center [1460, 355] width 23 height 24
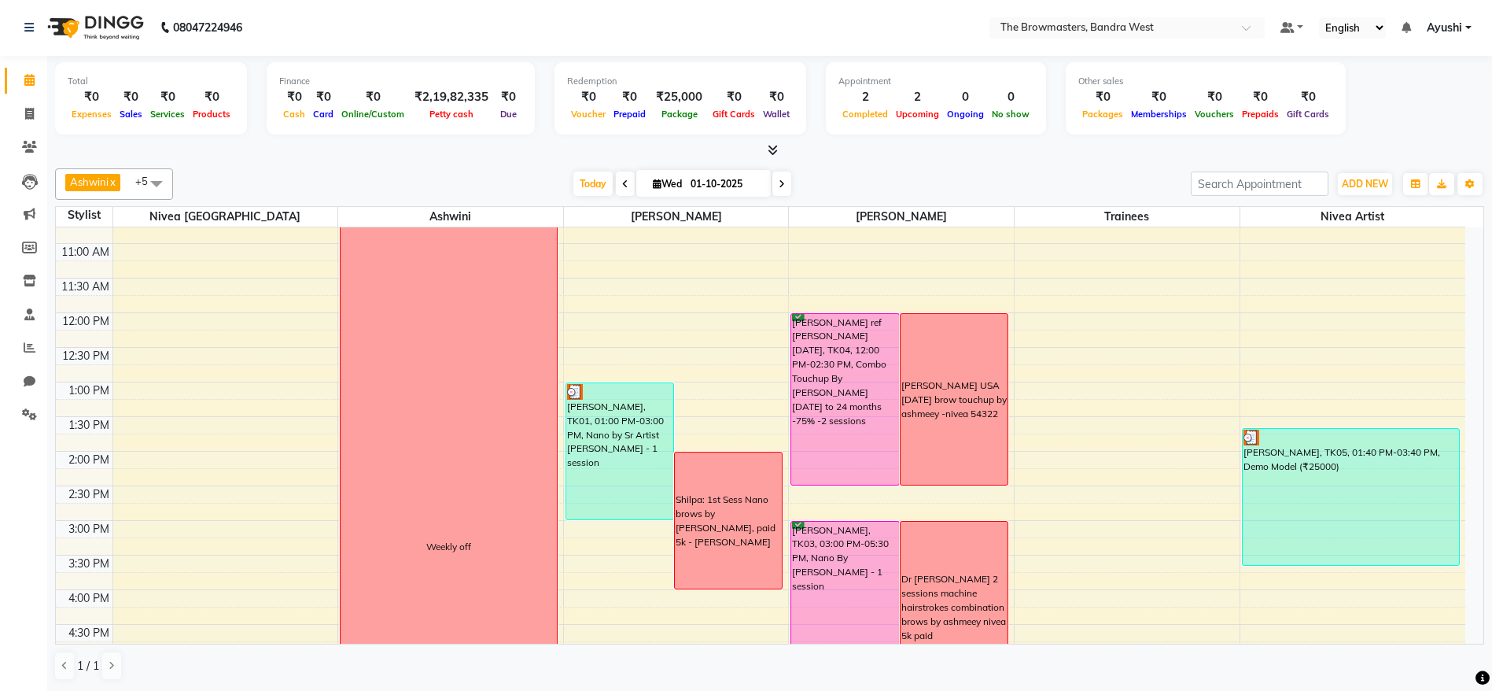
scroll to position [193, 0]
